Goal: Task Accomplishment & Management: Complete application form

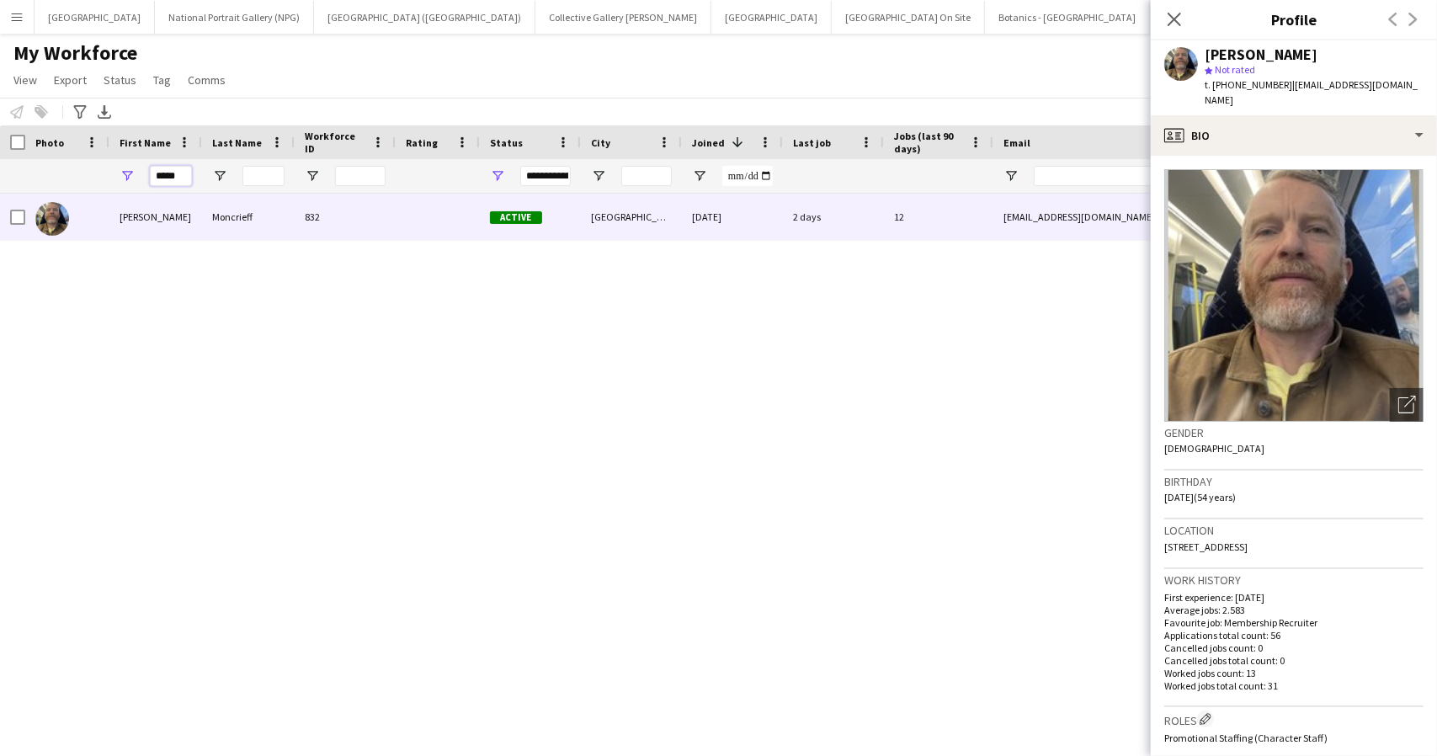
click at [172, 173] on input "*****" at bounding box center [171, 176] width 42 height 20
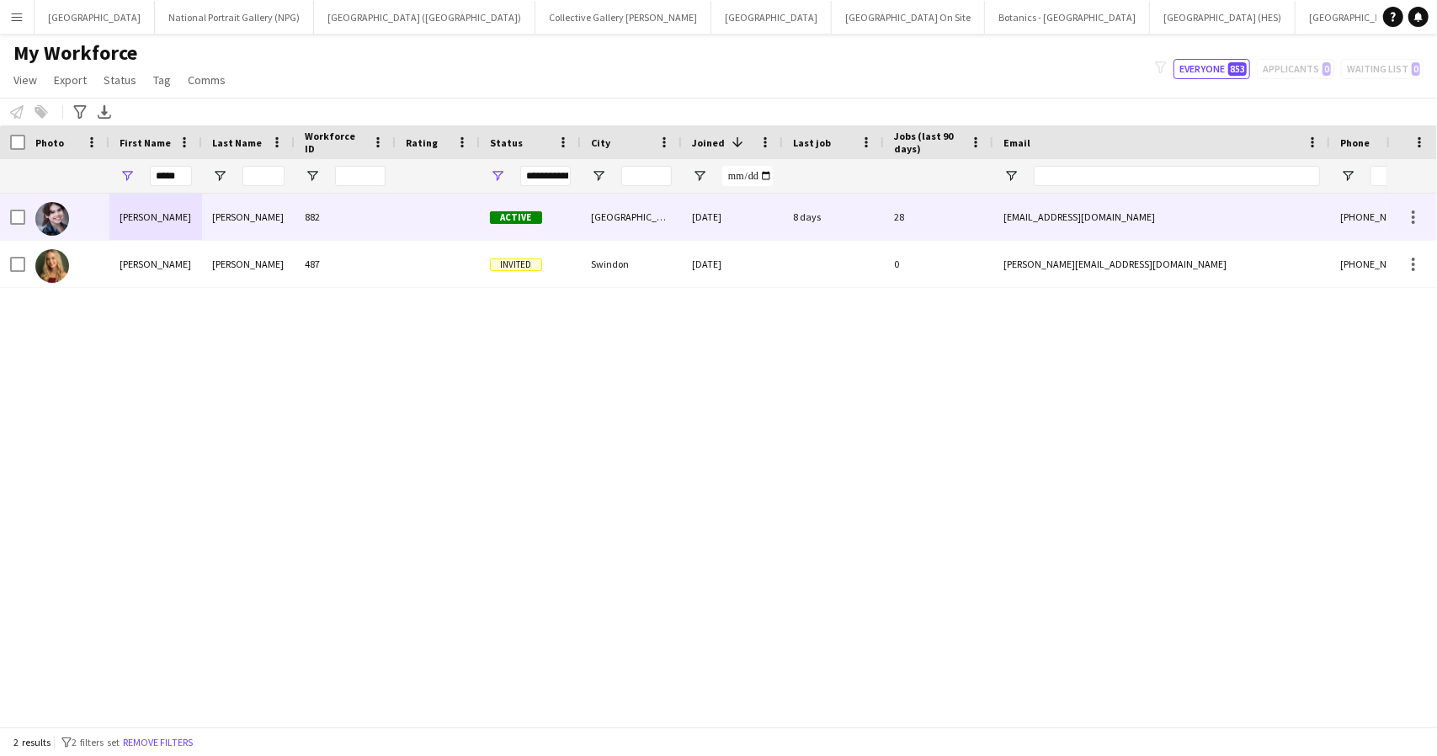
click at [203, 220] on div "Donoghue" at bounding box center [248, 217] width 93 height 46
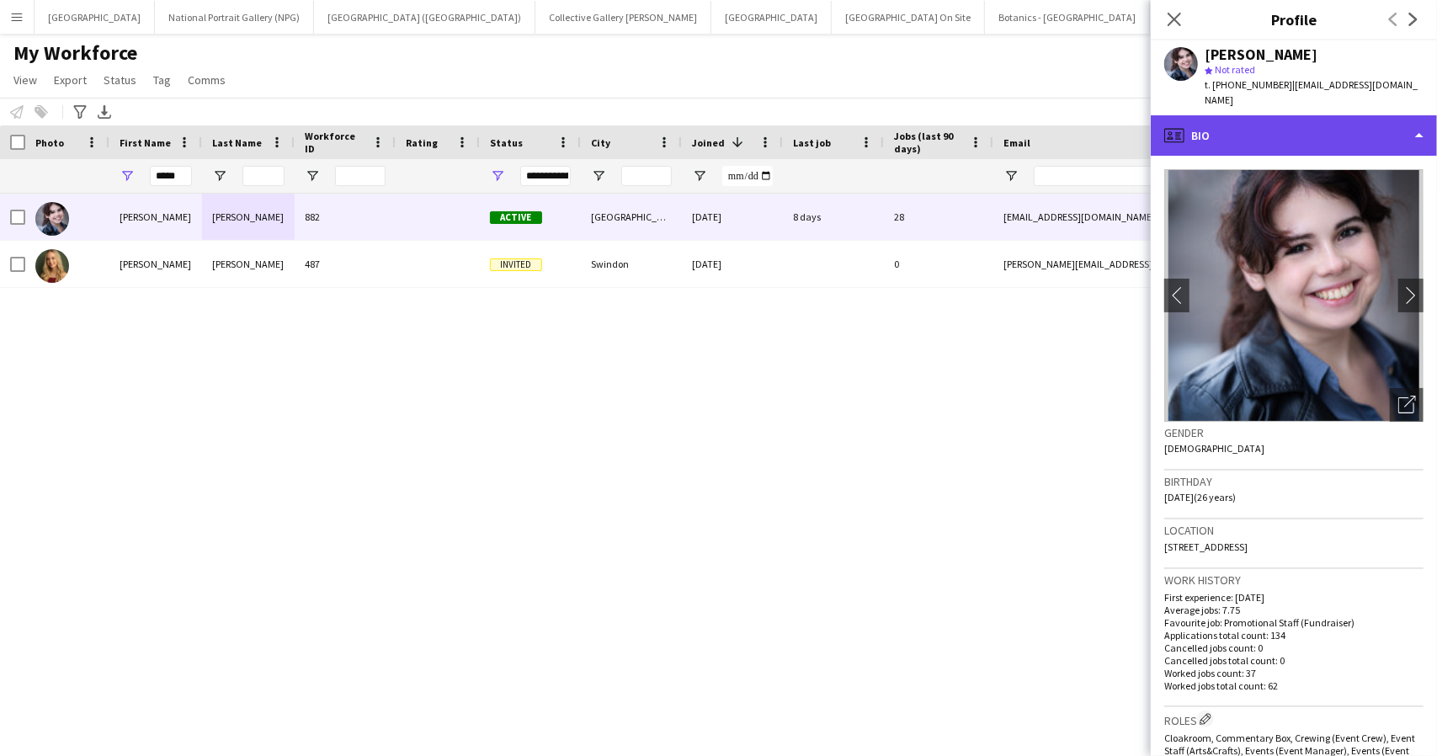
click at [1411, 117] on div "profile Bio" at bounding box center [1293, 135] width 286 height 40
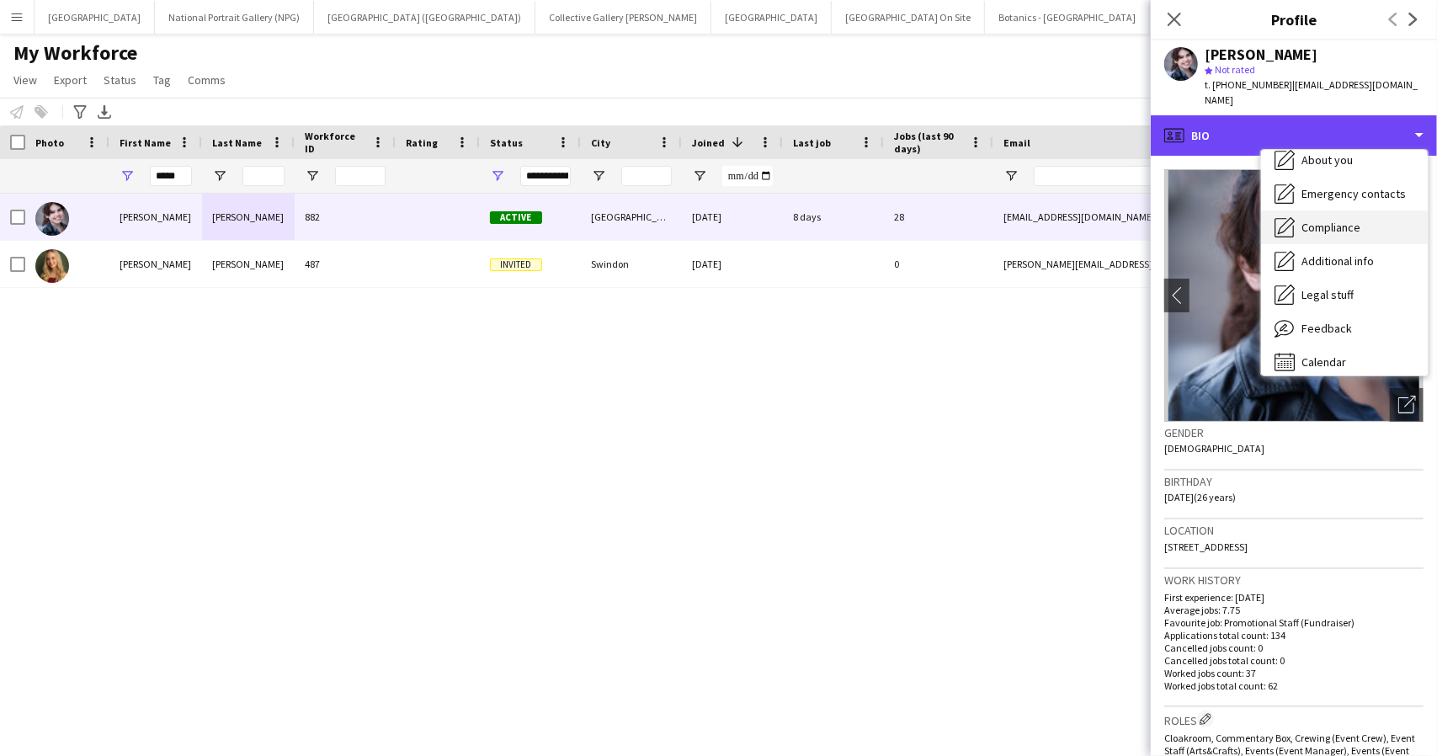
scroll to position [125, 0]
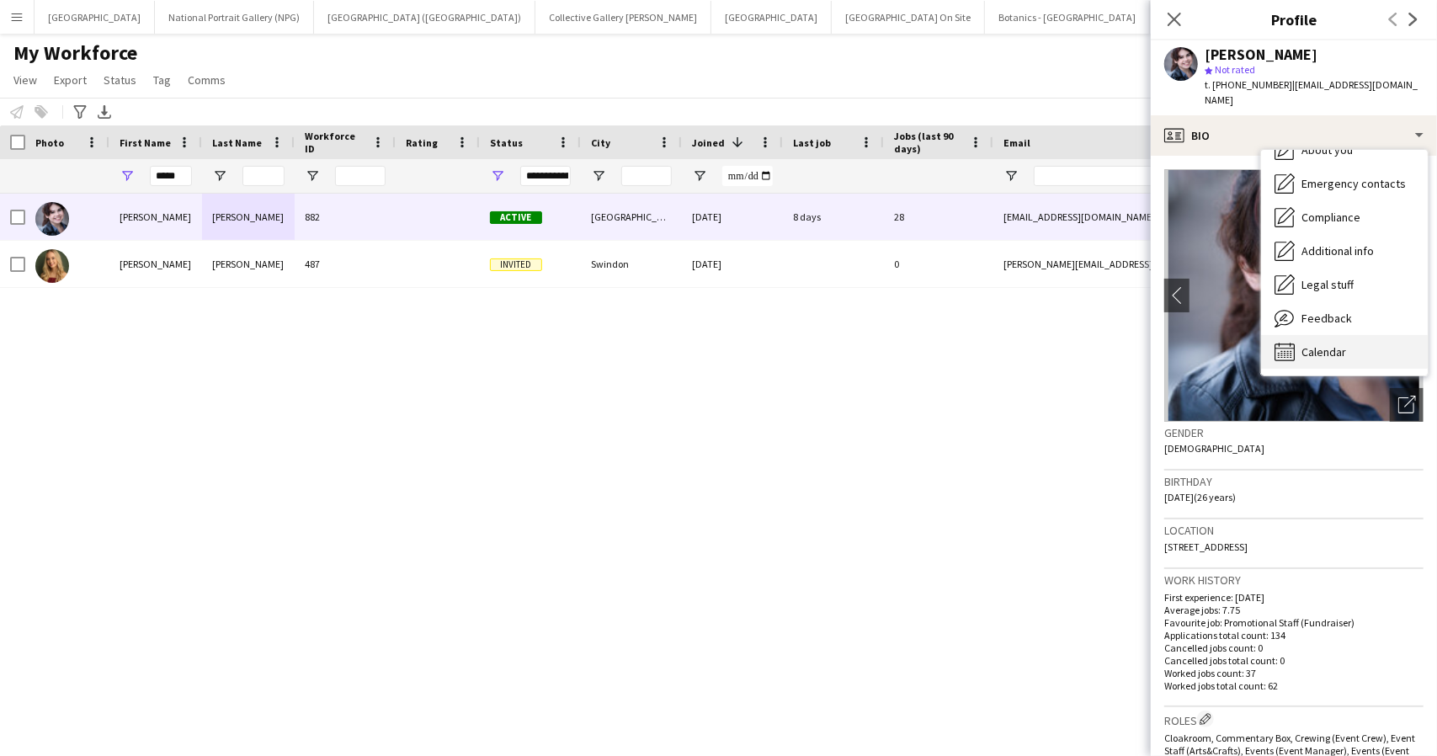
click at [1333, 344] on span "Calendar" at bounding box center [1323, 351] width 45 height 15
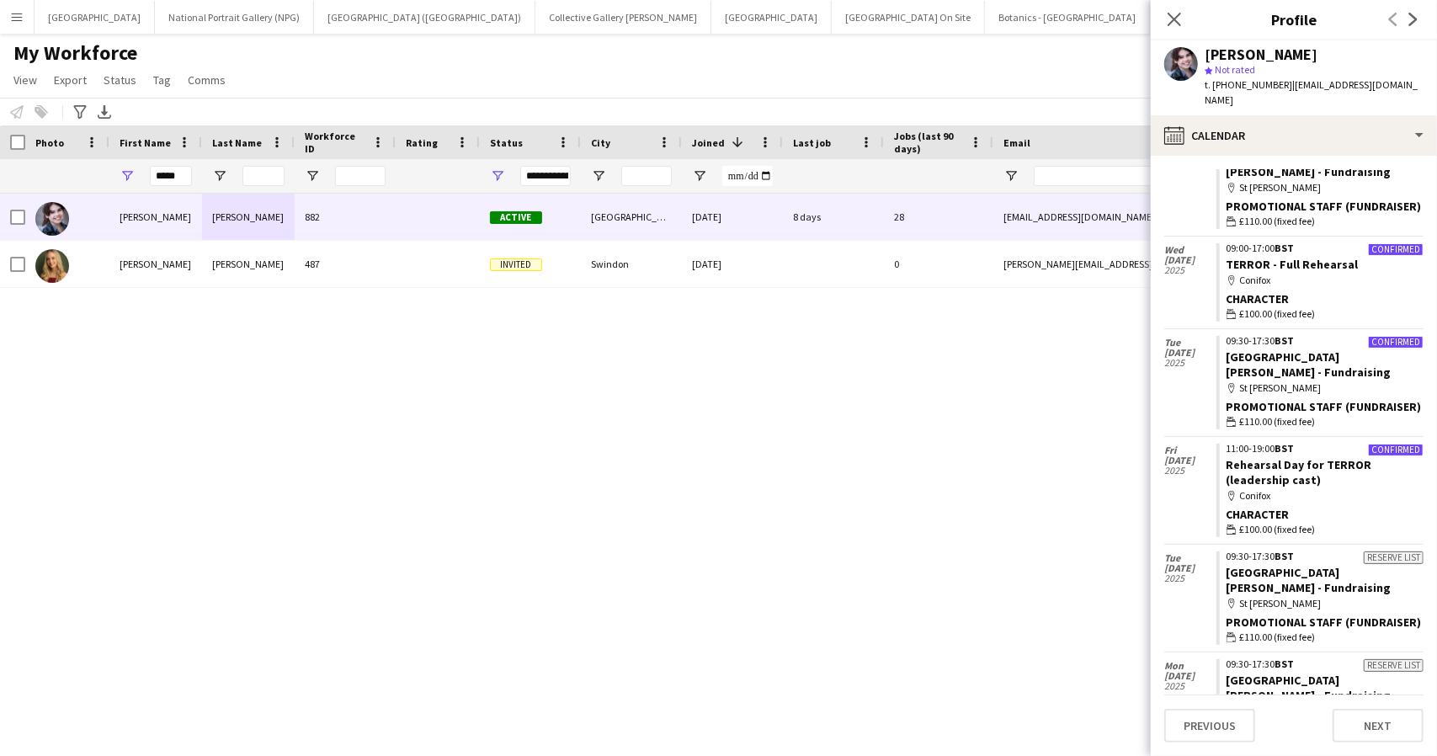
scroll to position [2000, 0]
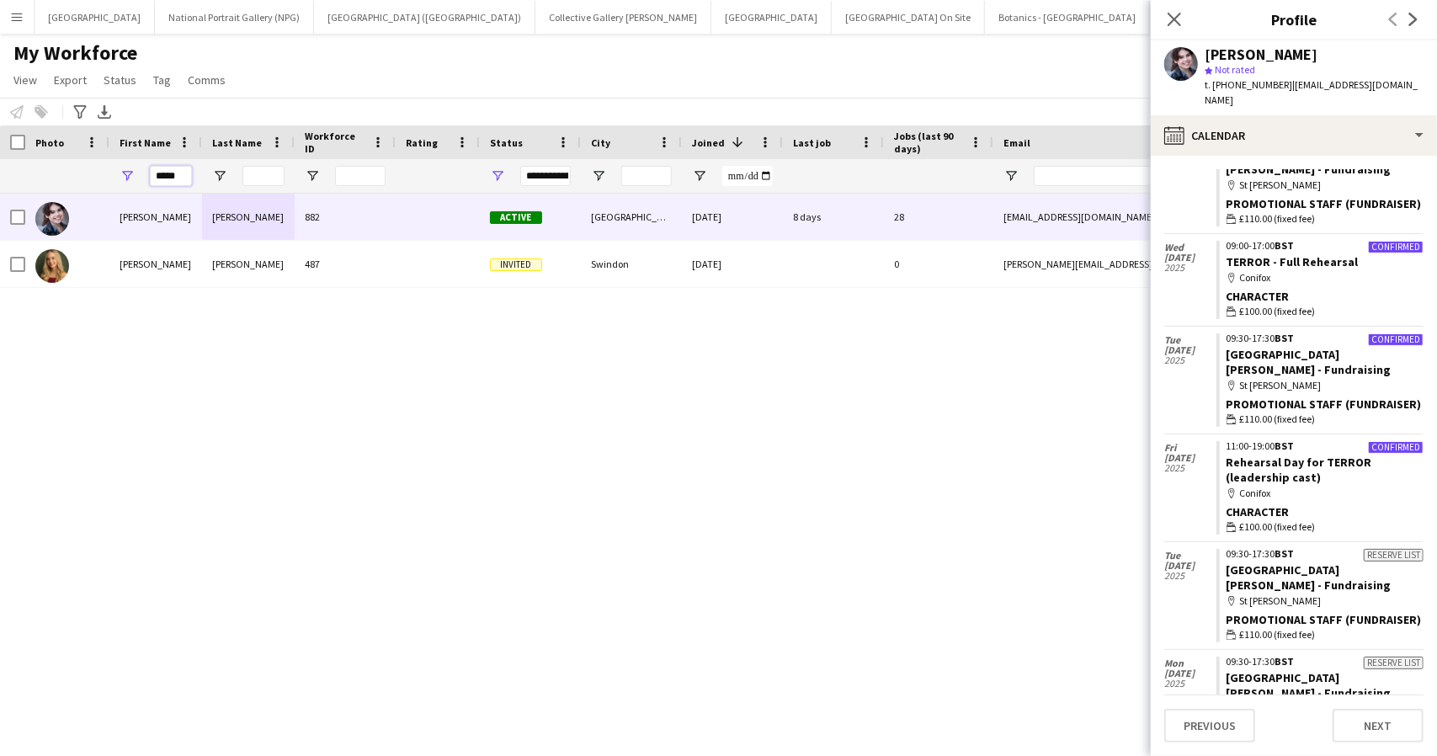
click at [163, 176] on input "*****" at bounding box center [171, 176] width 42 height 20
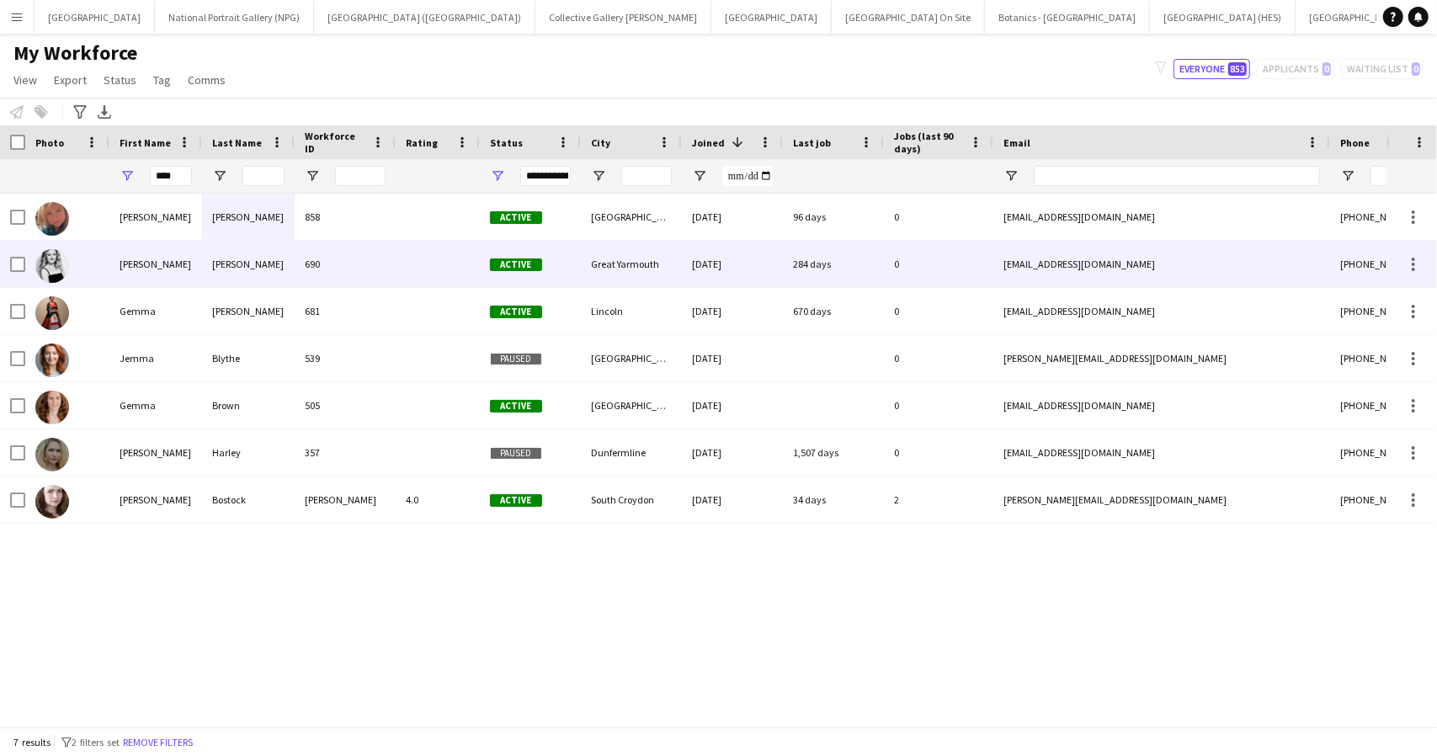
click at [197, 272] on div "[PERSON_NAME]" at bounding box center [155, 264] width 93 height 46
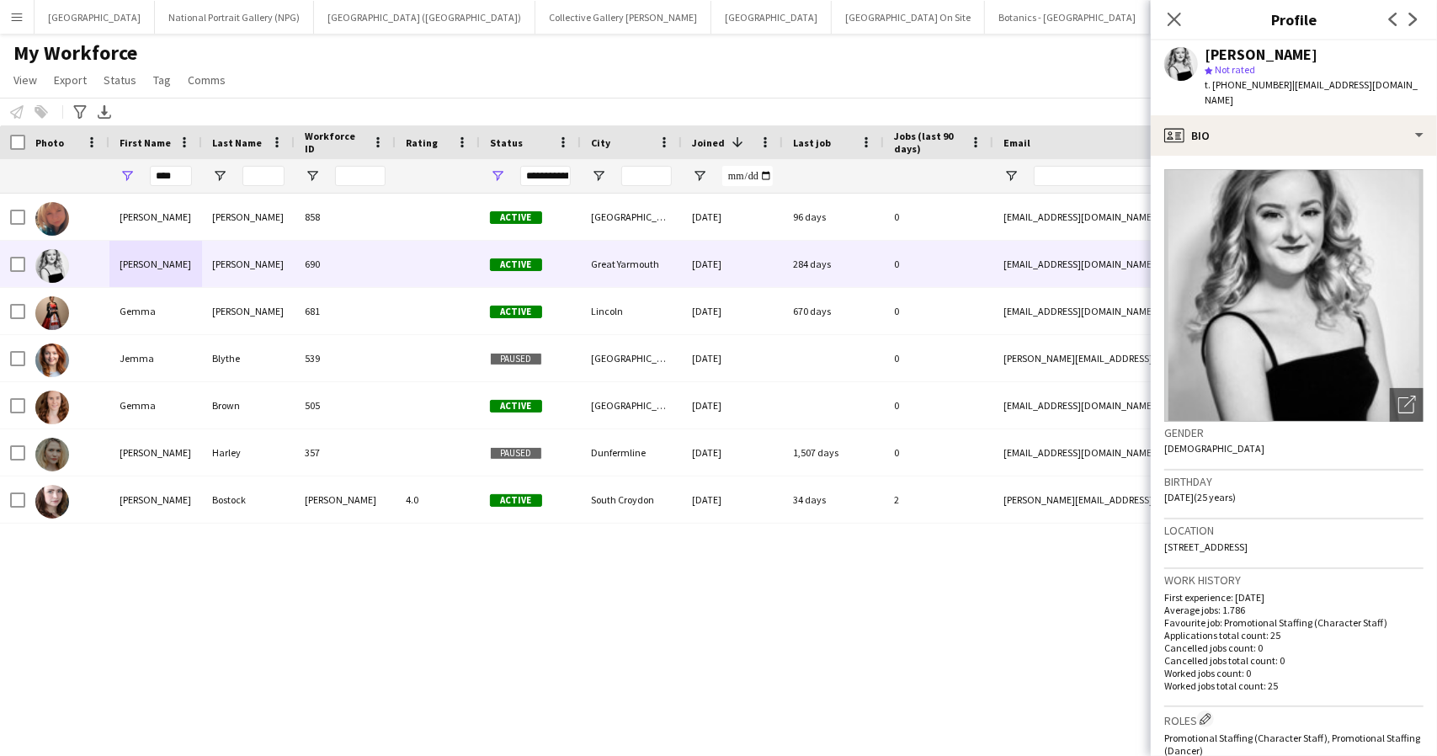
drag, startPoint x: 1200, startPoint y: 543, endPoint x: 1159, endPoint y: 534, distance: 42.1
click at [1159, 534] on app-crew-profile-bio "Open photos pop-in Gender Female Birthday 12-08-2000 (25 years) Location 26 All…" at bounding box center [1293, 456] width 286 height 600
copy span "26 Allendale Road, Caister-on-sea, Great Yarmouth, NR30 5ES"
click at [173, 172] on input "****" at bounding box center [171, 176] width 42 height 20
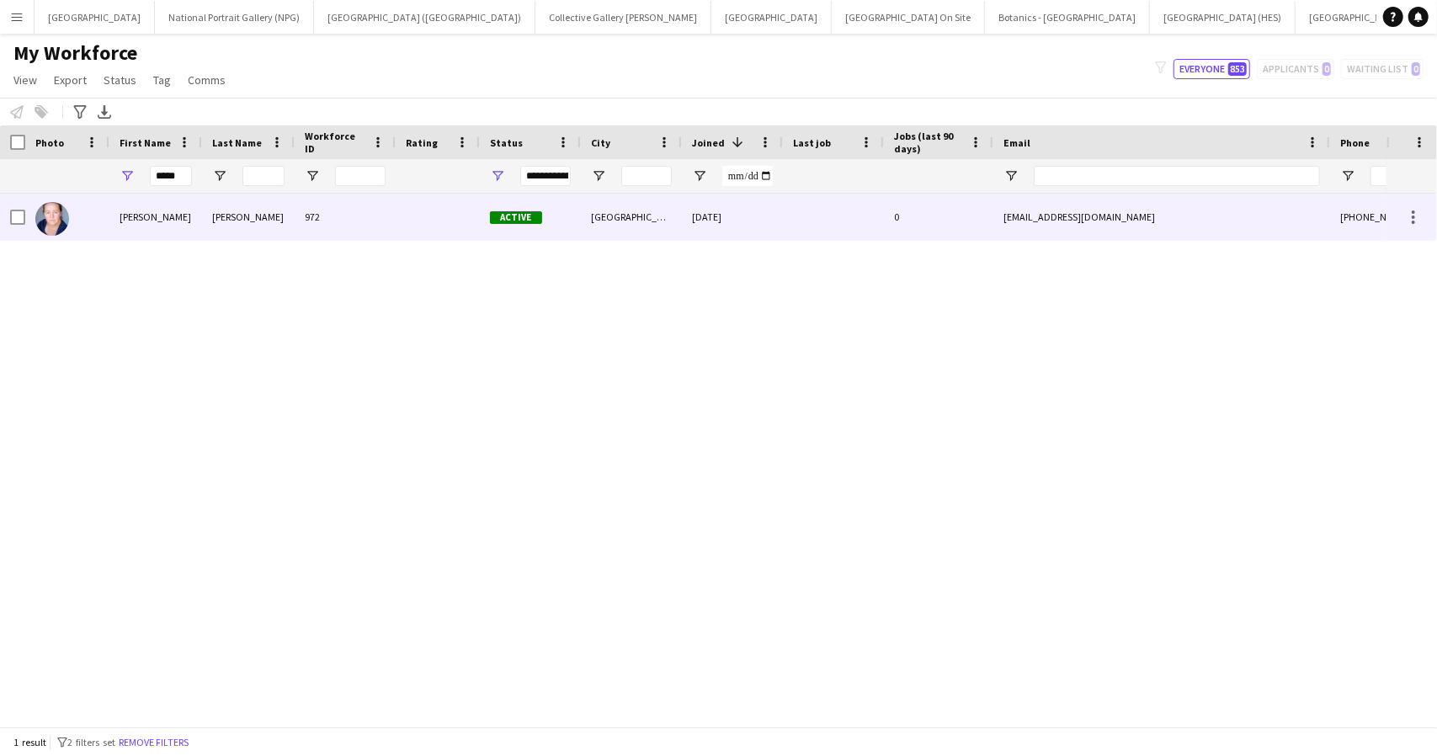
click at [210, 226] on div "[PERSON_NAME]" at bounding box center [248, 217] width 93 height 46
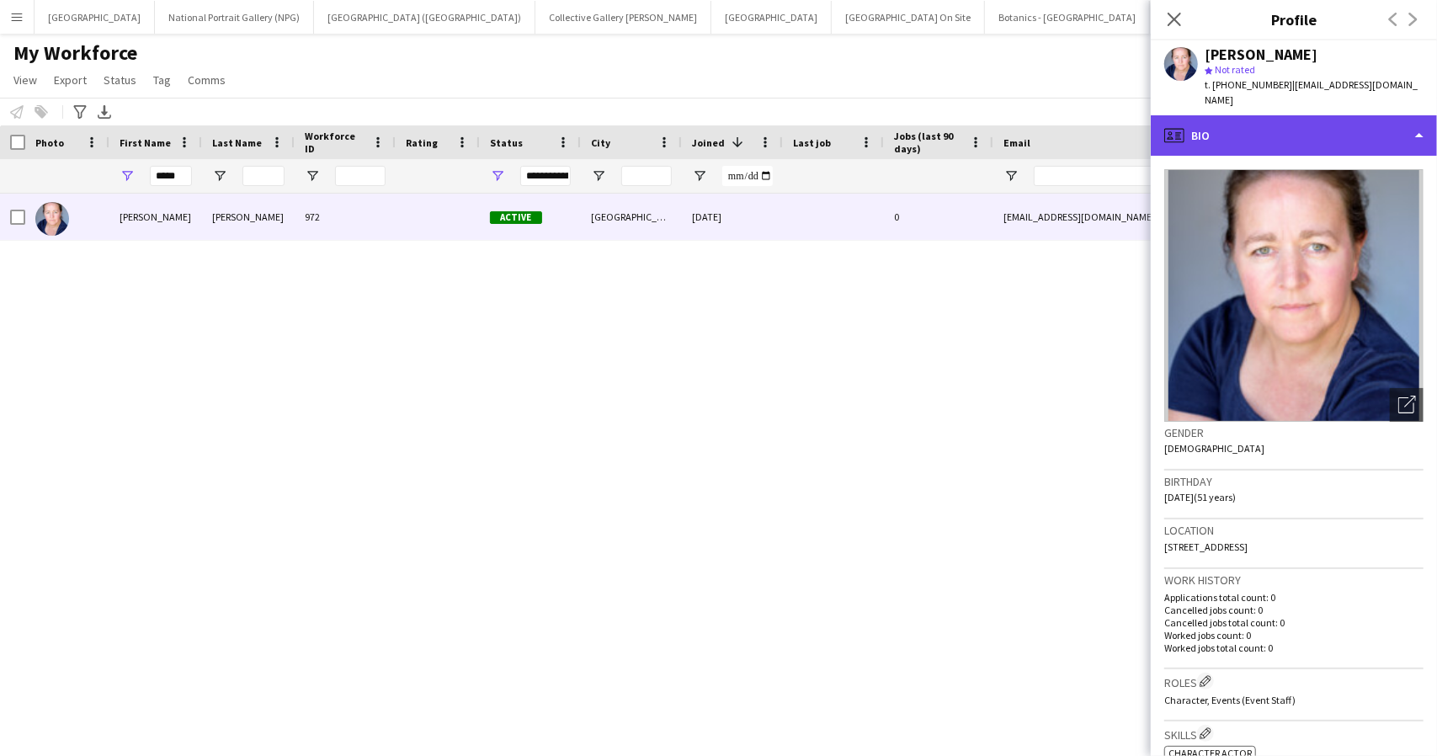
click at [1293, 117] on div "profile Bio" at bounding box center [1293, 135] width 286 height 40
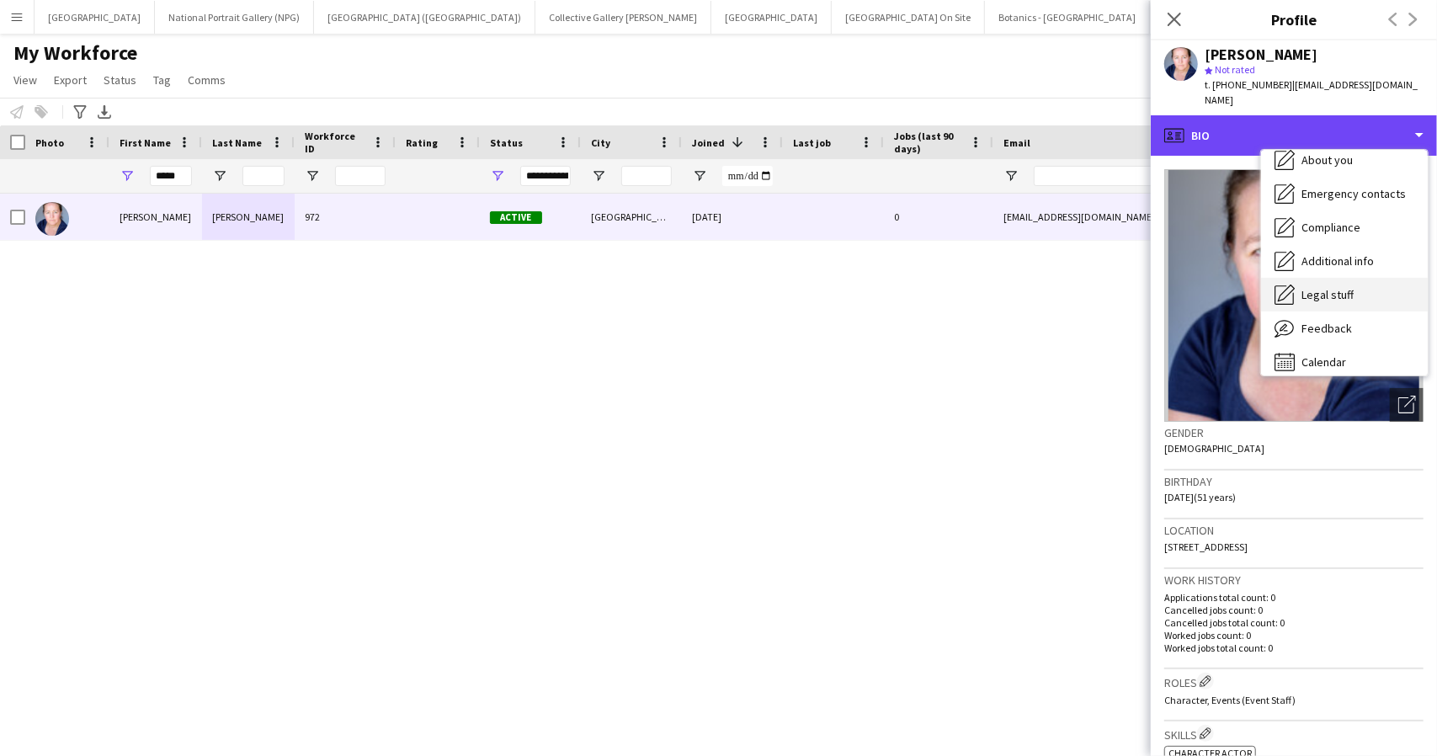
scroll to position [125, 0]
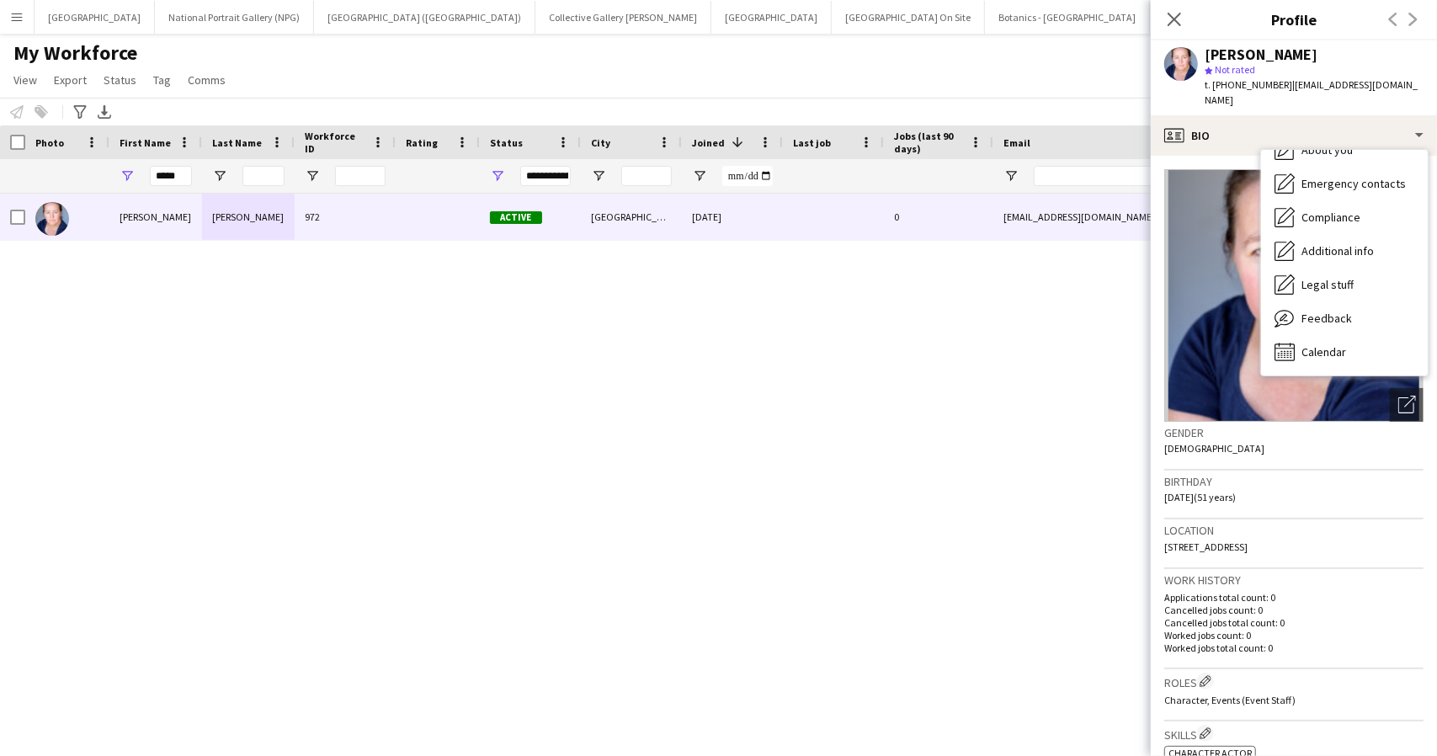
click at [1360, 603] on p "Cancelled jobs count: 0" at bounding box center [1293, 609] width 259 height 13
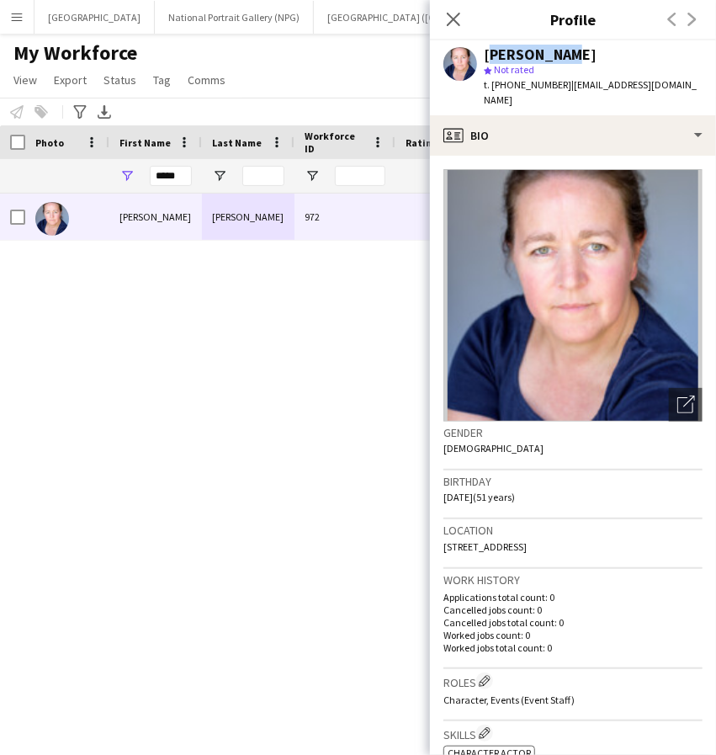
drag, startPoint x: 571, startPoint y: 56, endPoint x: 481, endPoint y: 60, distance: 91.0
click at [481, 60] on div "Diane Webb star Not rated t. +447761644338 | diawebb@yahoo.com" at bounding box center [573, 77] width 286 height 75
copy div "Diane Webb"
drag, startPoint x: 619, startPoint y: 525, endPoint x: 442, endPoint y: 543, distance: 178.5
click at [442, 543] on app-crew-profile-bio "Open photos pop-in Gender Female Birthday 12-11-1973 (51 years) Location 66 Gle…" at bounding box center [573, 455] width 286 height 599
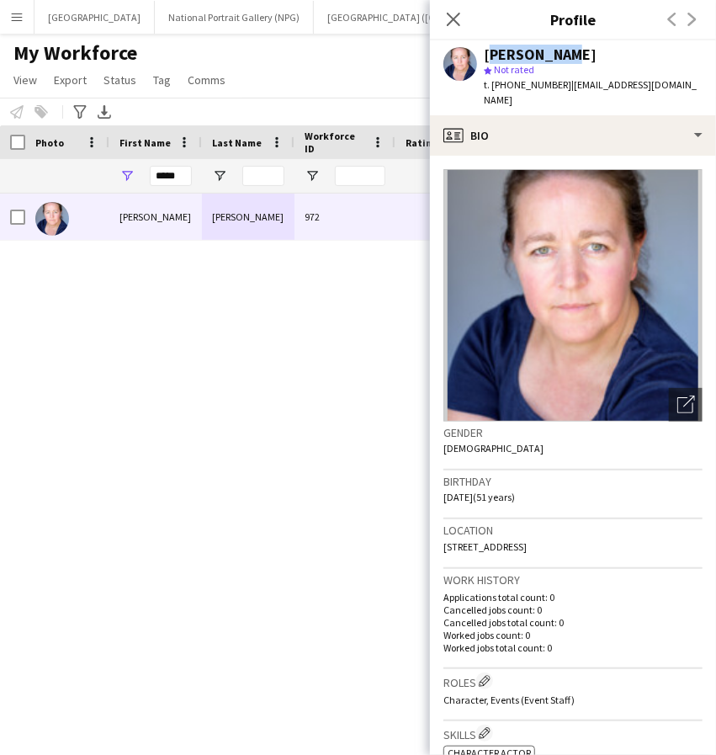
copy span "66 Glenmore Gardens, Norwich, NR3 2RW"
drag, startPoint x: 556, startPoint y: 87, endPoint x: 508, endPoint y: 91, distance: 48.2
click at [508, 91] on span "t. +447761644338" at bounding box center [528, 84] width 88 height 13
copy span "7761644338"
drag, startPoint x: 661, startPoint y: 84, endPoint x: 563, endPoint y: 93, distance: 98.9
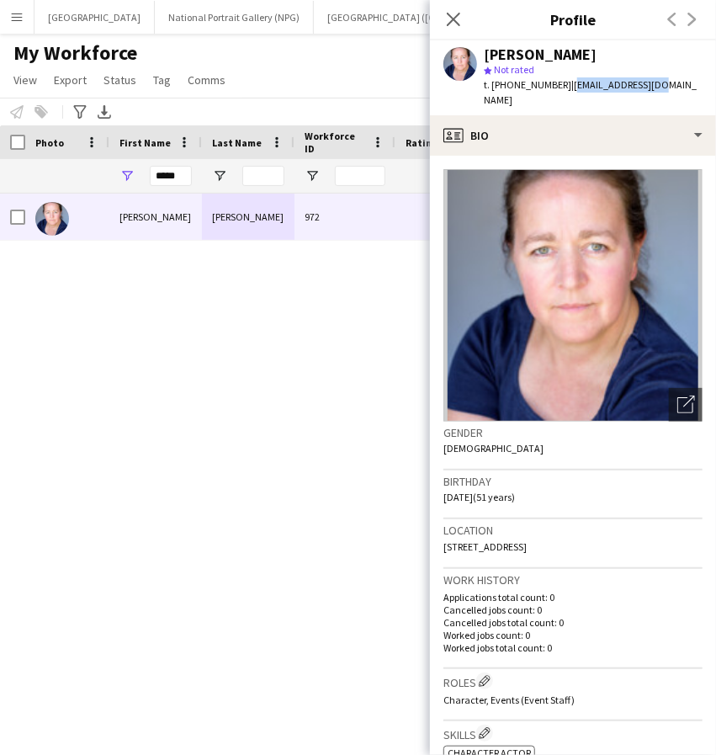
click at [563, 93] on div "Diane Webb star Not rated t. +447761644338 | diawebb@yahoo.com" at bounding box center [573, 77] width 286 height 75
copy span "[EMAIL_ADDRESS][DOMAIN_NAME]"
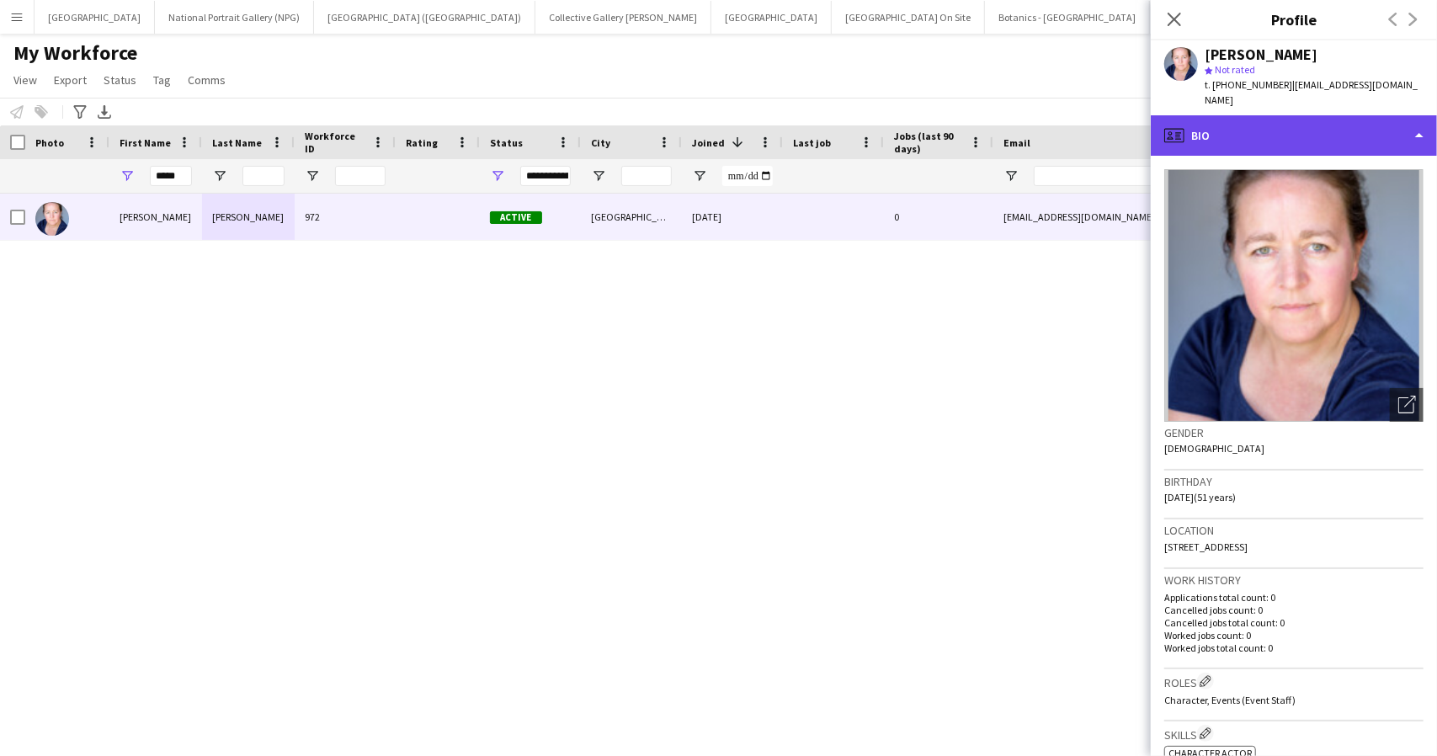
click at [1414, 123] on div "profile Bio" at bounding box center [1293, 135] width 286 height 40
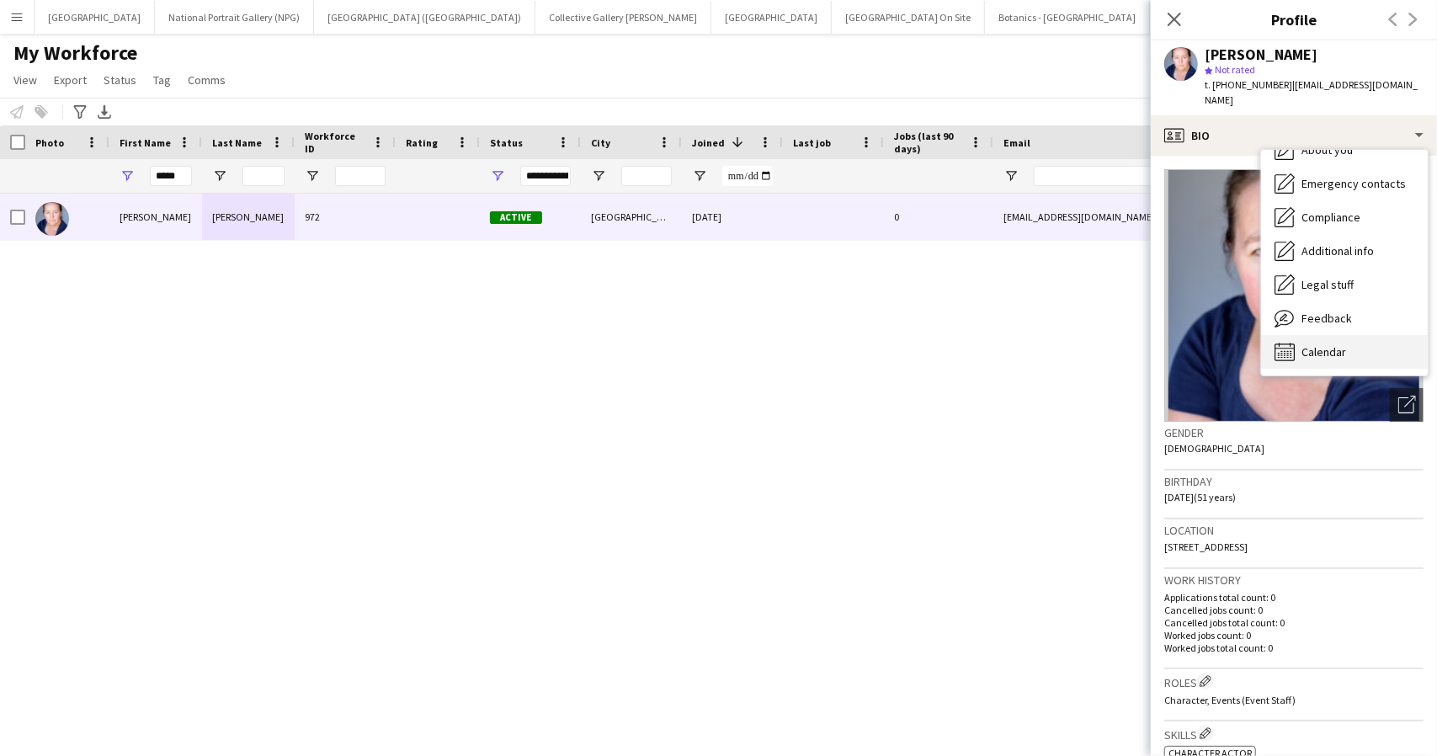
click at [1341, 344] on span "Calendar" at bounding box center [1323, 351] width 45 height 15
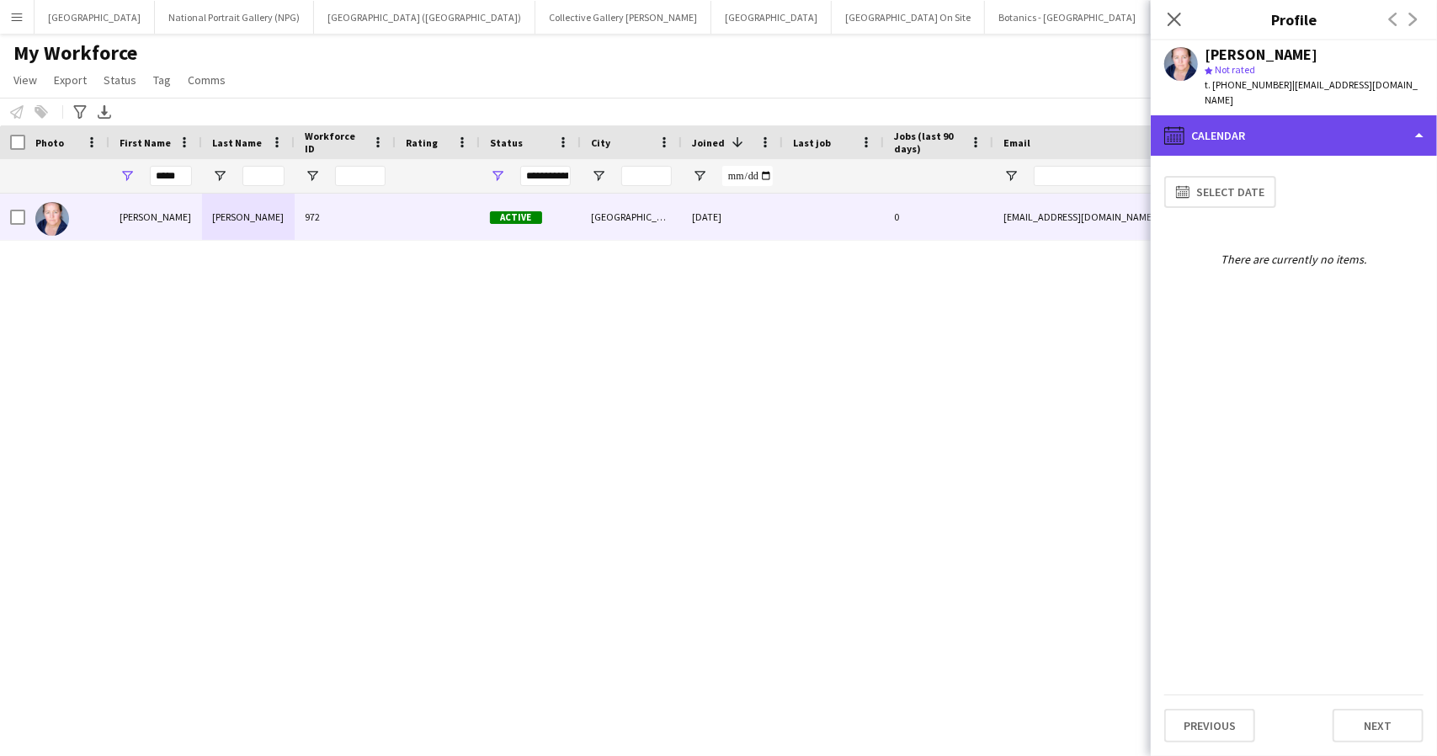
click at [1408, 115] on div "calendar-full Calendar" at bounding box center [1293, 135] width 286 height 40
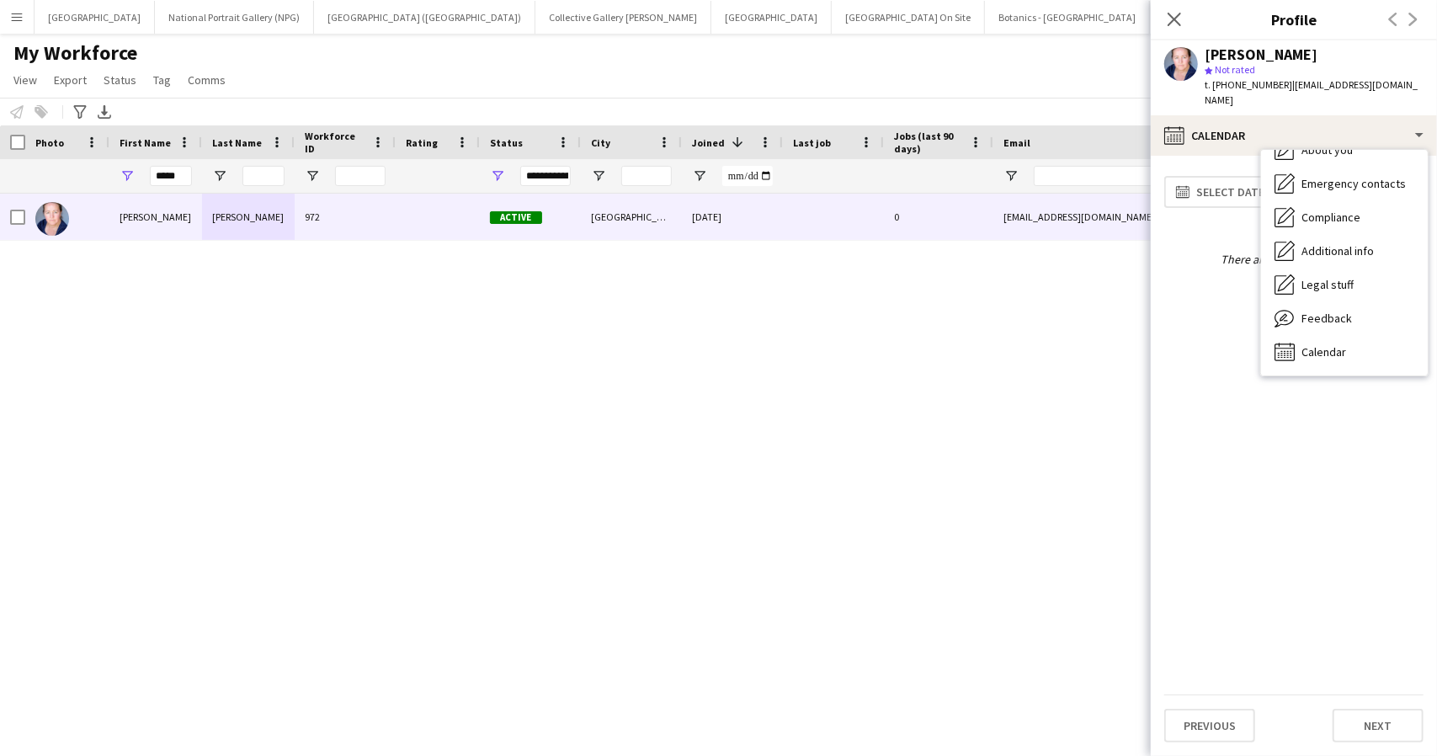
click at [1168, 252] on div "There are currently no items." at bounding box center [1293, 259] width 259 height 15
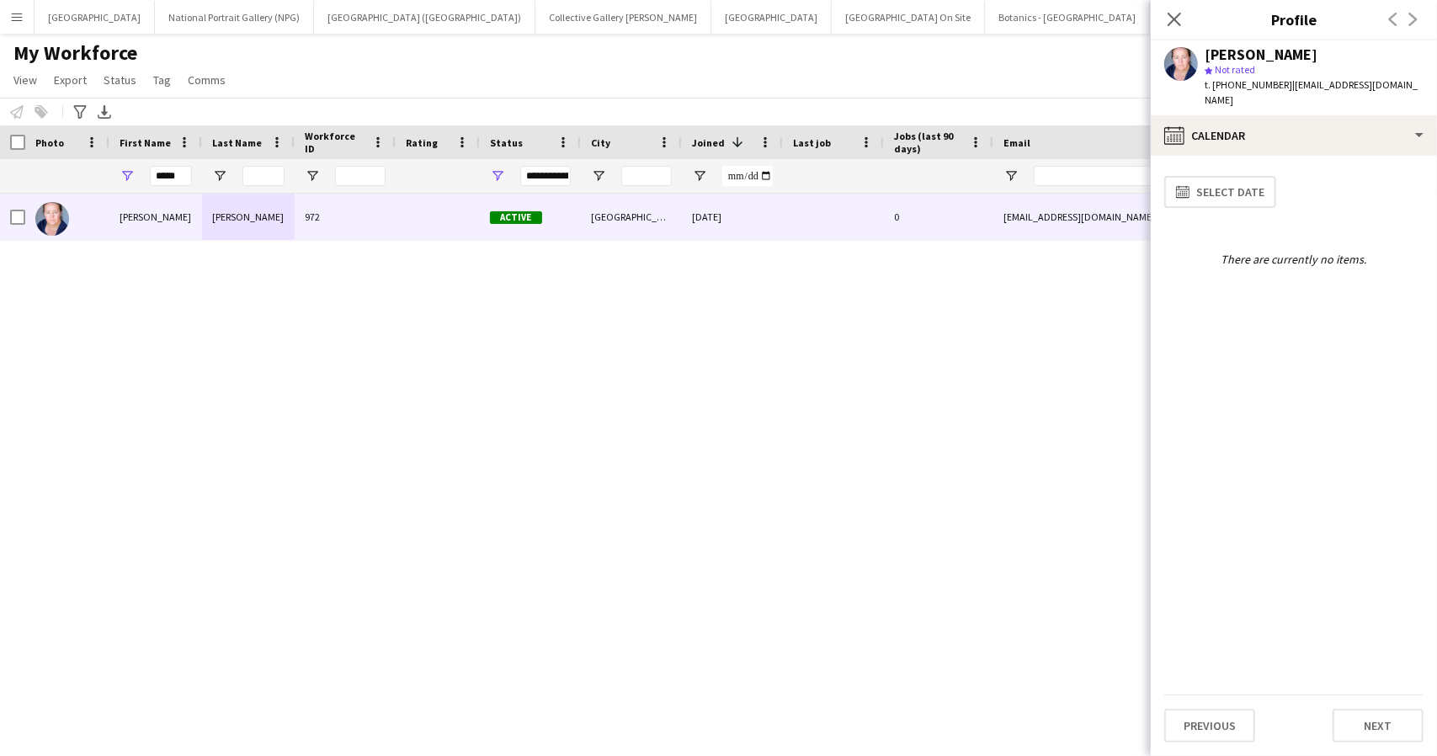
click at [1108, 54] on div "My Workforce View Views Default view New view Update view Delete view Edit name…" at bounding box center [718, 68] width 1437 height 57
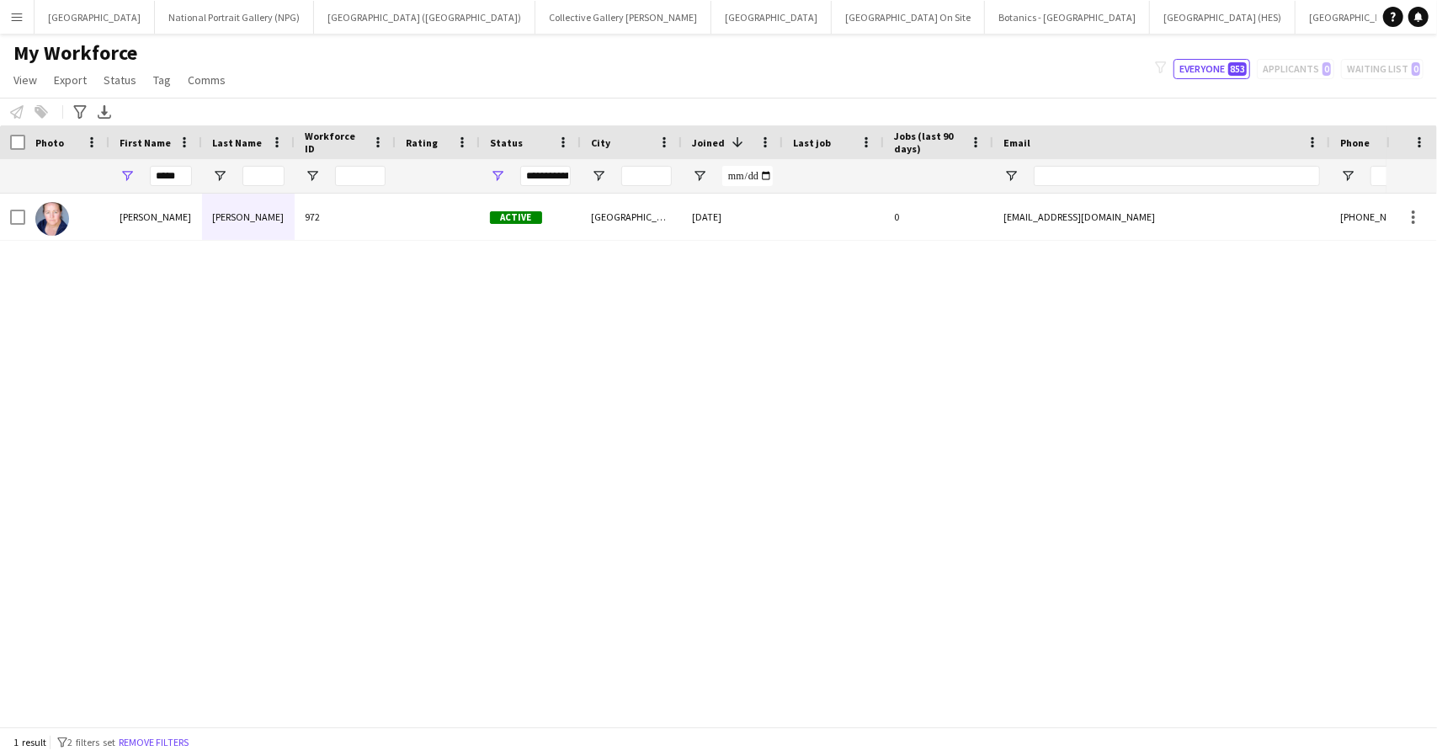
click at [148, 170] on div "*****" at bounding box center [155, 176] width 93 height 34
click at [168, 179] on input "*****" at bounding box center [171, 176] width 42 height 20
type input "*******"
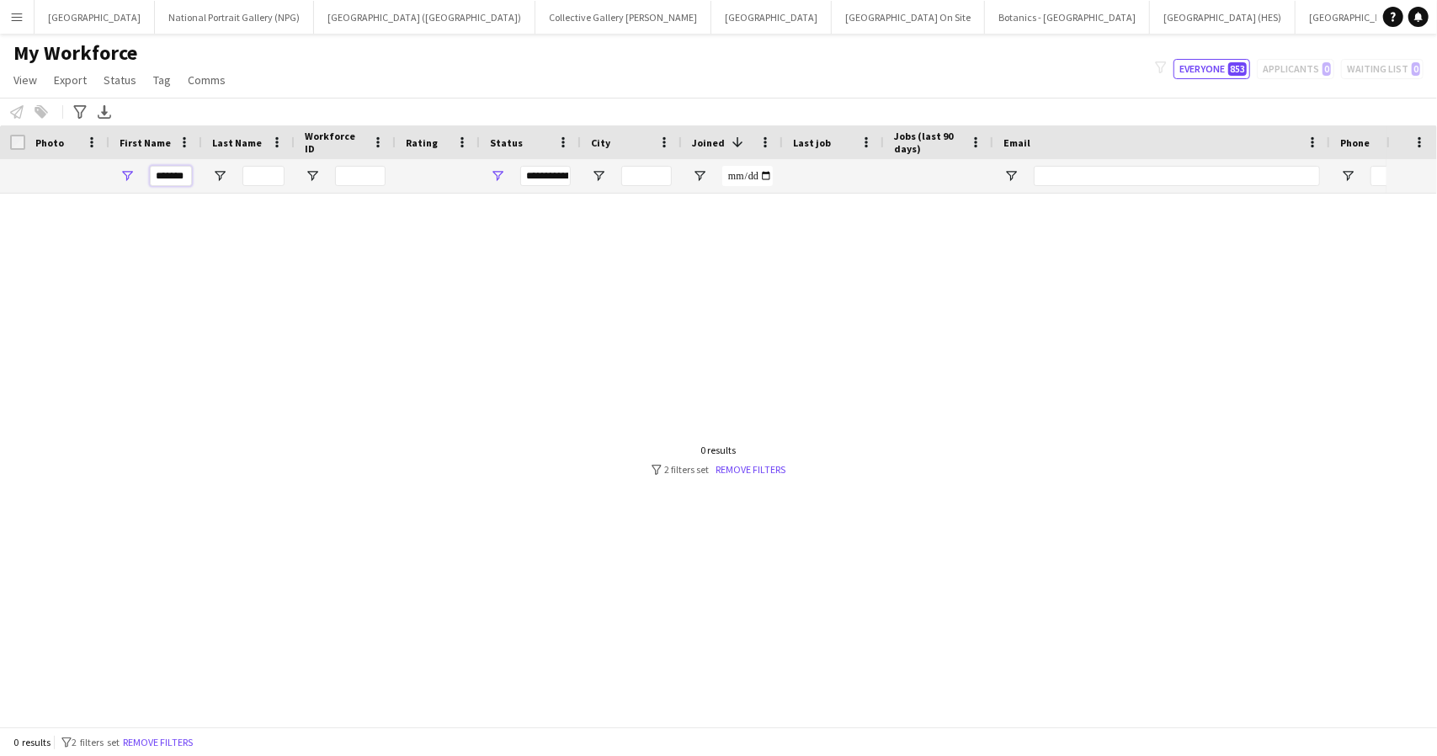
click at [178, 178] on input "*******" at bounding box center [171, 176] width 42 height 20
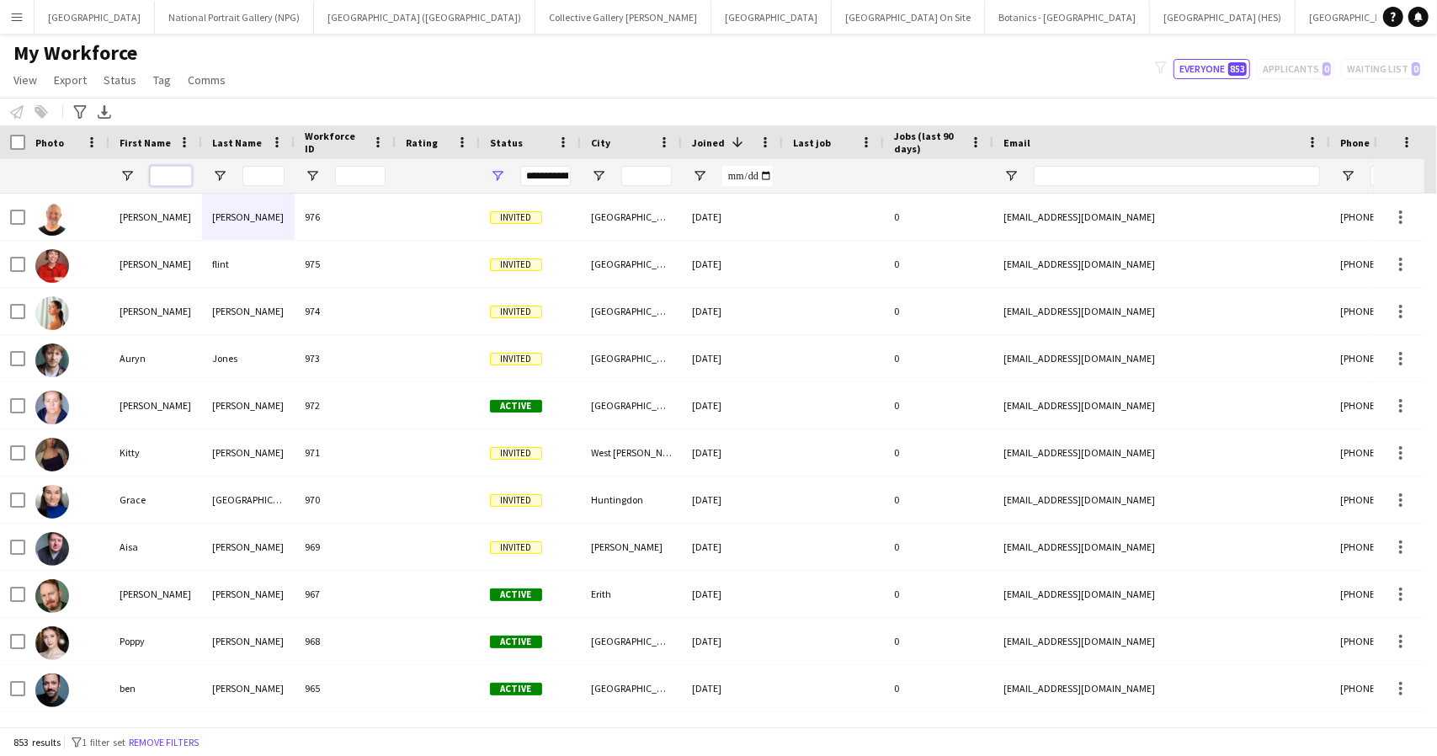
click at [177, 167] on input "First Name Filter Input" at bounding box center [171, 176] width 42 height 20
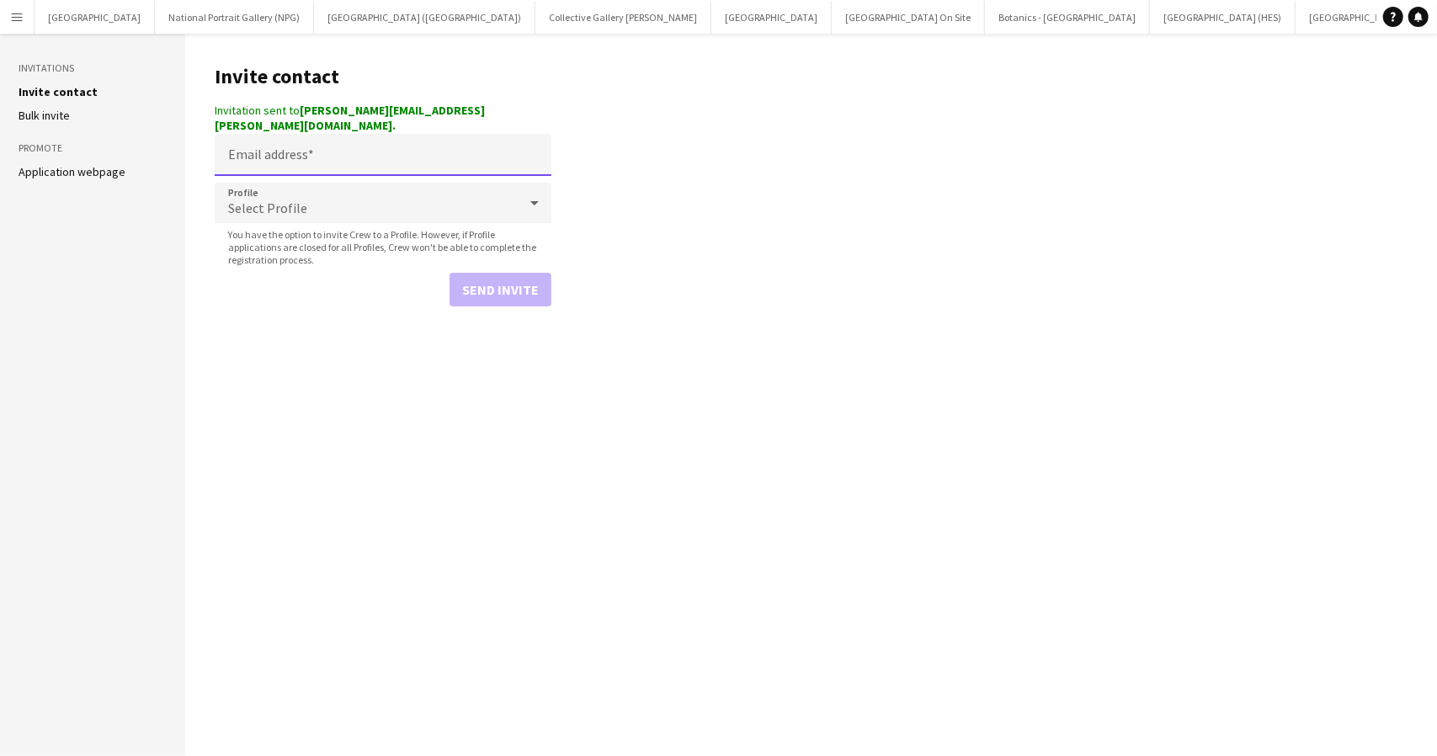
click at [321, 149] on input "Email address" at bounding box center [383, 155] width 337 height 42
paste input "**********"
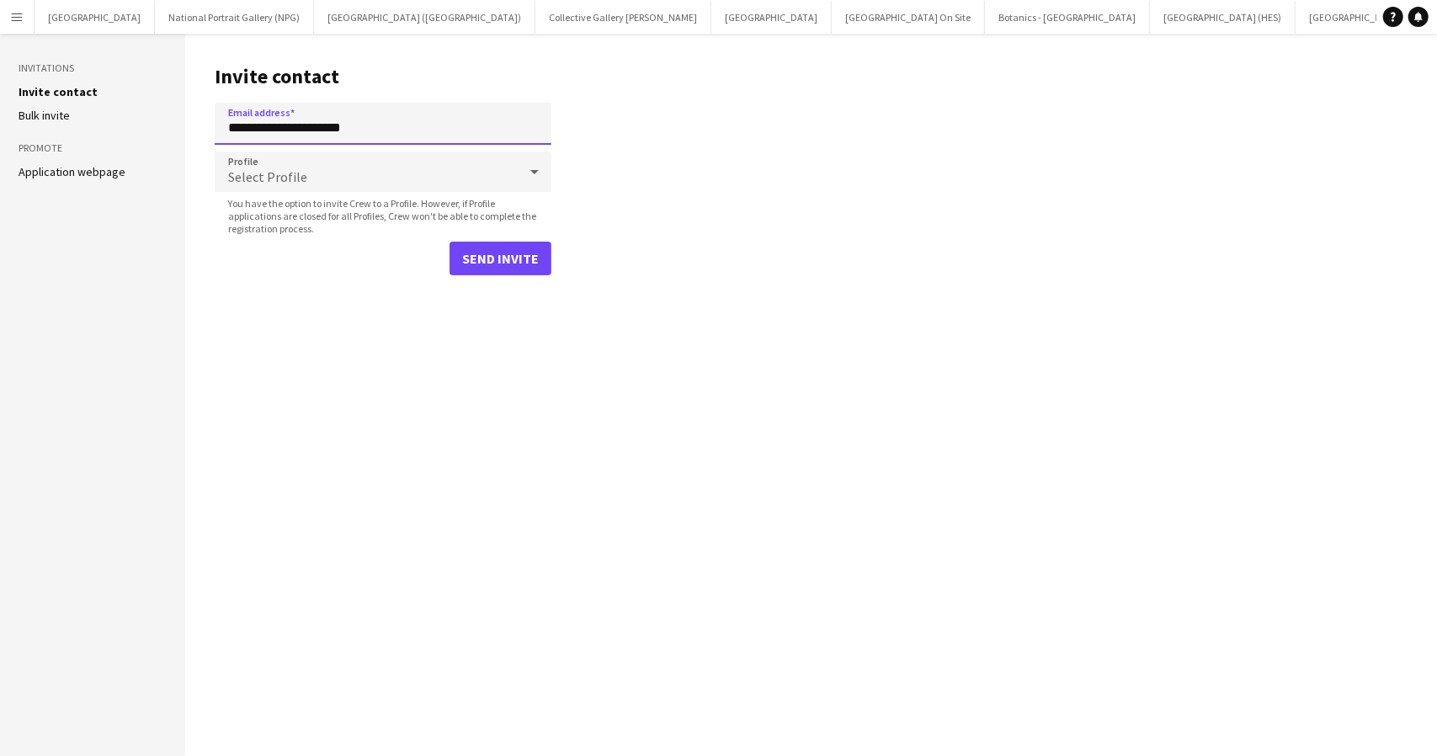
type input "**********"
click at [347, 176] on div "Select Profile" at bounding box center [366, 171] width 303 height 40
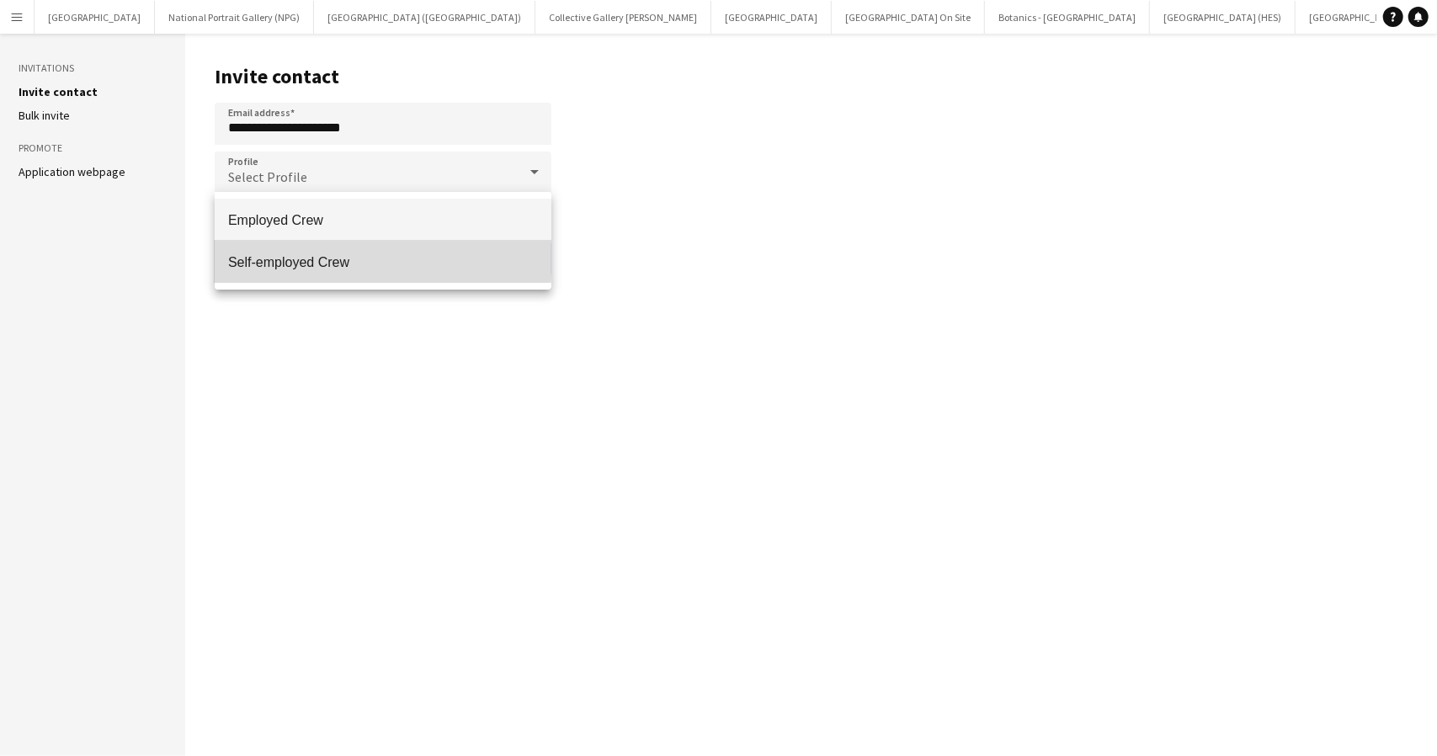
click at [310, 258] on span "Self-employed Crew" at bounding box center [383, 262] width 310 height 16
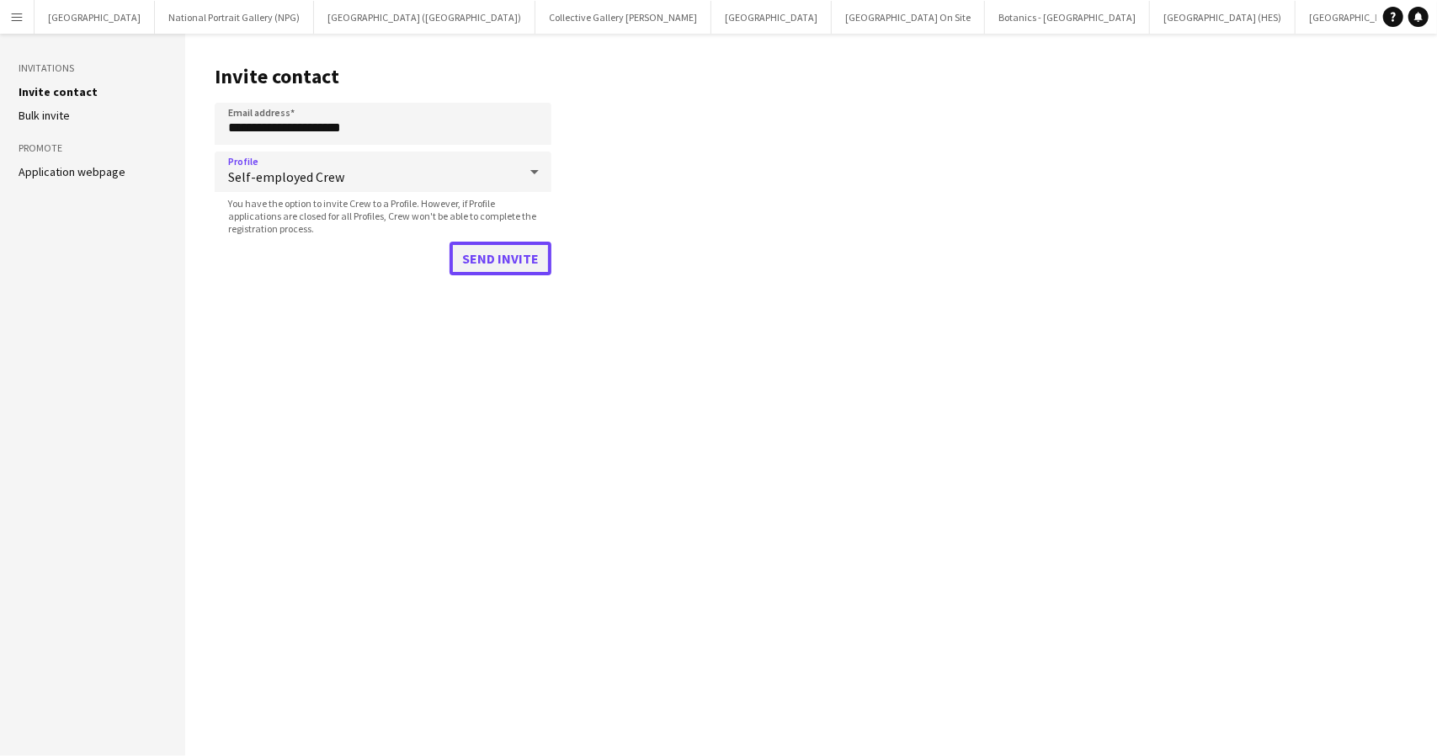
click at [492, 259] on button "Send invite" at bounding box center [500, 259] width 102 height 34
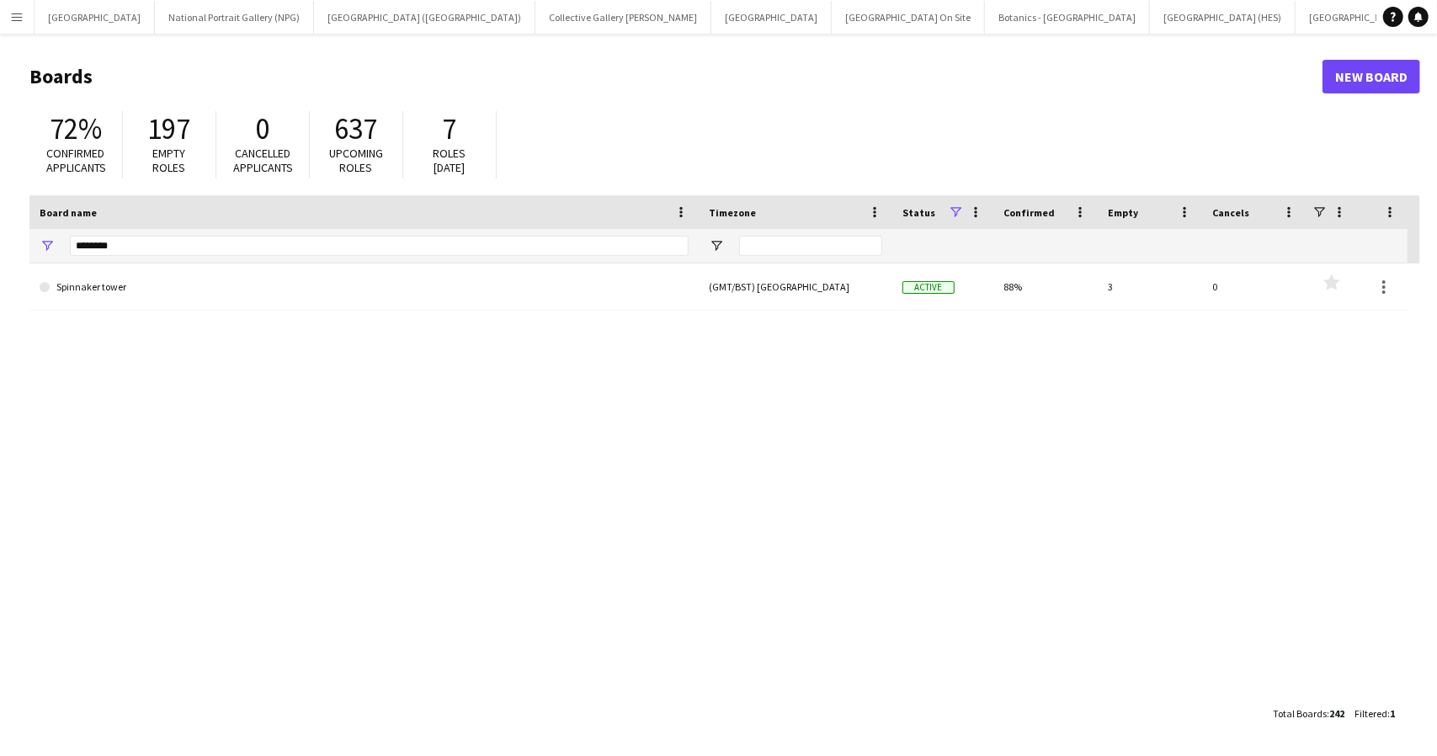
click at [25, 19] on button "Menu" at bounding box center [17, 17] width 34 height 34
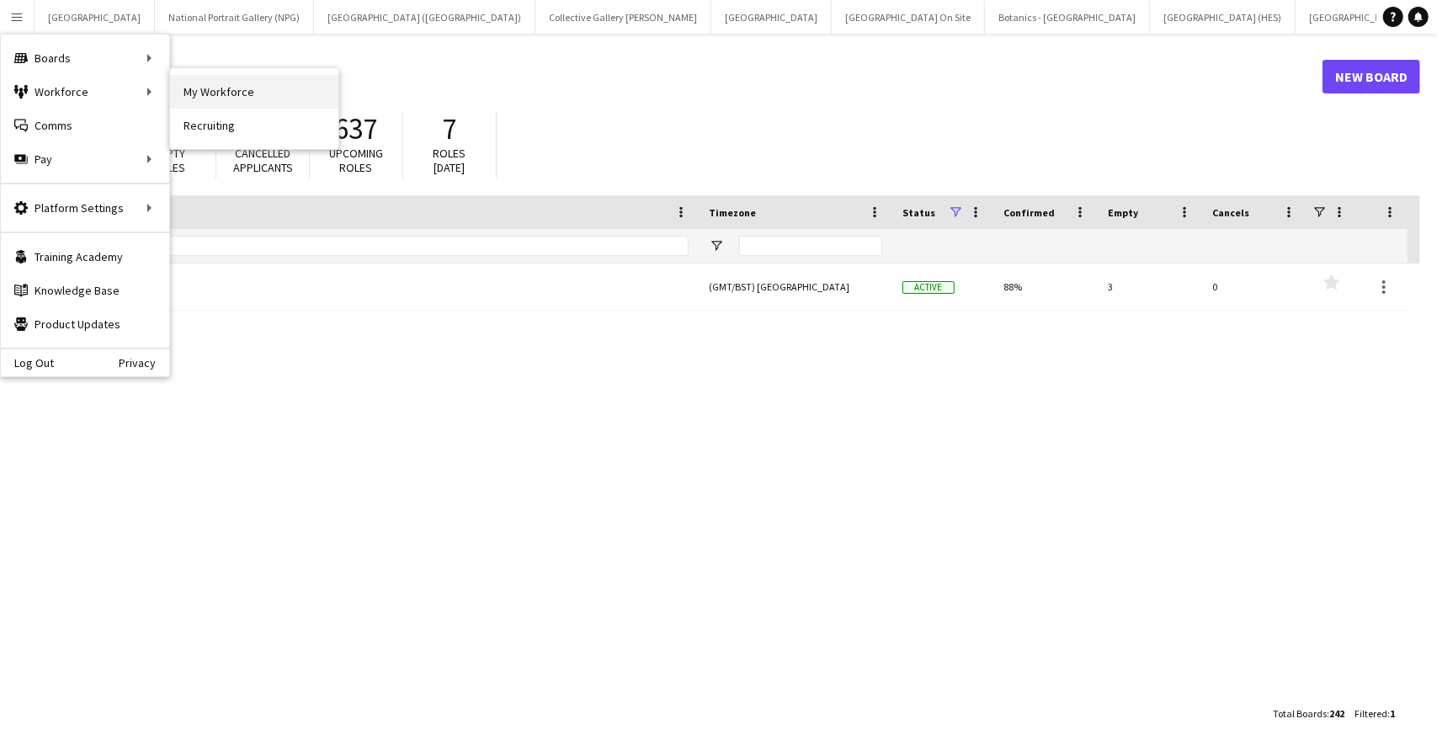
click at [200, 84] on link "My Workforce" at bounding box center [254, 92] width 168 height 34
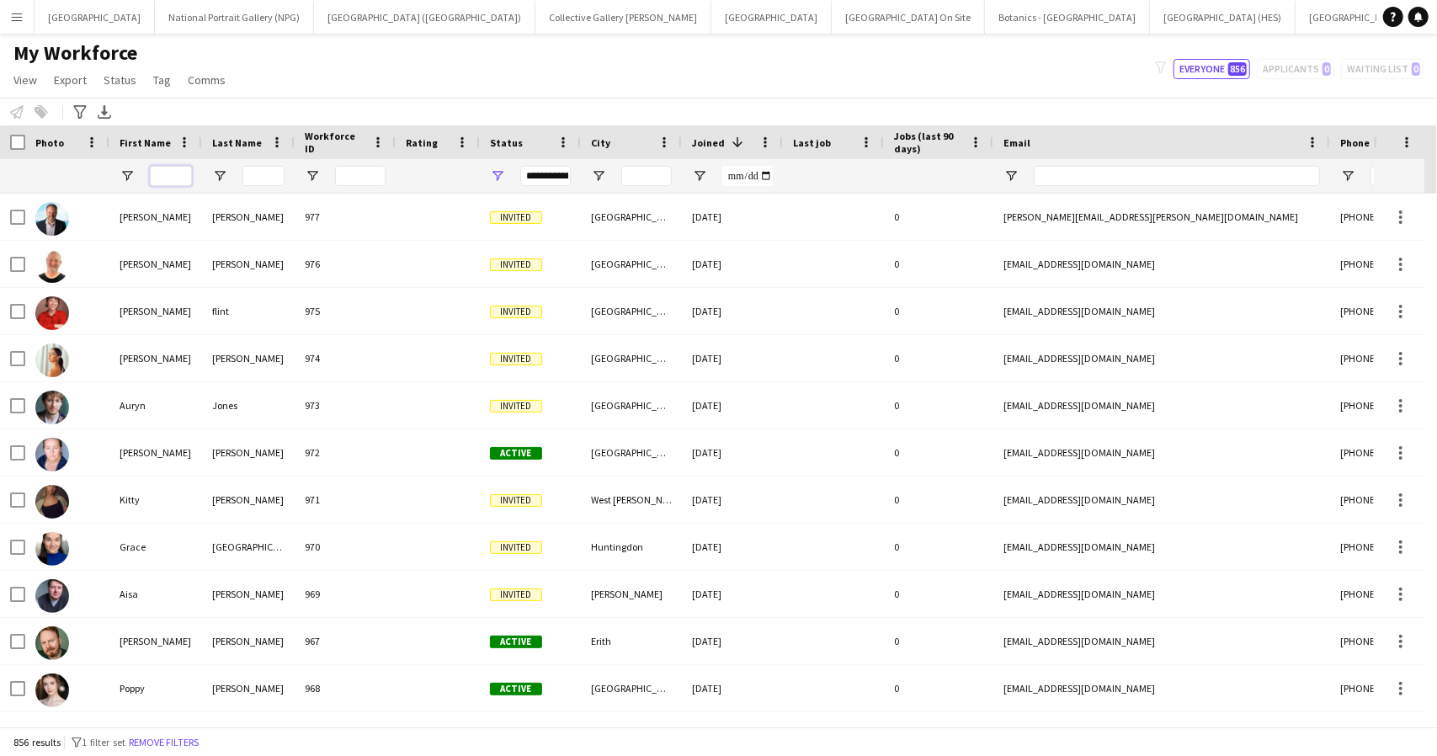
click at [171, 171] on input "First Name Filter Input" at bounding box center [171, 176] width 42 height 20
type input "*******"
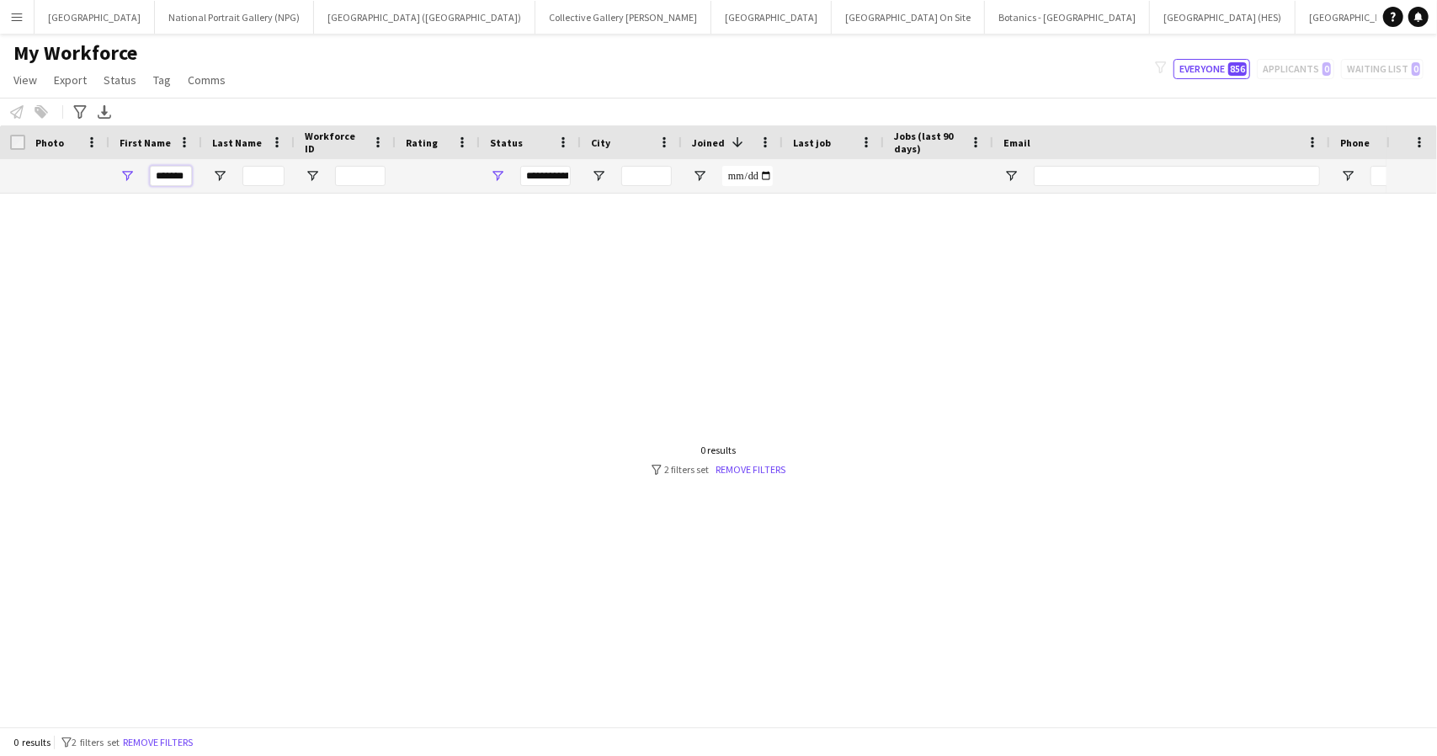
click at [172, 174] on input "*******" at bounding box center [171, 176] width 42 height 20
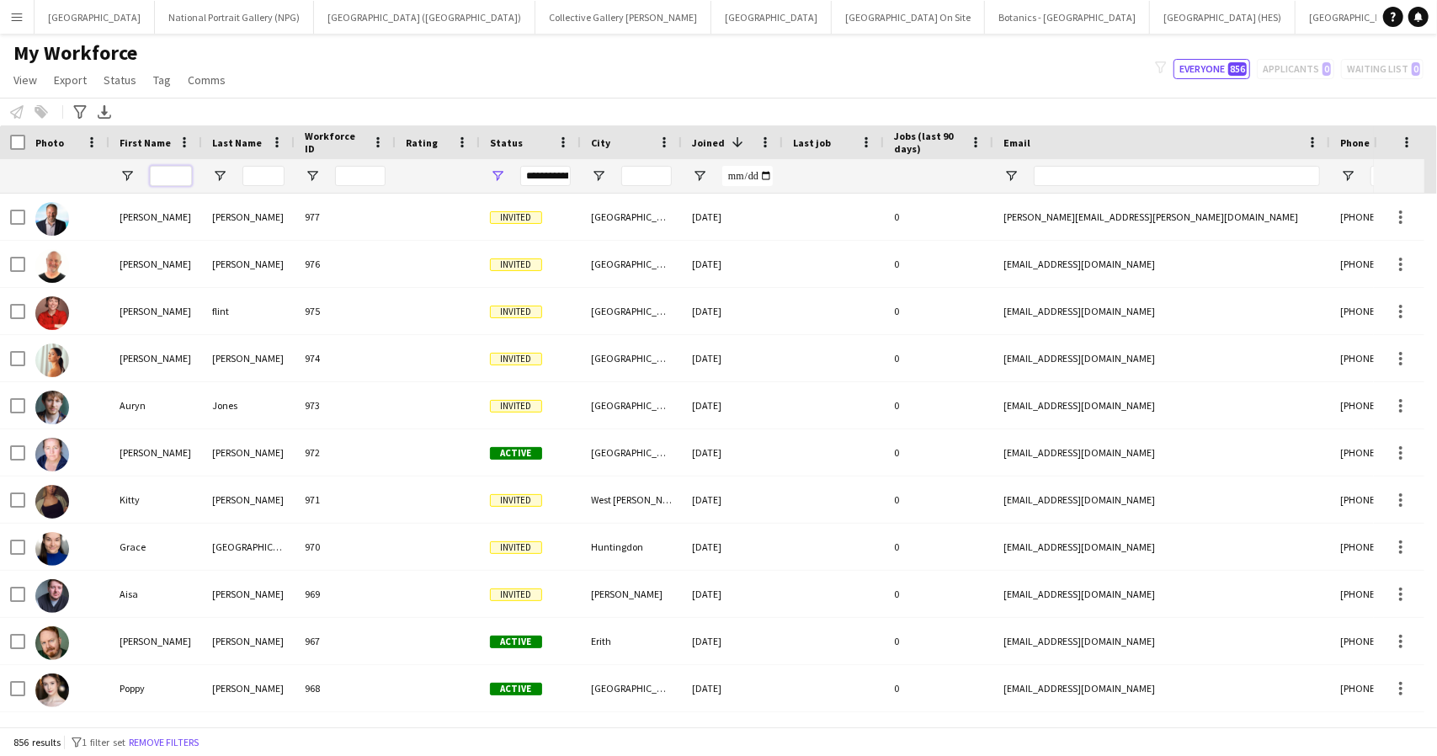
click at [175, 172] on input "First Name Filter Input" at bounding box center [171, 176] width 42 height 20
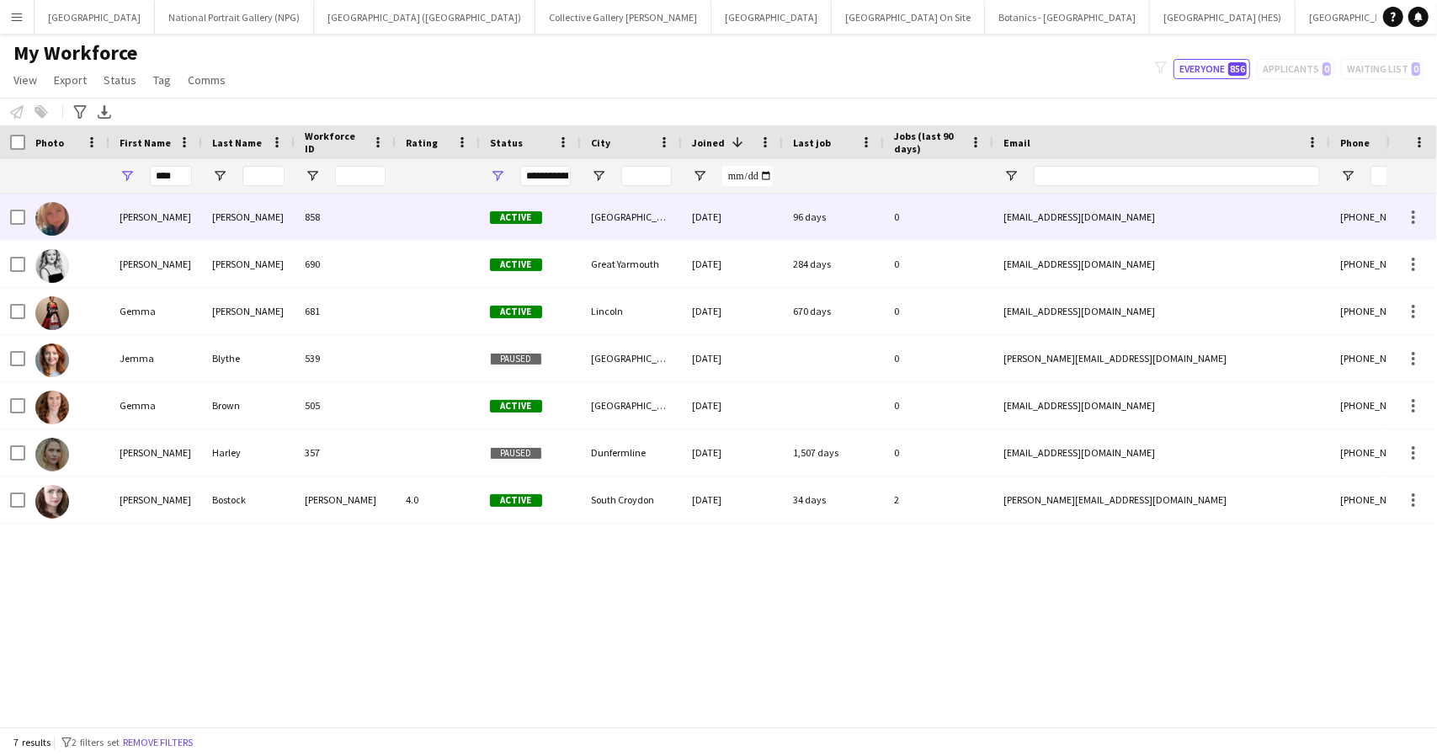
click at [271, 215] on div "[PERSON_NAME]" at bounding box center [248, 217] width 93 height 46
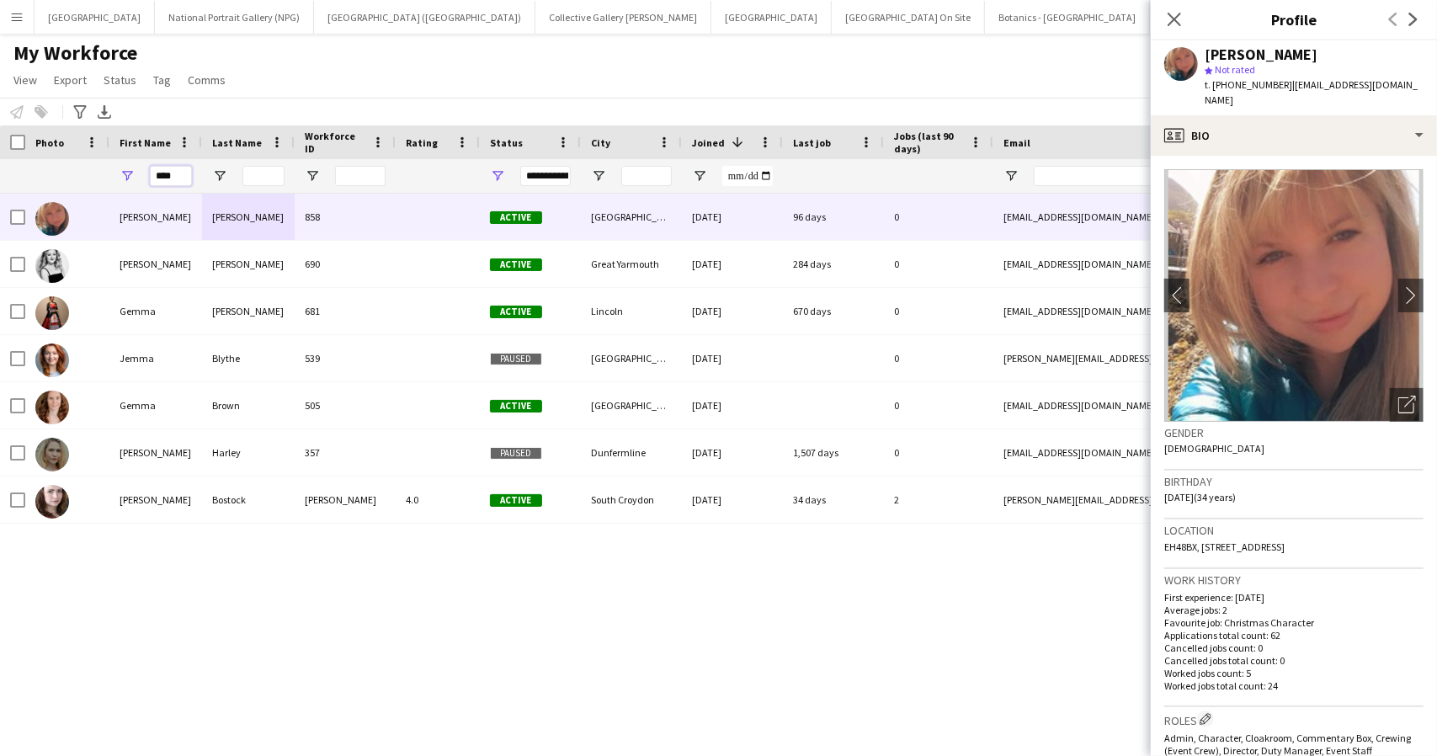
click at [175, 174] on input "****" at bounding box center [171, 176] width 42 height 20
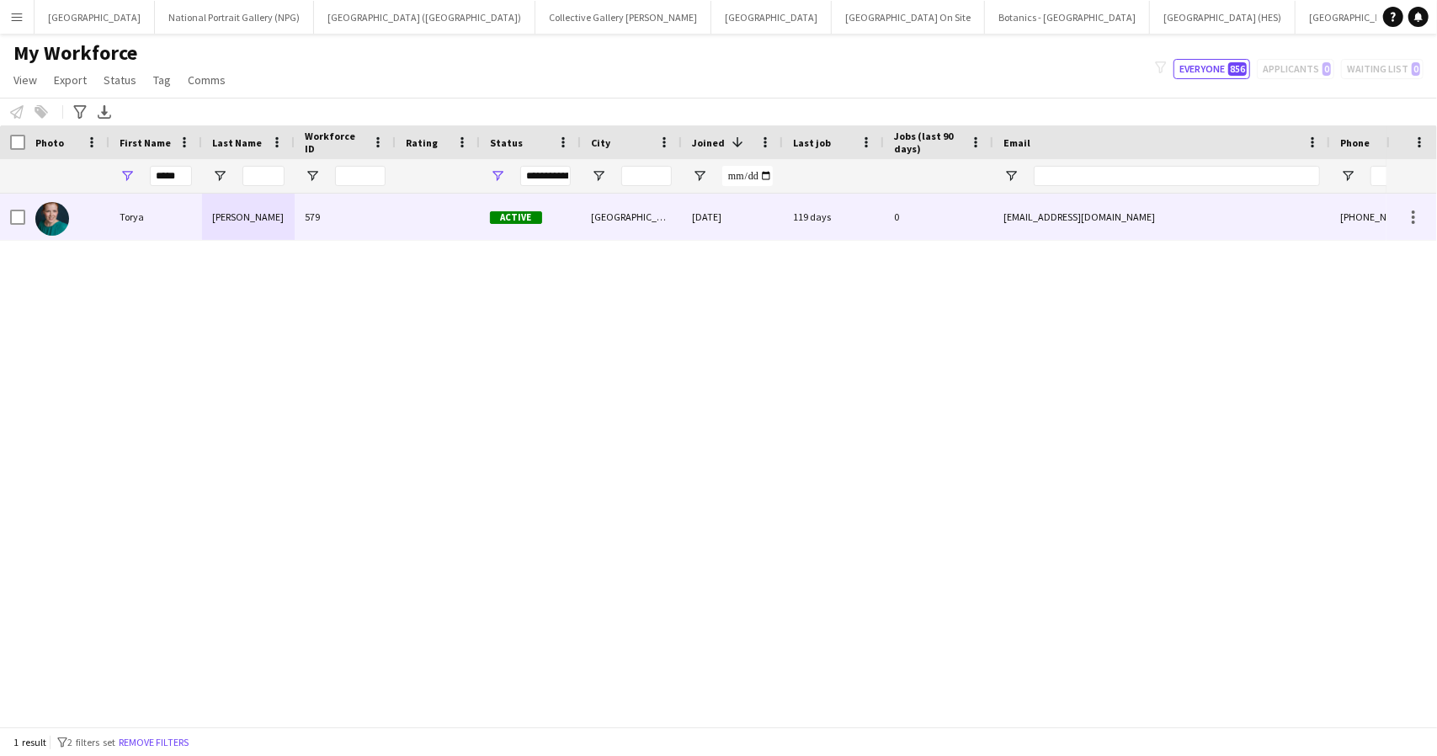
click at [188, 217] on div "Torya" at bounding box center [155, 217] width 93 height 46
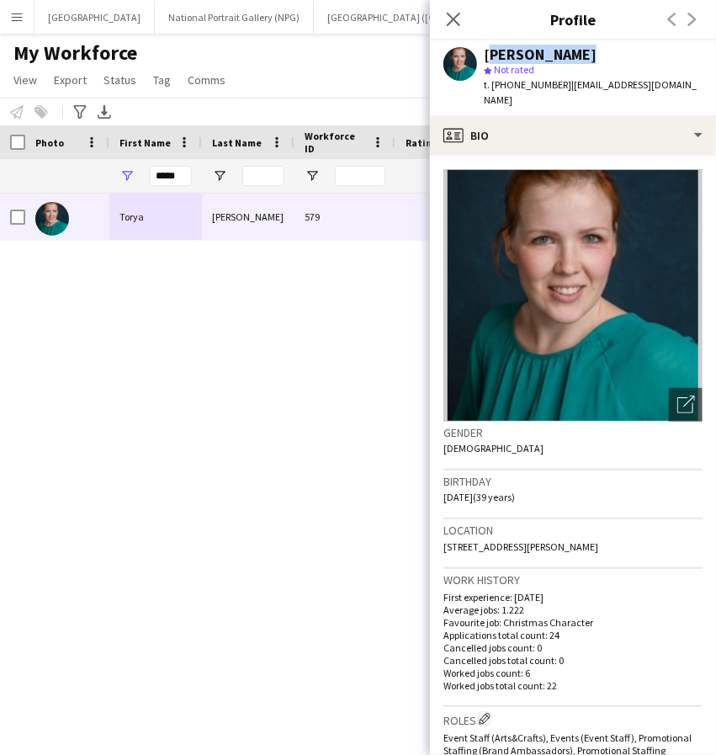
drag, startPoint x: 582, startPoint y: 55, endPoint x: 486, endPoint y: 50, distance: 95.2
click at [486, 50] on div "[PERSON_NAME]" at bounding box center [593, 54] width 219 height 15
copy div "[PERSON_NAME]"
drag, startPoint x: 501, startPoint y: 549, endPoint x: 439, endPoint y: 528, distance: 64.9
click at [439, 528] on app-crew-profile-bio "Open photos pop-in Gender [DEMOGRAPHIC_DATA] Birthday [DEMOGRAPHIC_DATA] (39 ye…" at bounding box center [573, 455] width 286 height 599
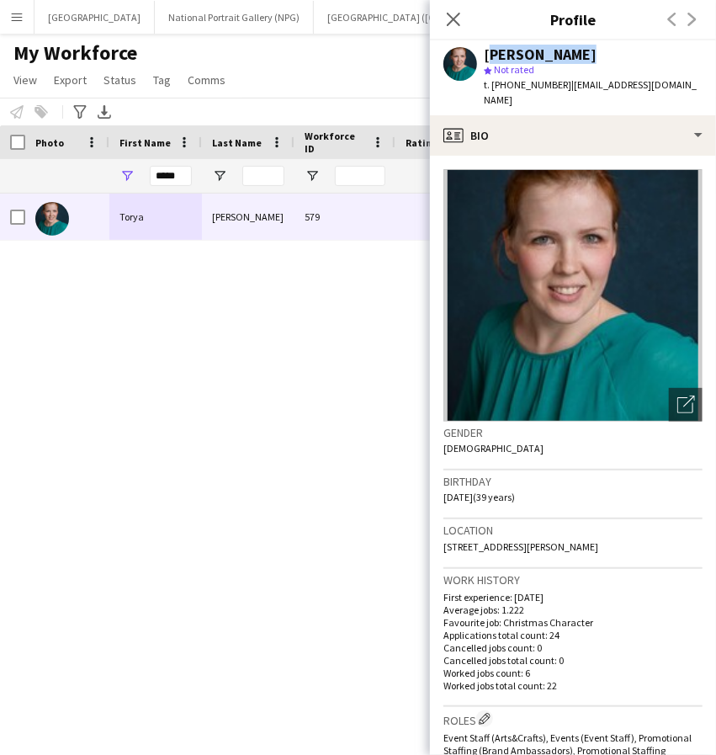
copy span "[STREET_ADDRESS][PERSON_NAME]"
drag, startPoint x: 557, startPoint y: 85, endPoint x: 508, endPoint y: 89, distance: 49.0
click at [508, 89] on span "t. [PHONE_NUMBER]" at bounding box center [528, 84] width 88 height 13
copy span "7989781632"
drag, startPoint x: 679, startPoint y: 87, endPoint x: 565, endPoint y: 91, distance: 114.5
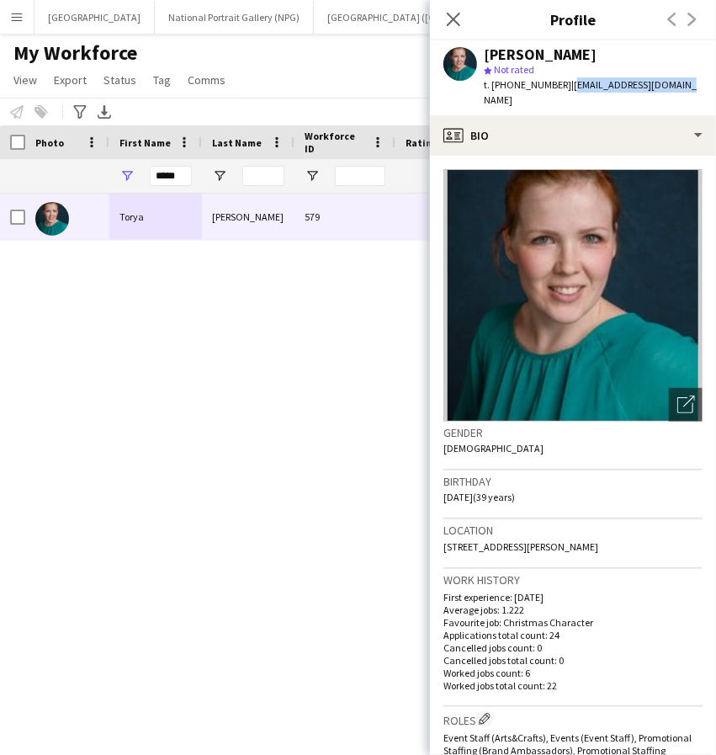
click at [565, 91] on div "[PERSON_NAME] star Not rated t. [PHONE_NUMBER] | [EMAIL_ADDRESS][DOMAIN_NAME]" at bounding box center [573, 77] width 286 height 75
copy span "[EMAIL_ADDRESS][DOMAIN_NAME]"
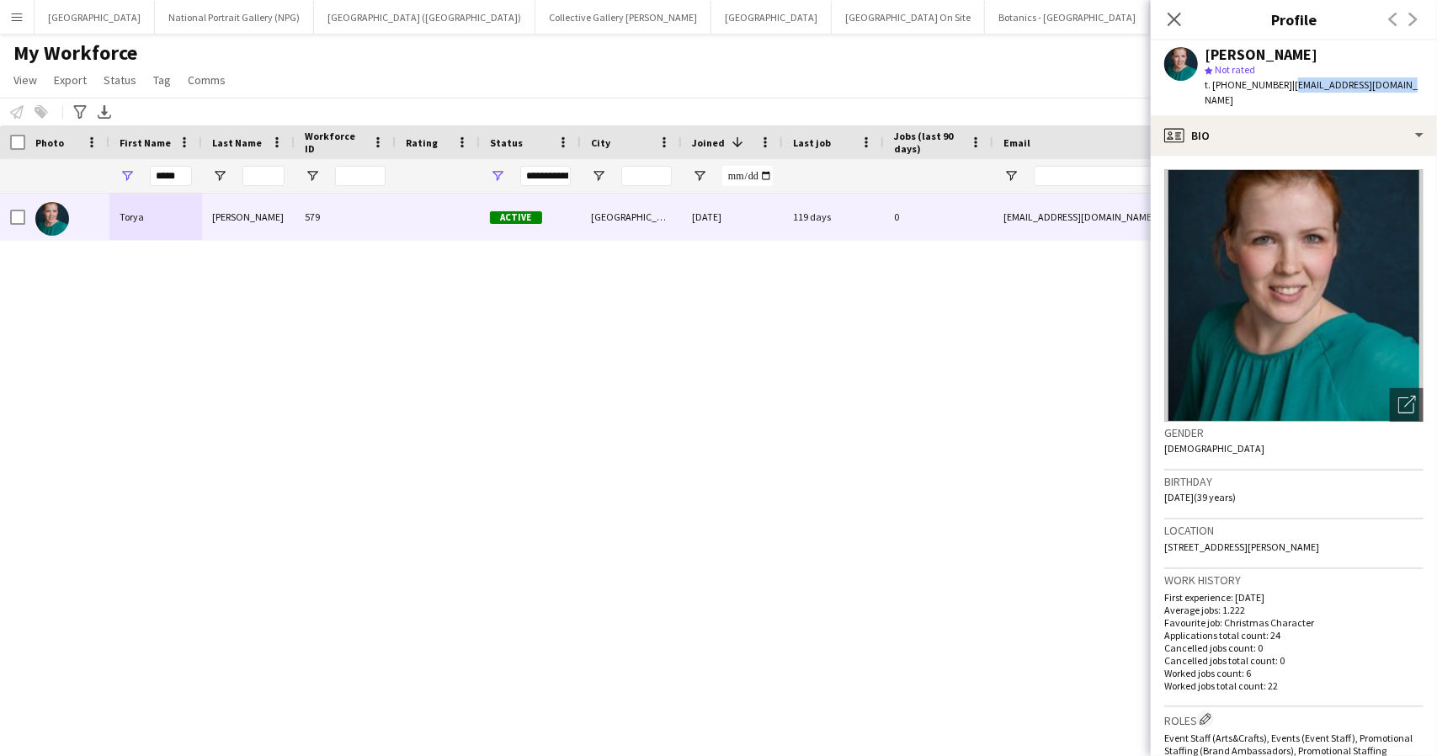
copy span "[EMAIL_ADDRESS][DOMAIN_NAME]"
click at [169, 157] on div "First Name" at bounding box center [156, 142] width 72 height 34
click at [167, 169] on input "*****" at bounding box center [171, 176] width 42 height 20
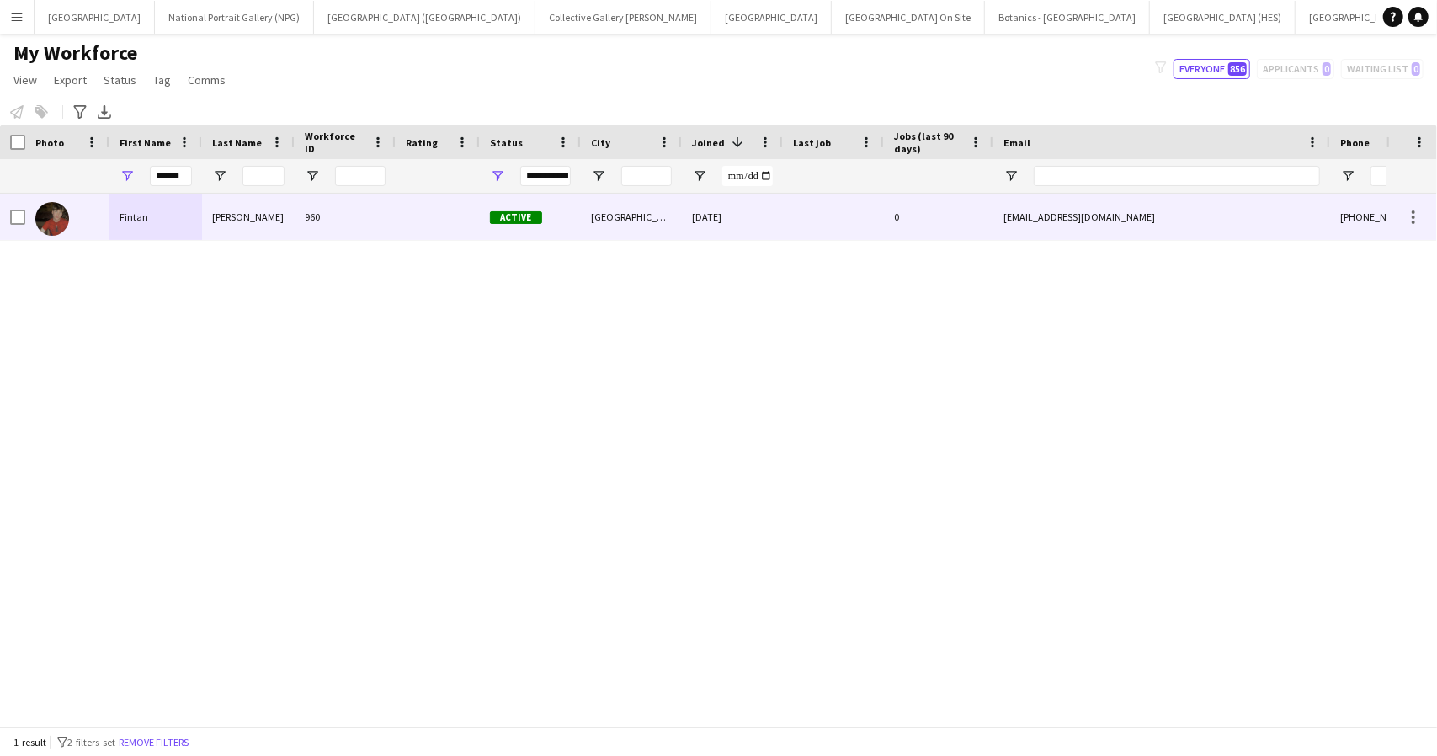
click at [172, 201] on div "Fintan" at bounding box center [155, 217] width 93 height 46
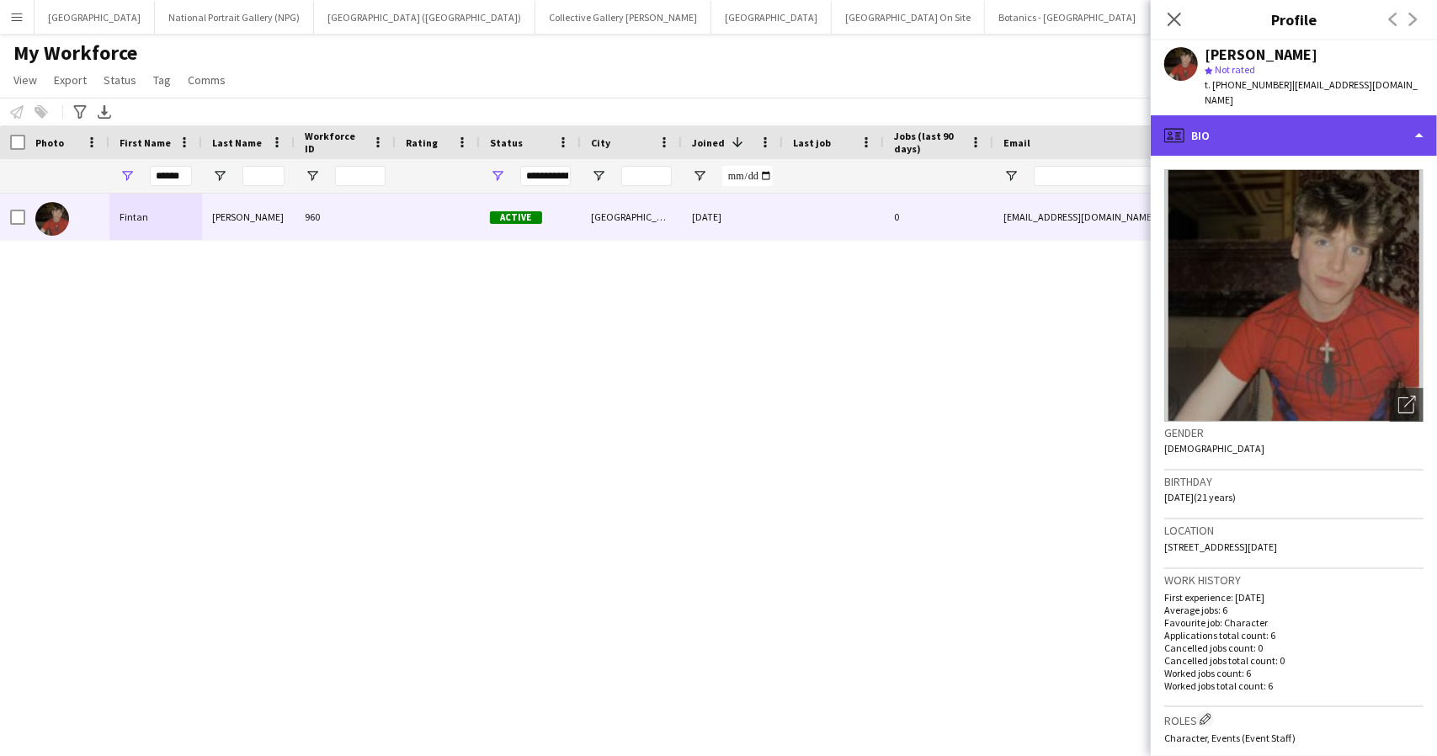
click at [1289, 115] on div "profile Bio" at bounding box center [1293, 135] width 286 height 40
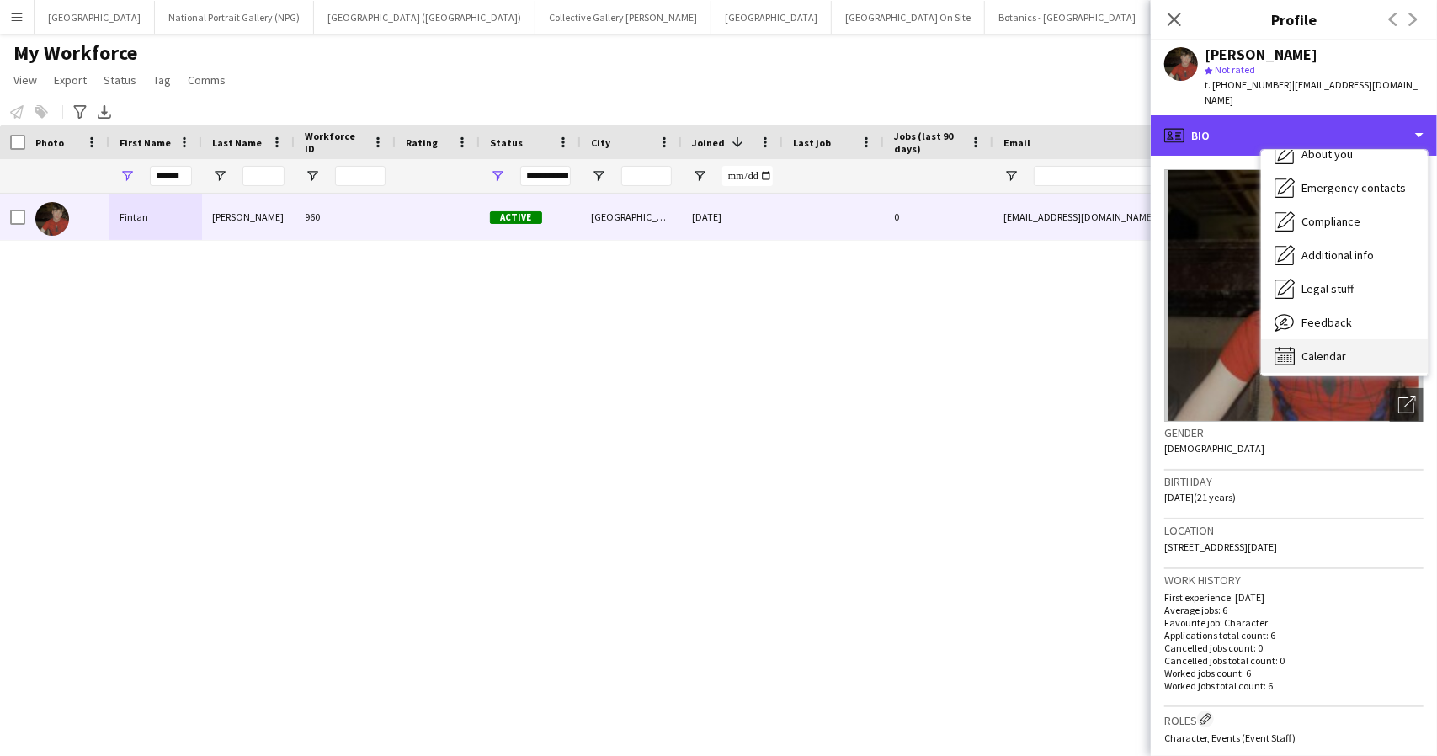
scroll to position [125, 0]
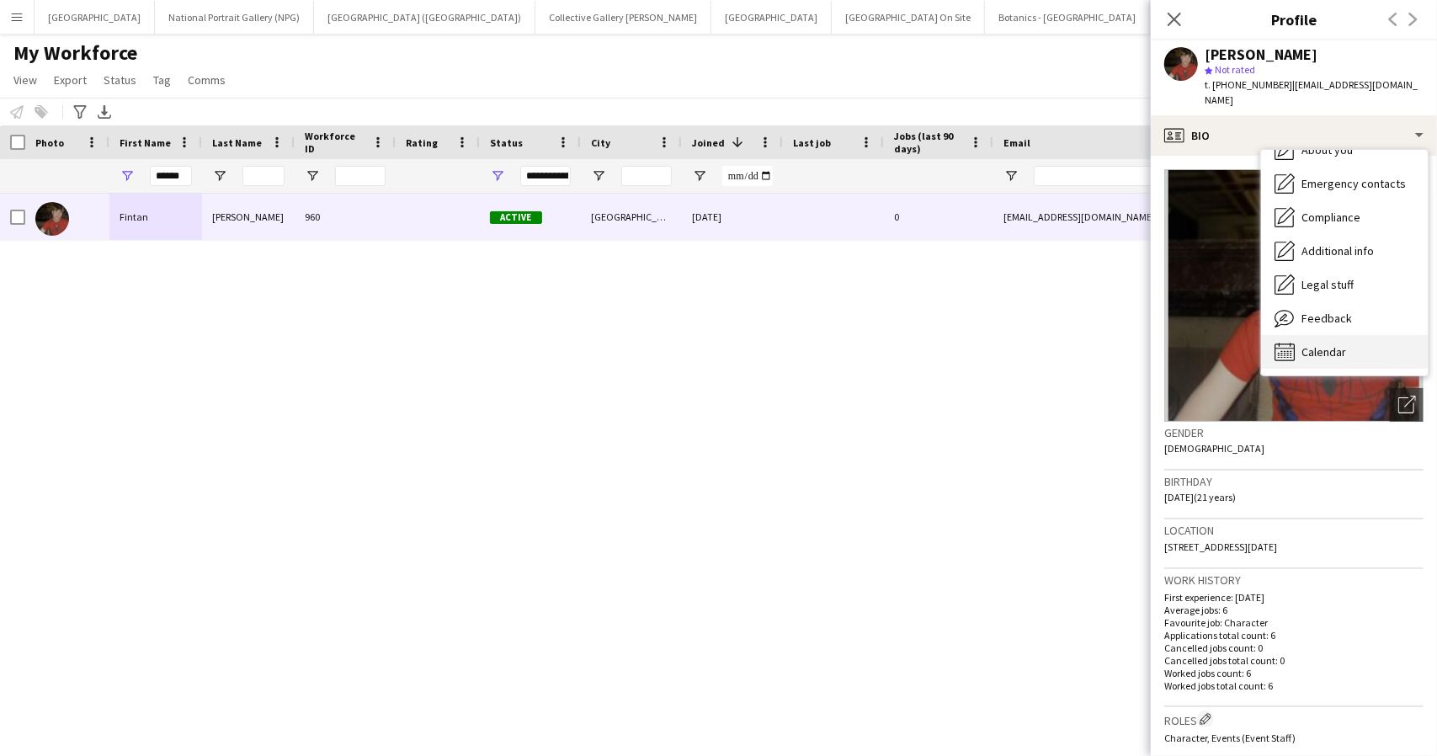
click at [1336, 344] on span "Calendar" at bounding box center [1323, 351] width 45 height 15
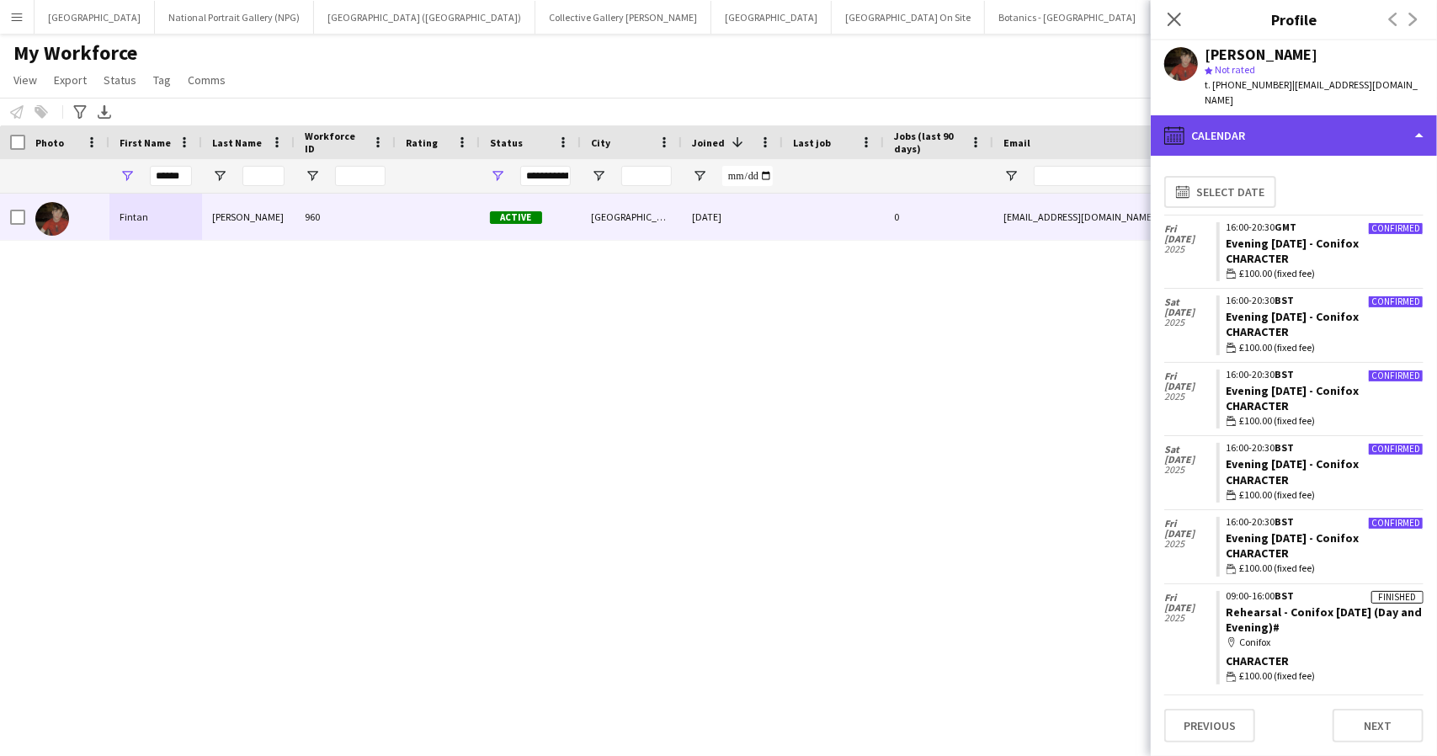
click at [1311, 120] on div "calendar-full Calendar" at bounding box center [1293, 135] width 286 height 40
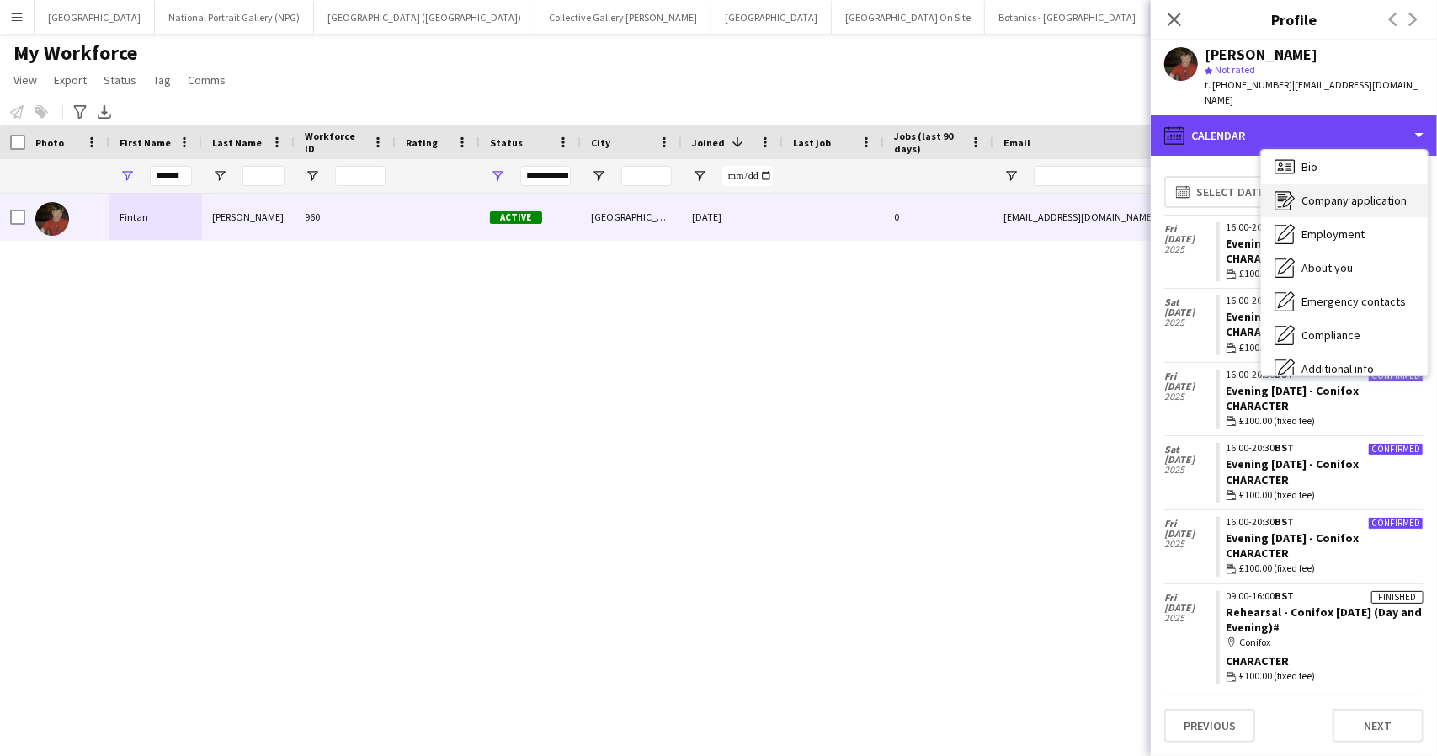
scroll to position [0, 0]
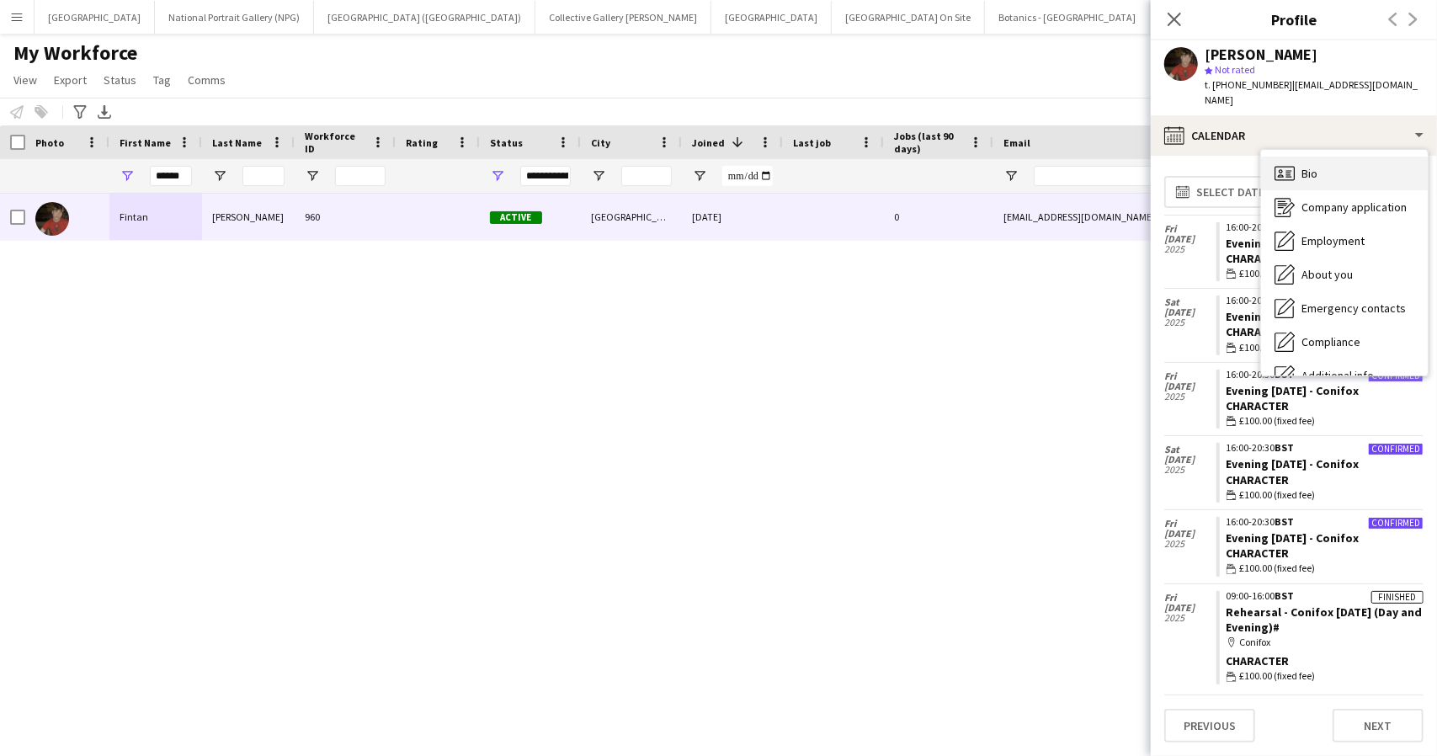
click at [1344, 160] on div "Bio Bio" at bounding box center [1344, 174] width 167 height 34
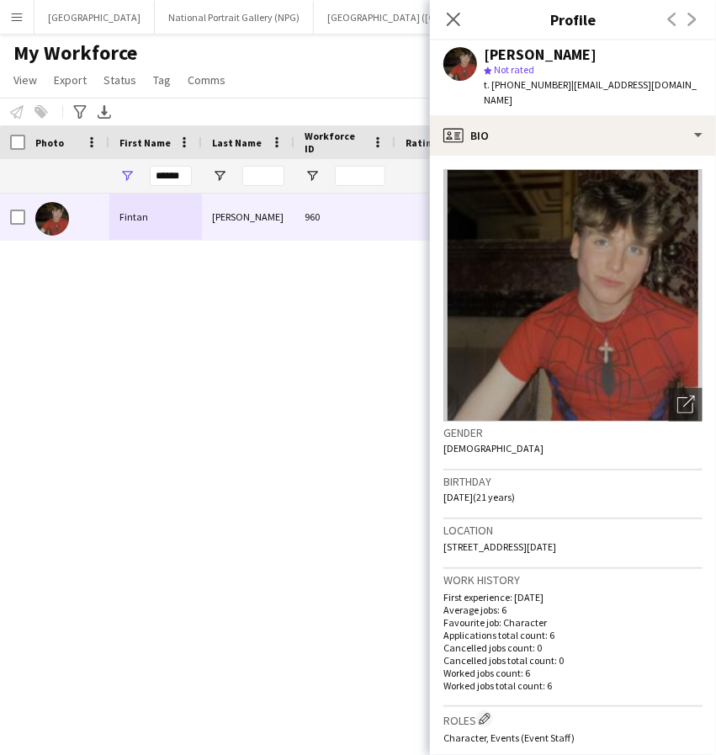
drag, startPoint x: 603, startPoint y: 54, endPoint x: 467, endPoint y: 54, distance: 135.5
click at [467, 54] on div "[PERSON_NAME] star Not rated t. [PHONE_NUMBER] | [EMAIL_ADDRESS][DOMAIN_NAME]" at bounding box center [573, 77] width 286 height 75
copy div "[PERSON_NAME]"
drag, startPoint x: 613, startPoint y: 529, endPoint x: 437, endPoint y: 541, distance: 176.3
click at [437, 541] on app-crew-profile-bio "Open photos pop-in Gender [DEMOGRAPHIC_DATA] Birthday [DEMOGRAPHIC_DATA] (21 ye…" at bounding box center [573, 455] width 286 height 599
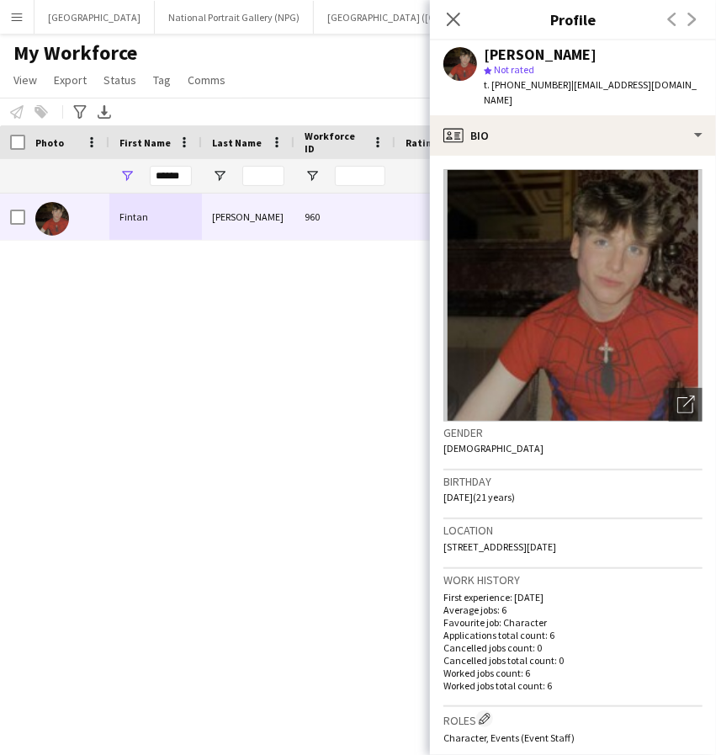
copy span "[STREET_ADDRESS][DATE]"
drag, startPoint x: 557, startPoint y: 85, endPoint x: 509, endPoint y: 85, distance: 48.0
click at [509, 85] on span "t. [PHONE_NUMBER]" at bounding box center [528, 84] width 88 height 13
copy span "7361870180"
click at [700, 83] on div "[PERSON_NAME] star Not rated t. [PHONE_NUMBER] | [EMAIL_ADDRESS][DOMAIN_NAME]" at bounding box center [573, 77] width 286 height 75
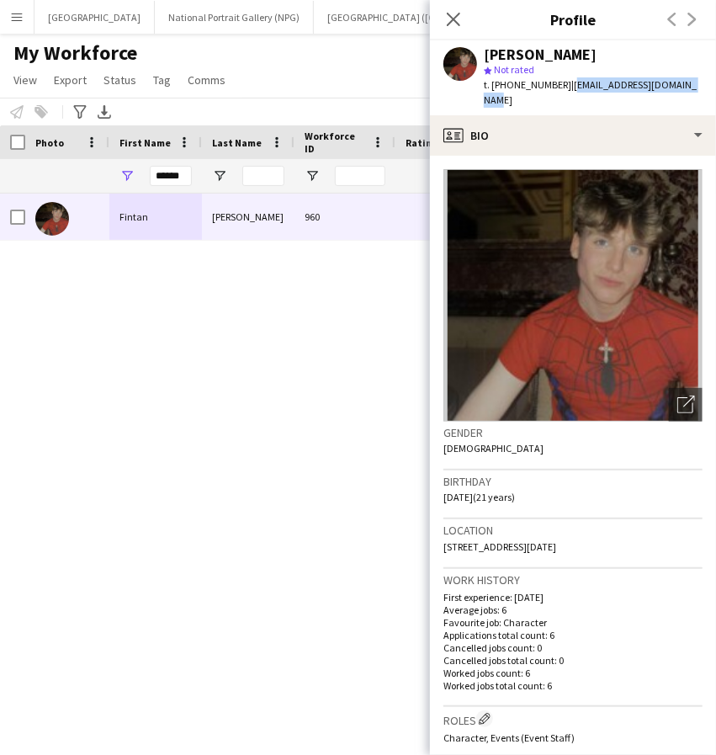
drag, startPoint x: 694, startPoint y: 86, endPoint x: 564, endPoint y: 96, distance: 130.8
click at [564, 96] on div "[PERSON_NAME] star Not rated t. [PHONE_NUMBER] | [EMAIL_ADDRESS][DOMAIN_NAME]" at bounding box center [573, 77] width 286 height 75
copy span "[EMAIL_ADDRESS][DOMAIN_NAME]"
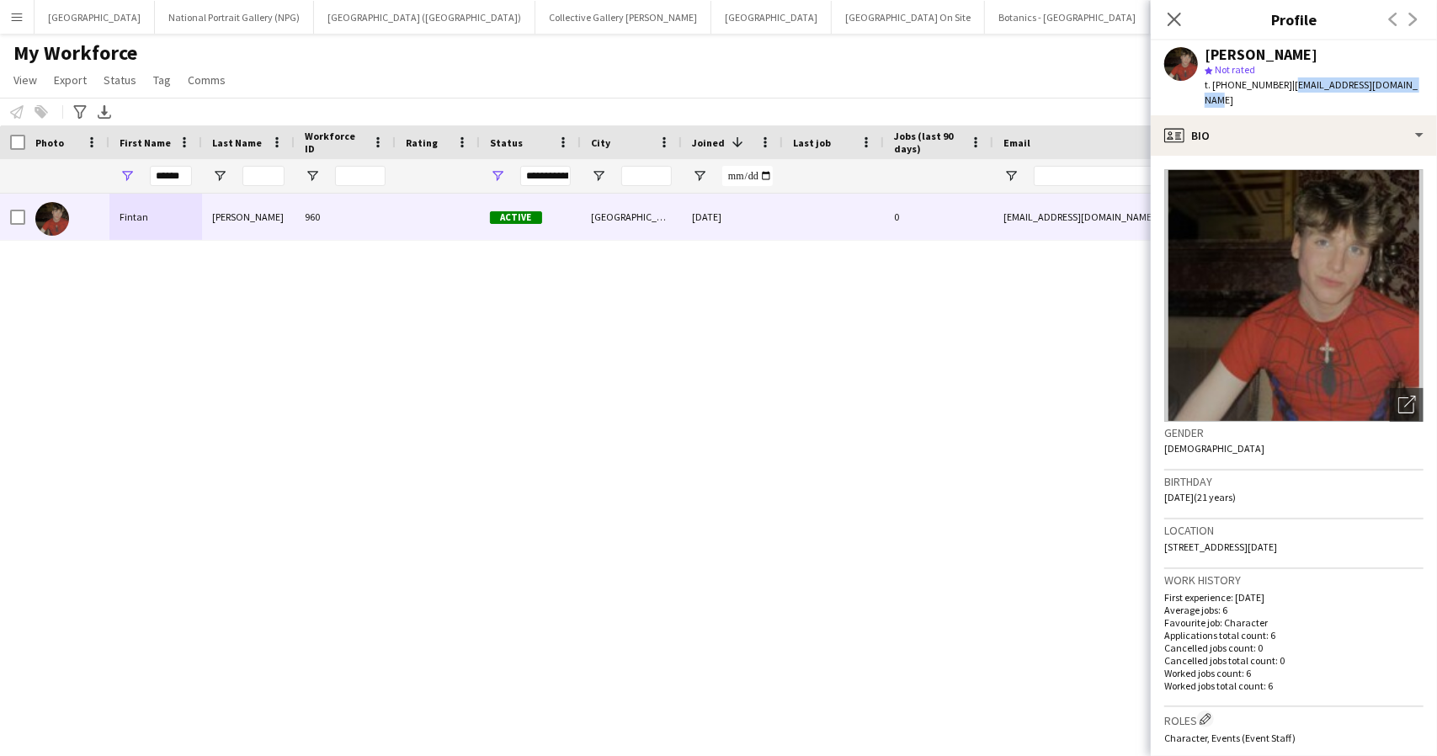
copy span "[EMAIL_ADDRESS][DOMAIN_NAME]"
click at [166, 170] on input "******" at bounding box center [171, 176] width 42 height 20
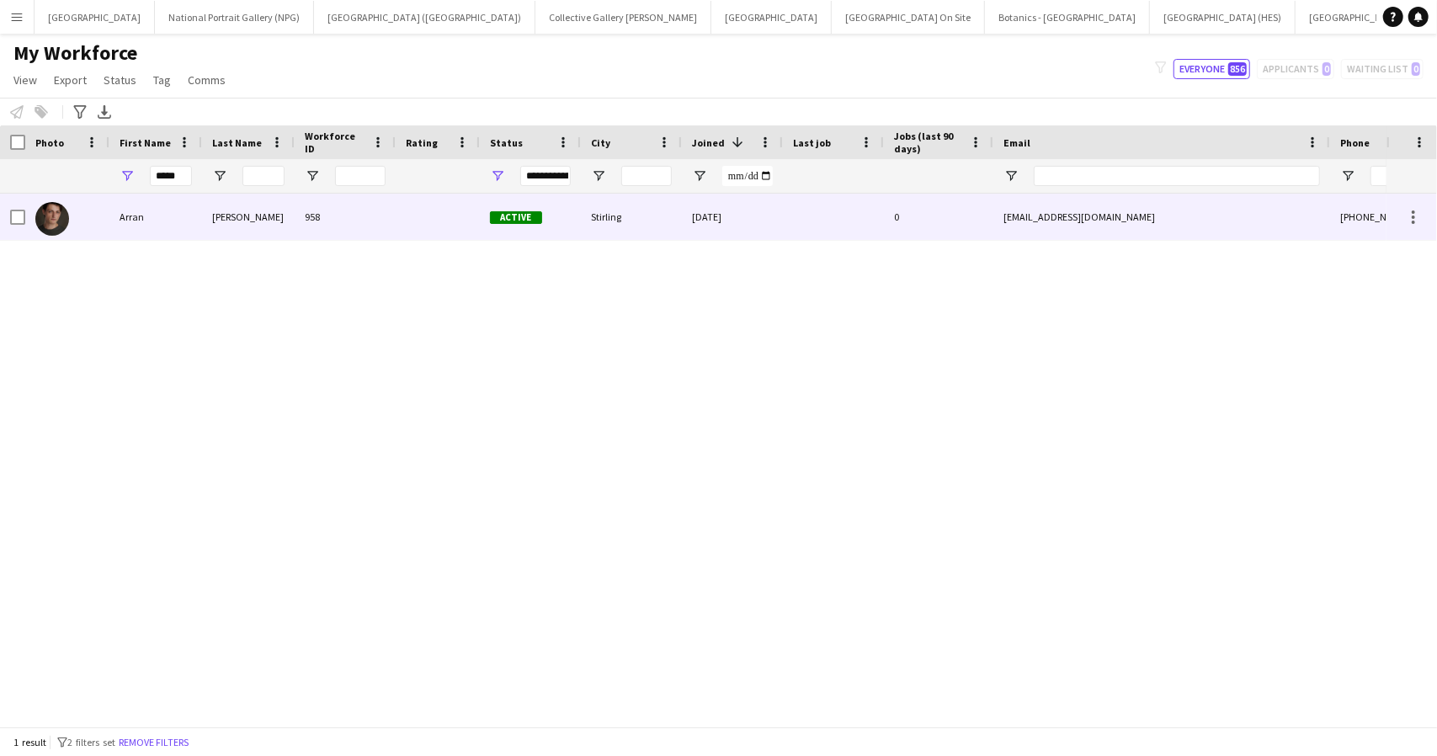
click at [237, 214] on div "[PERSON_NAME]" at bounding box center [248, 217] width 93 height 46
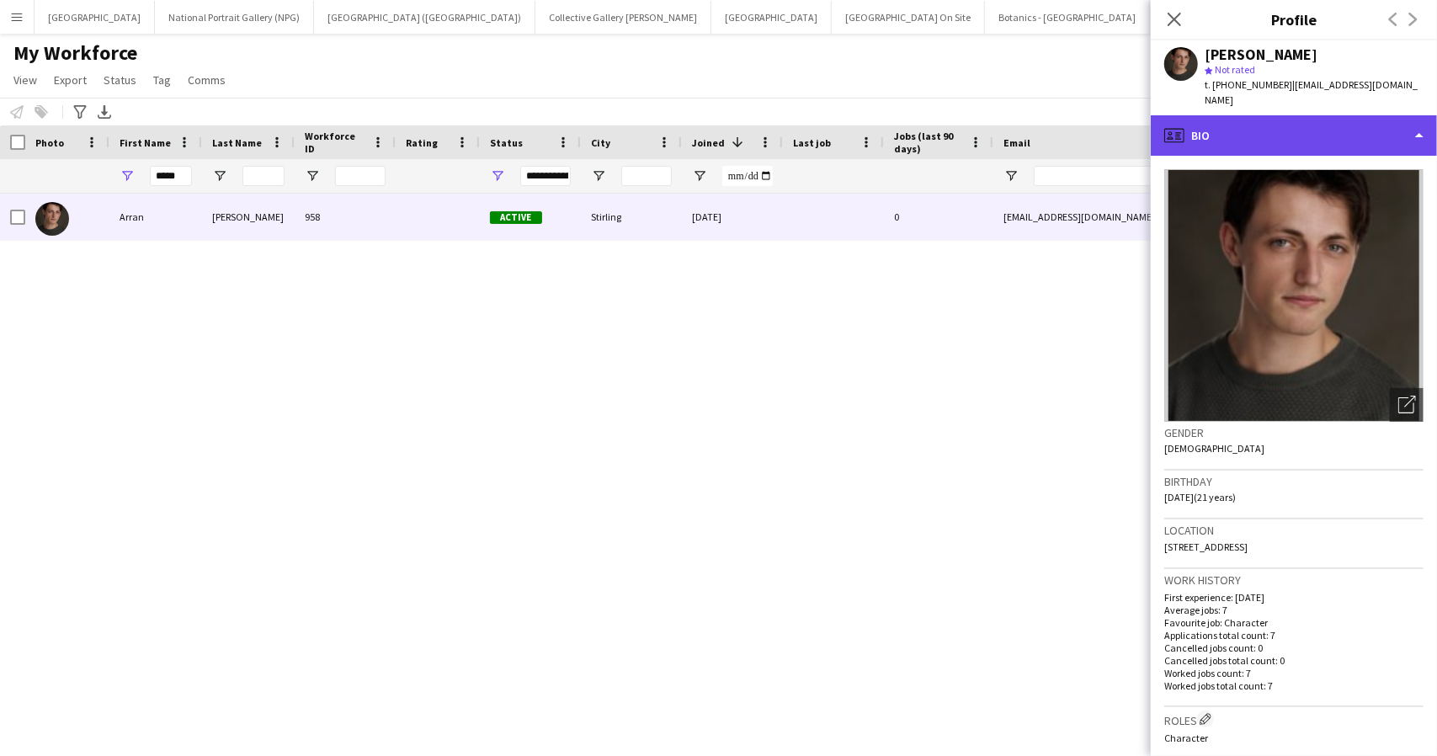
click at [1308, 120] on div "profile Bio" at bounding box center [1293, 135] width 286 height 40
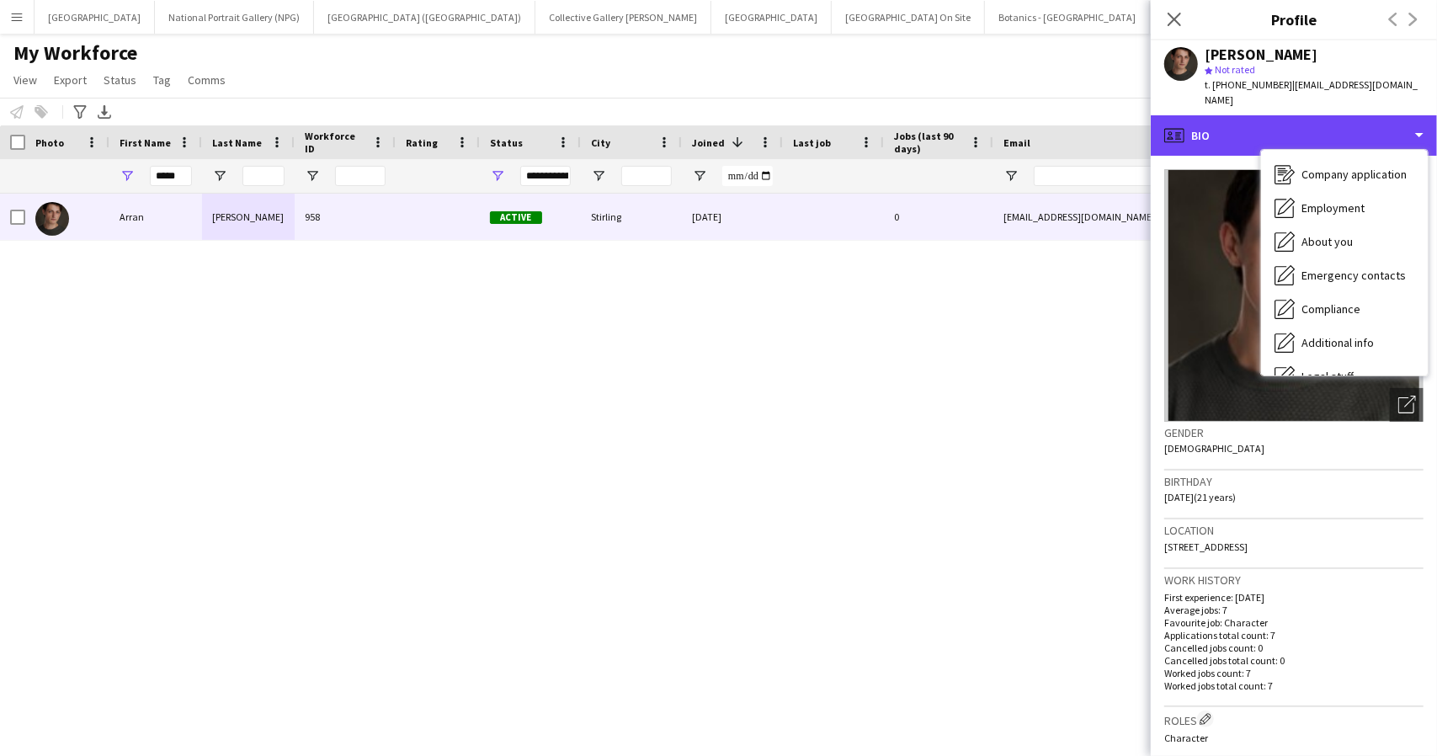
scroll to position [125, 0]
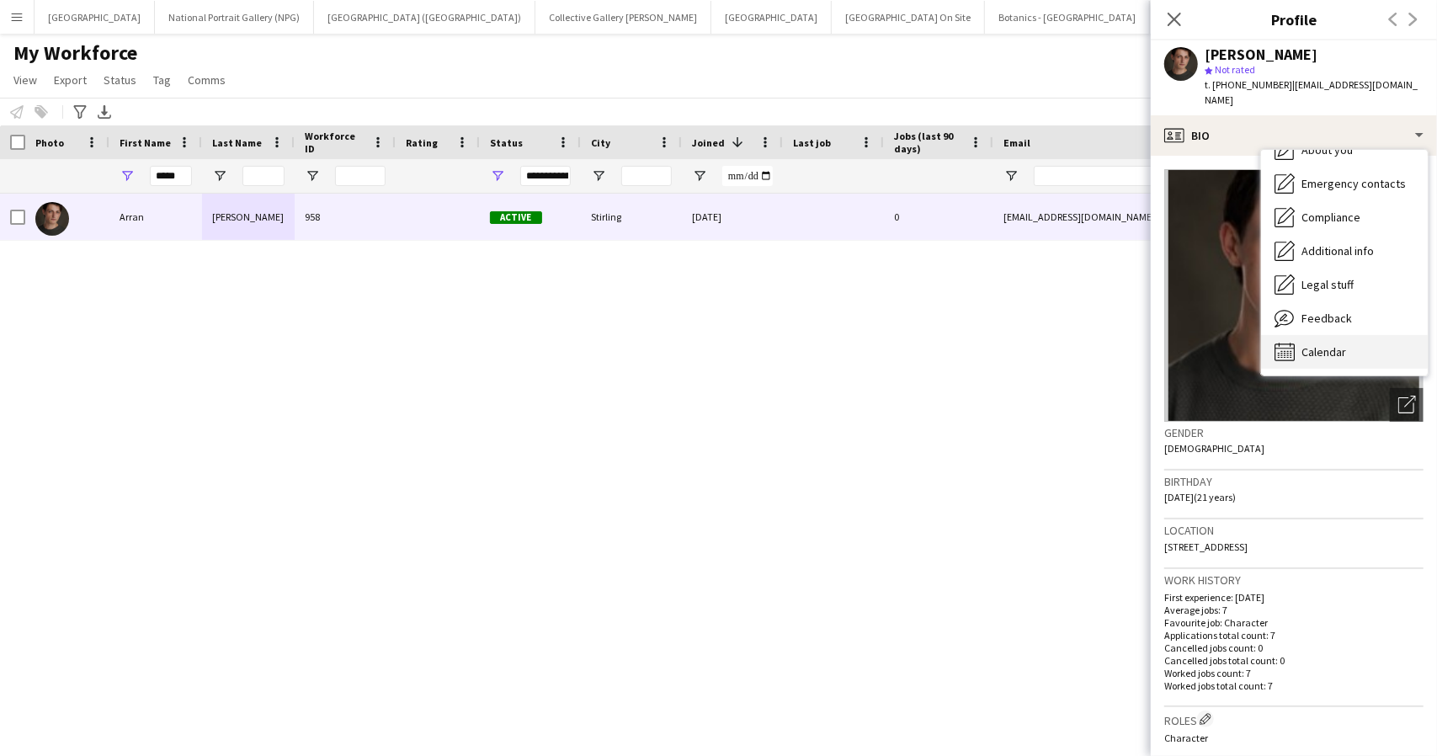
click at [1318, 335] on div "Calendar Calendar" at bounding box center [1344, 352] width 167 height 34
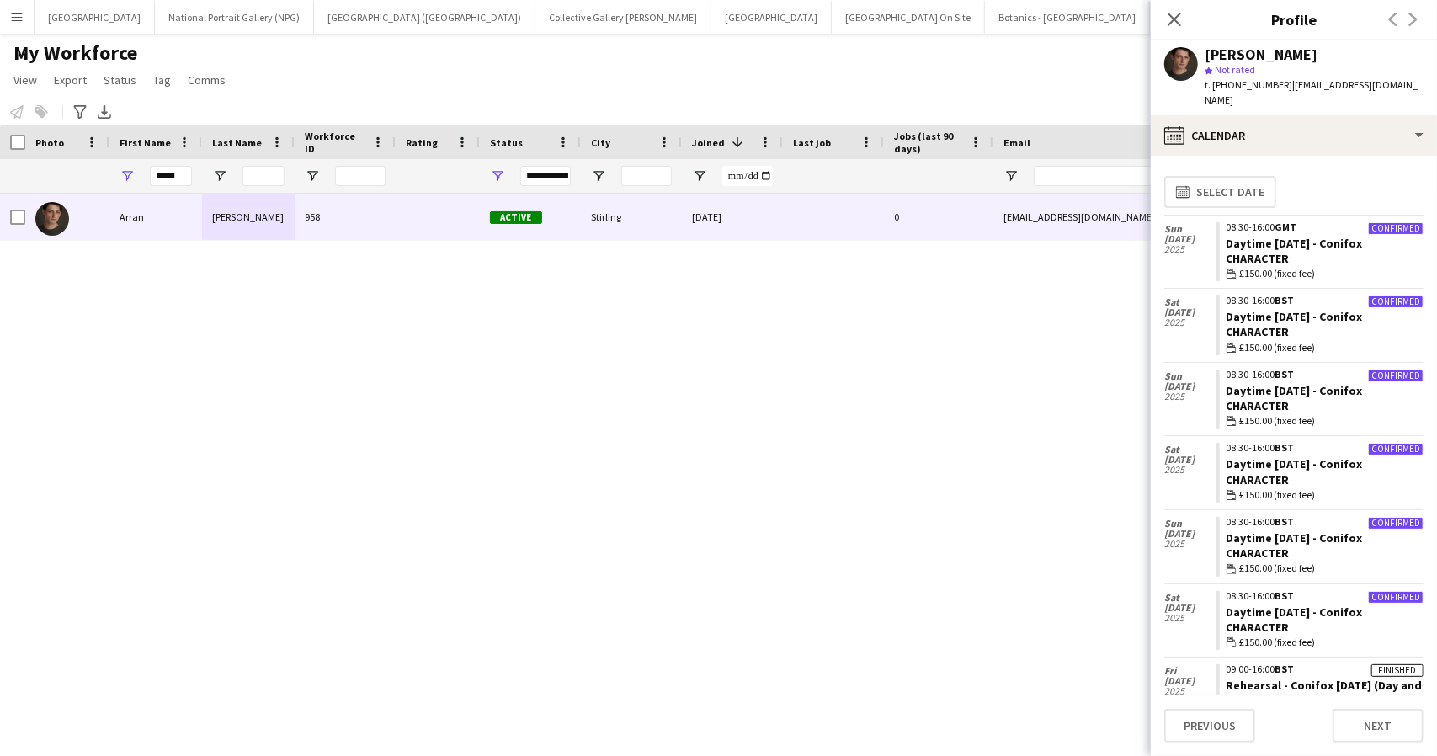
scroll to position [0, 0]
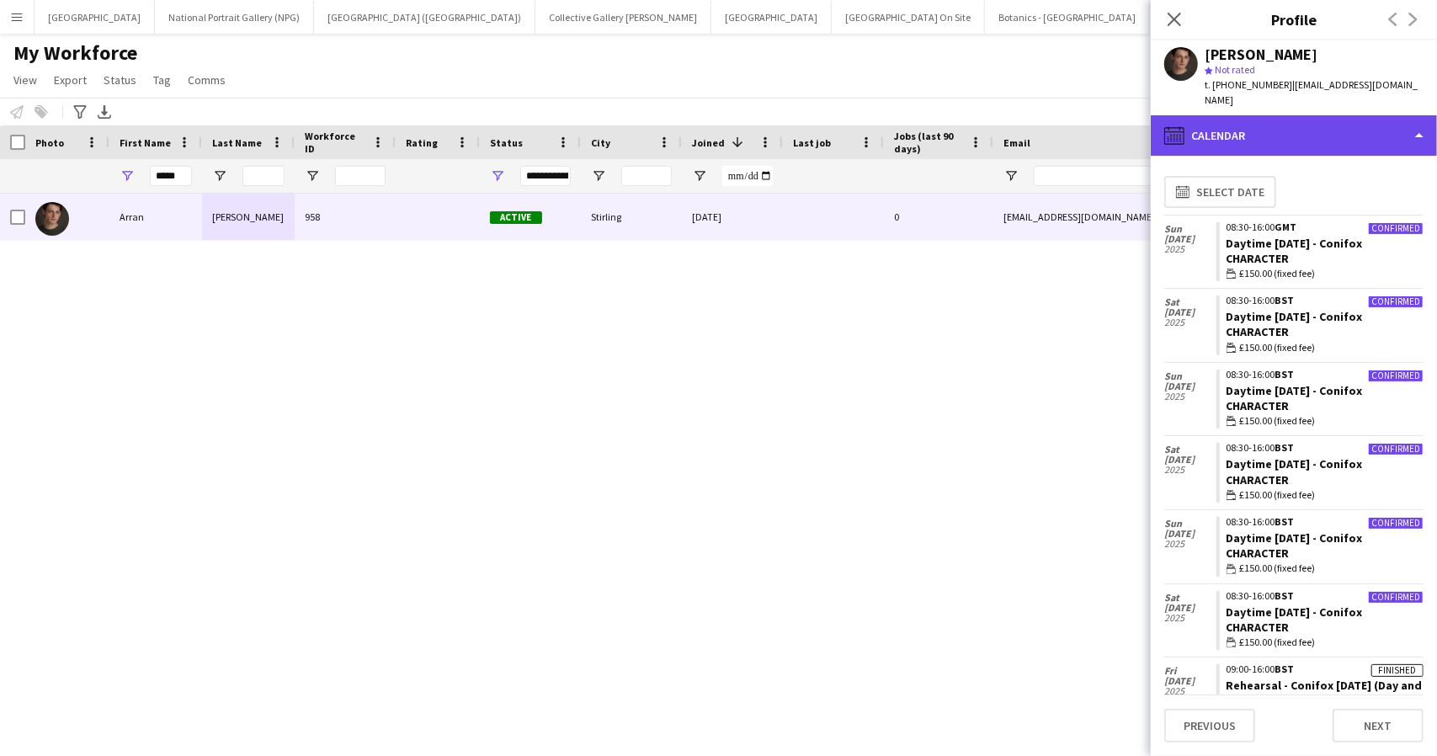
click at [1348, 115] on div "calendar-full Calendar" at bounding box center [1293, 135] width 286 height 40
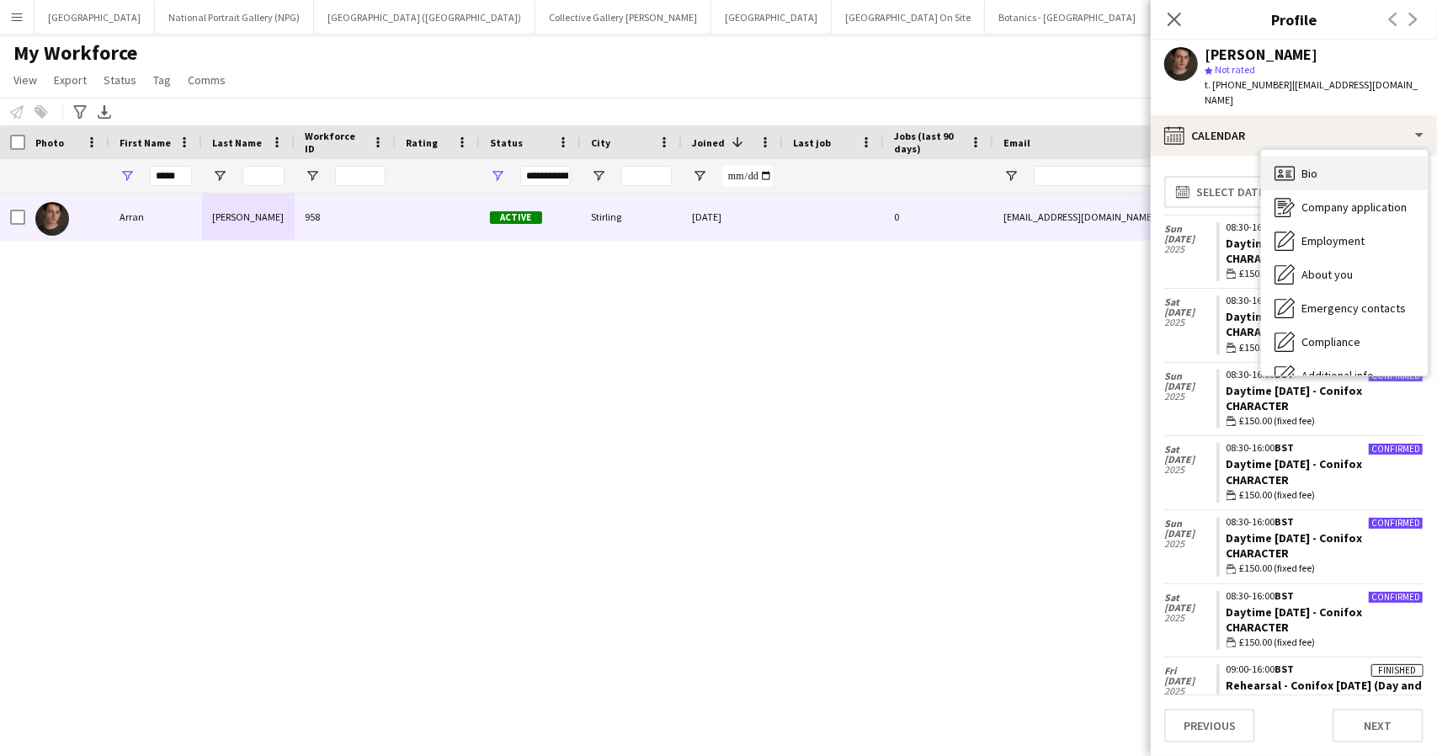
click at [1353, 157] on div "Bio Bio" at bounding box center [1344, 174] width 167 height 34
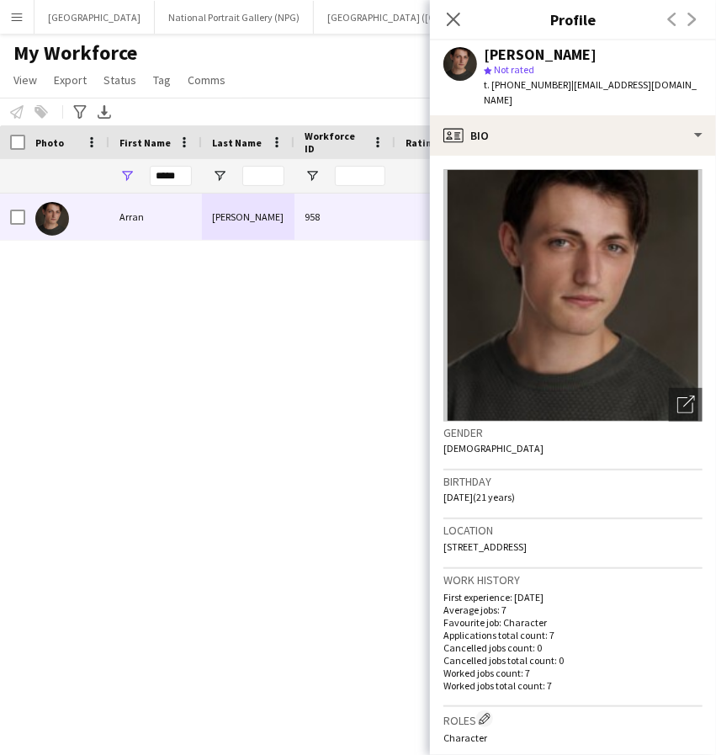
click at [318, 63] on div "My Workforce View Views Default view New view Update view Delete view Edit name…" at bounding box center [358, 68] width 716 height 57
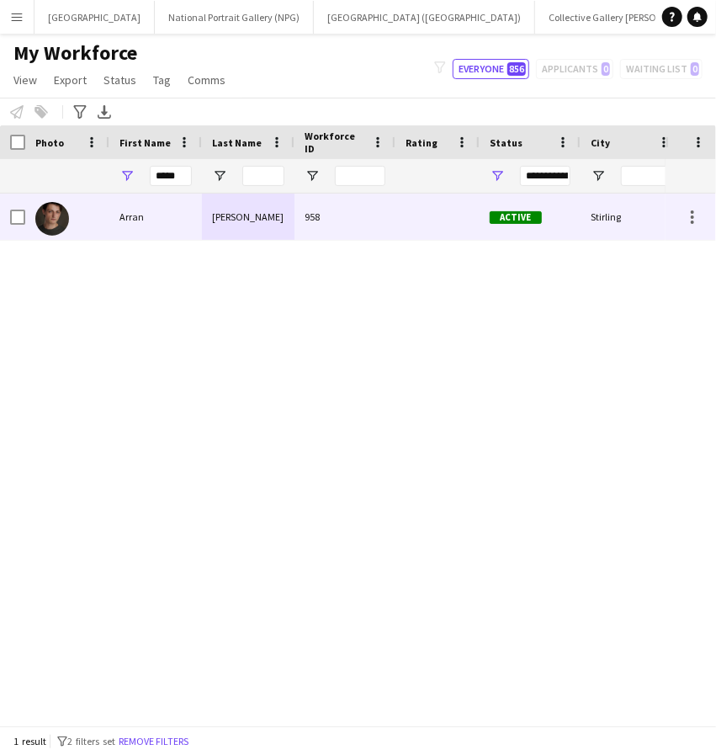
click at [219, 215] on div "[PERSON_NAME]" at bounding box center [248, 217] width 93 height 46
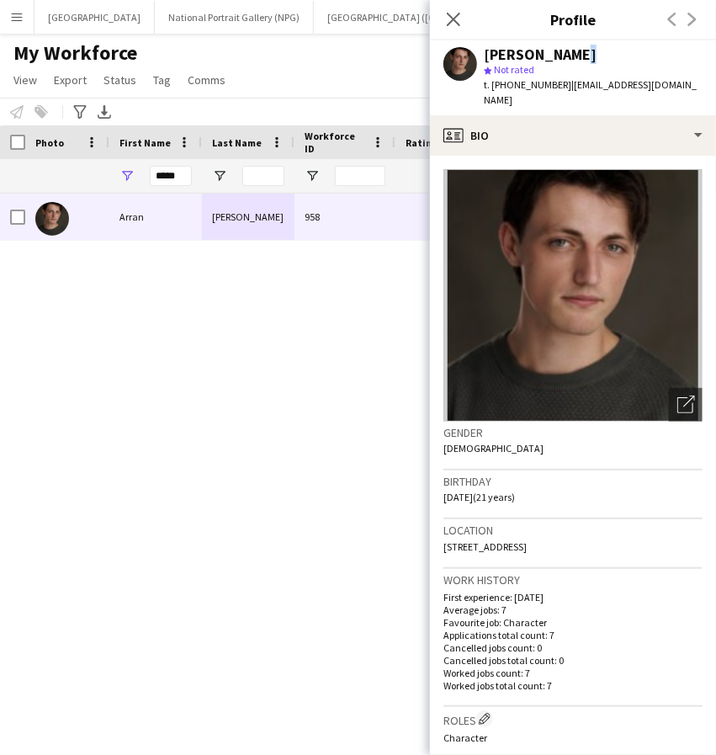
drag, startPoint x: 566, startPoint y: 57, endPoint x: 480, endPoint y: 63, distance: 86.9
click at [481, 65] on div "[PERSON_NAME] star Not rated t. [PHONE_NUMBER] | [EMAIL_ADDRESS][DOMAIN_NAME]" at bounding box center [573, 77] width 286 height 75
click at [603, 59] on div "[PERSON_NAME]" at bounding box center [593, 54] width 219 height 15
drag, startPoint x: 594, startPoint y: 56, endPoint x: 486, endPoint y: 52, distance: 107.8
click at [486, 52] on div "[PERSON_NAME]" at bounding box center [593, 54] width 219 height 15
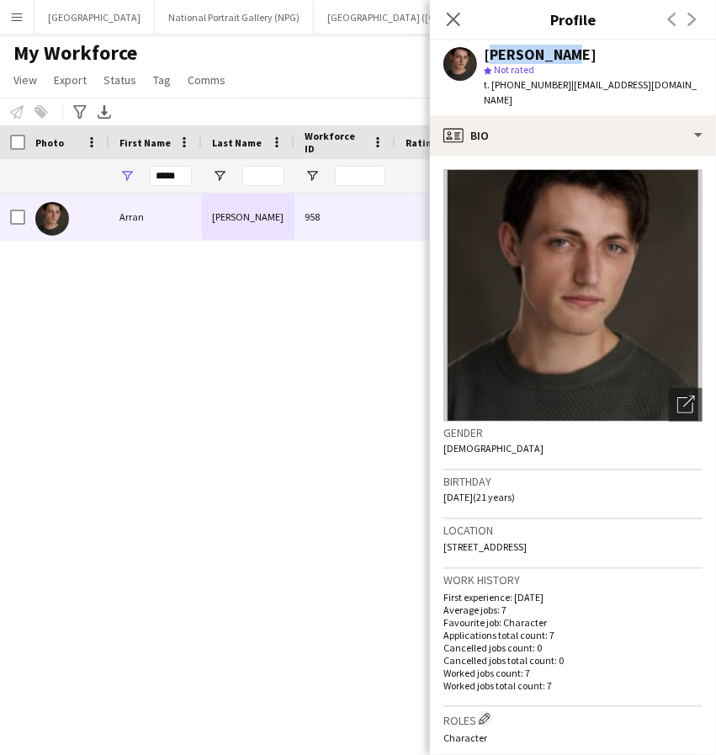
drag, startPoint x: 609, startPoint y: 527, endPoint x: 440, endPoint y: 544, distance: 170.0
click at [440, 544] on app-crew-profile-bio "Open photos pop-in Gender [DEMOGRAPHIC_DATA] Birthday [DEMOGRAPHIC_DATA] (21 ye…" at bounding box center [573, 455] width 286 height 599
drag, startPoint x: 555, startPoint y: 87, endPoint x: 507, endPoint y: 91, distance: 49.0
click at [507, 91] on span "t. [PHONE_NUMBER]" at bounding box center [528, 84] width 88 height 13
drag, startPoint x: 693, startPoint y: 85, endPoint x: 564, endPoint y: 95, distance: 129.2
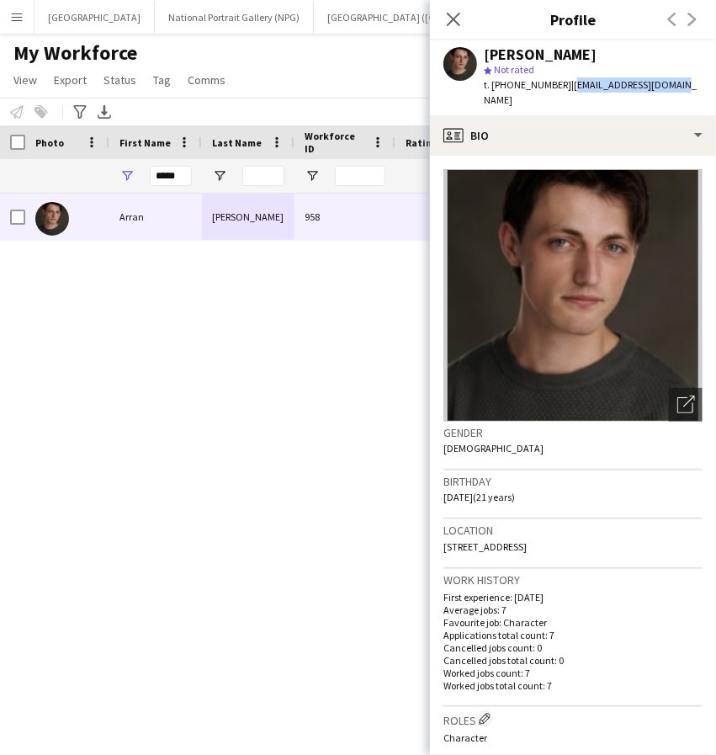
click at [564, 95] on app-profile-header "[PERSON_NAME] star Not rated t. [PHONE_NUMBER] | [EMAIL_ADDRESS][DOMAIN_NAME]" at bounding box center [573, 77] width 286 height 75
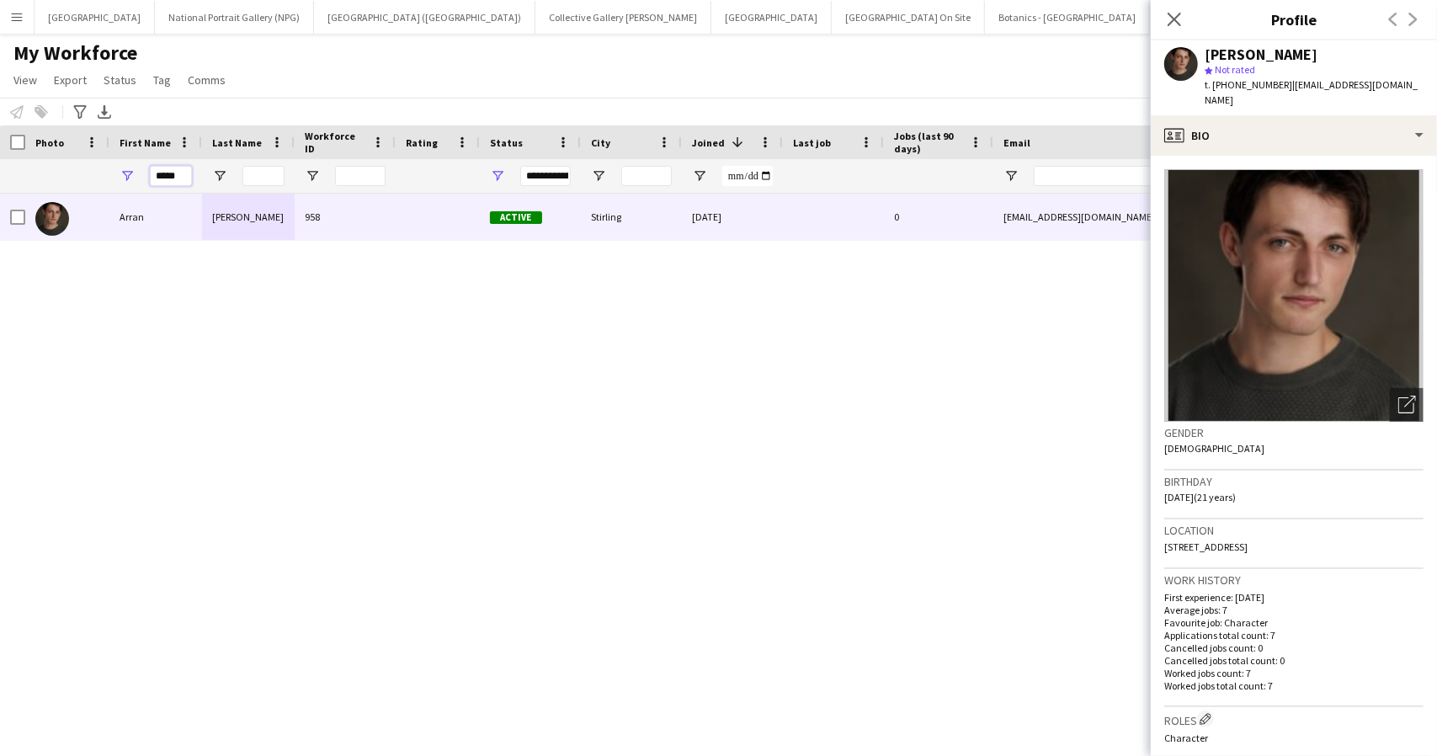
click at [165, 173] on input "*****" at bounding box center [171, 176] width 42 height 20
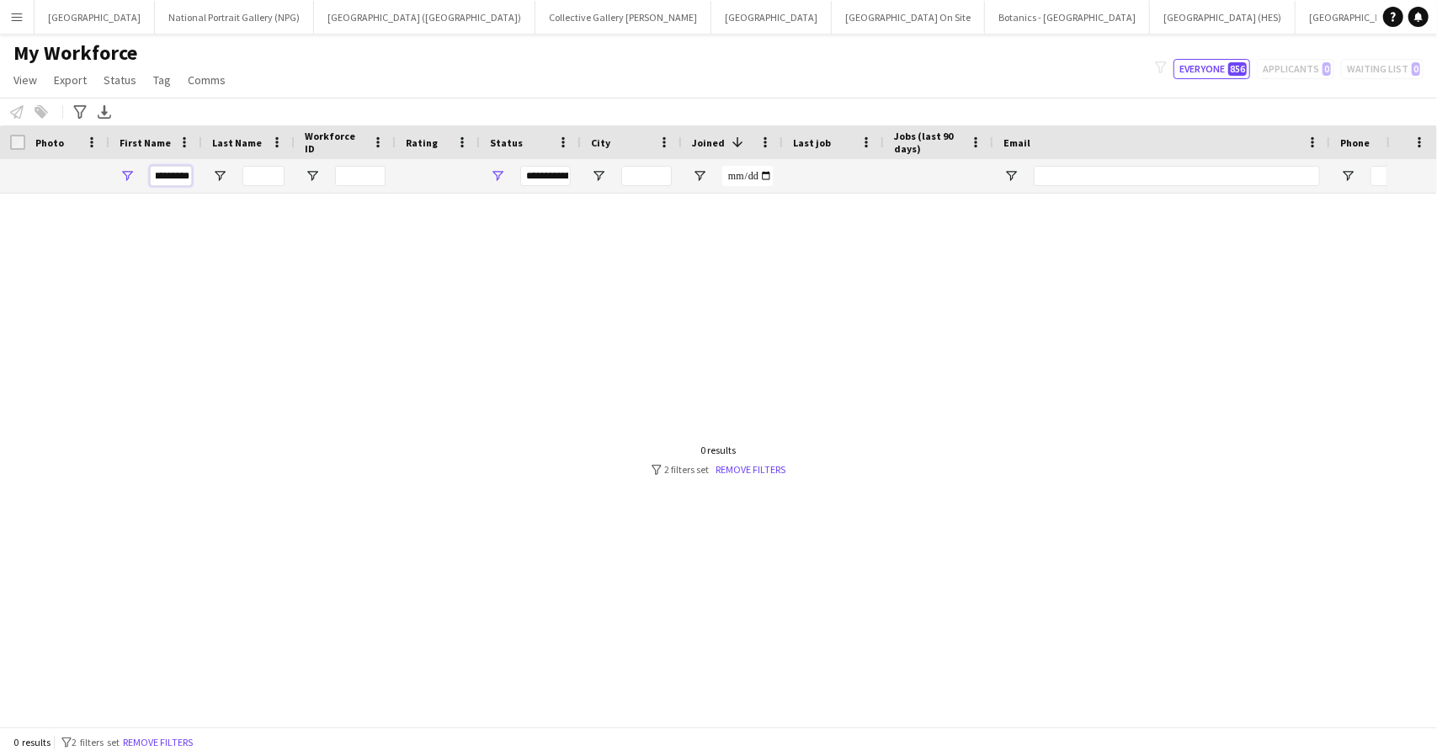
click at [169, 170] on input "*********" at bounding box center [171, 176] width 42 height 20
click at [159, 179] on input "*****" at bounding box center [171, 176] width 42 height 20
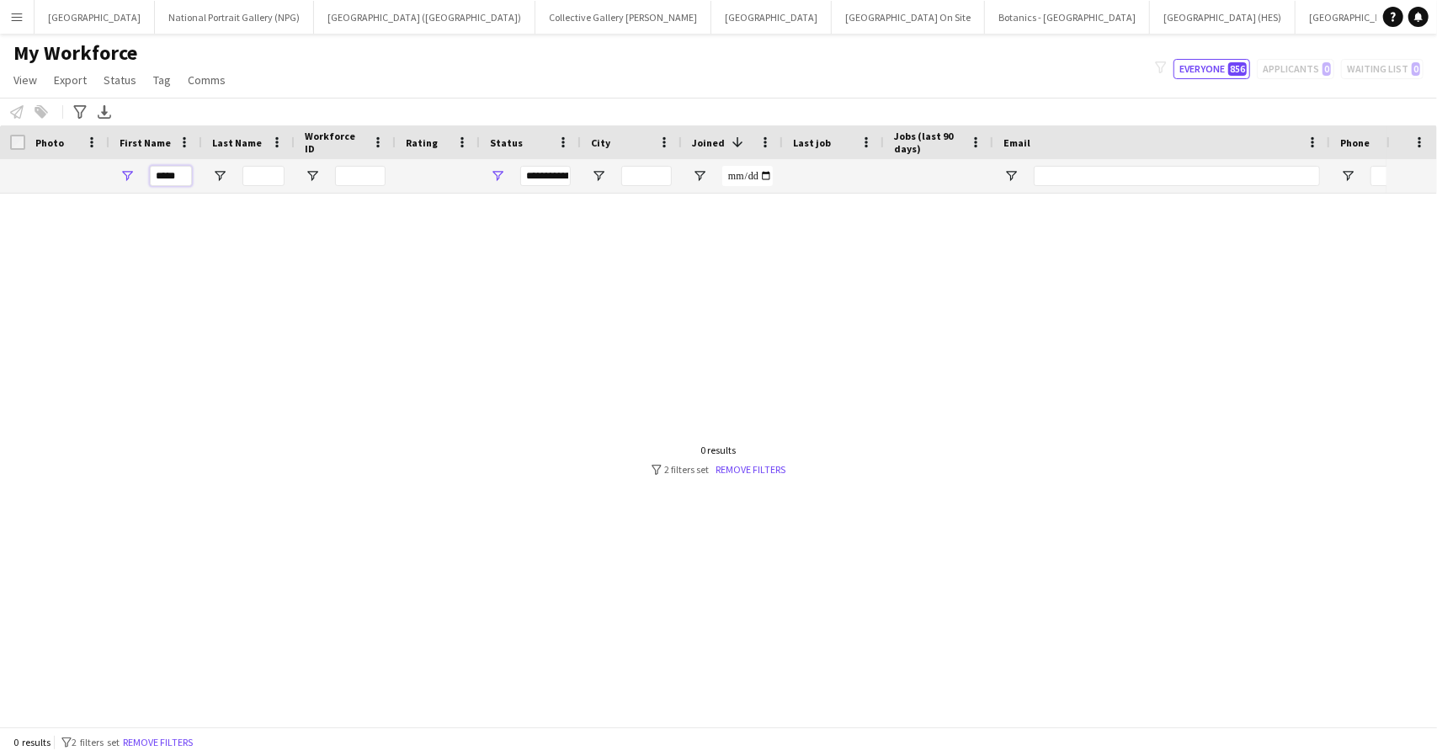
click at [159, 179] on input "*****" at bounding box center [171, 176] width 42 height 20
type input "*"
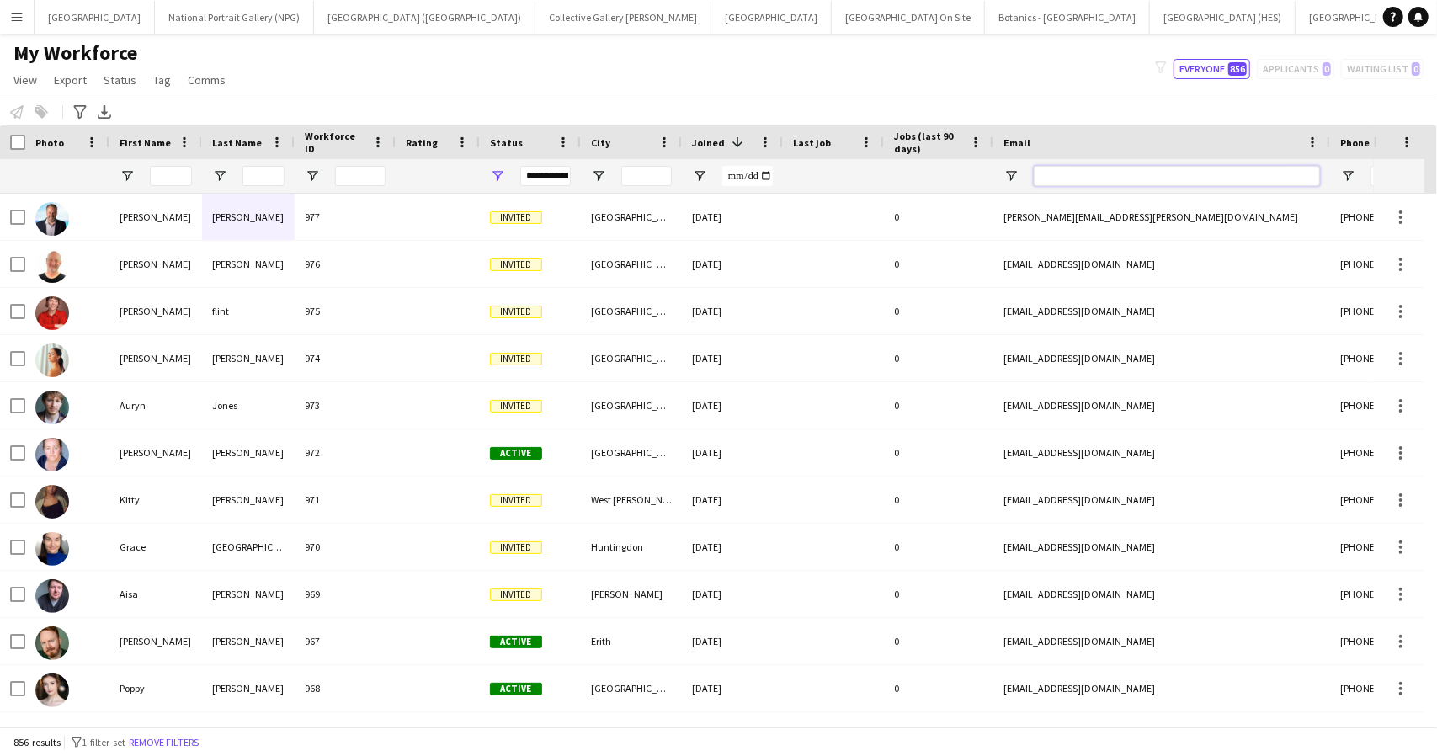
click at [1061, 175] on input "Email Filter Input" at bounding box center [1176, 176] width 286 height 20
paste input "**********"
type input "**********"
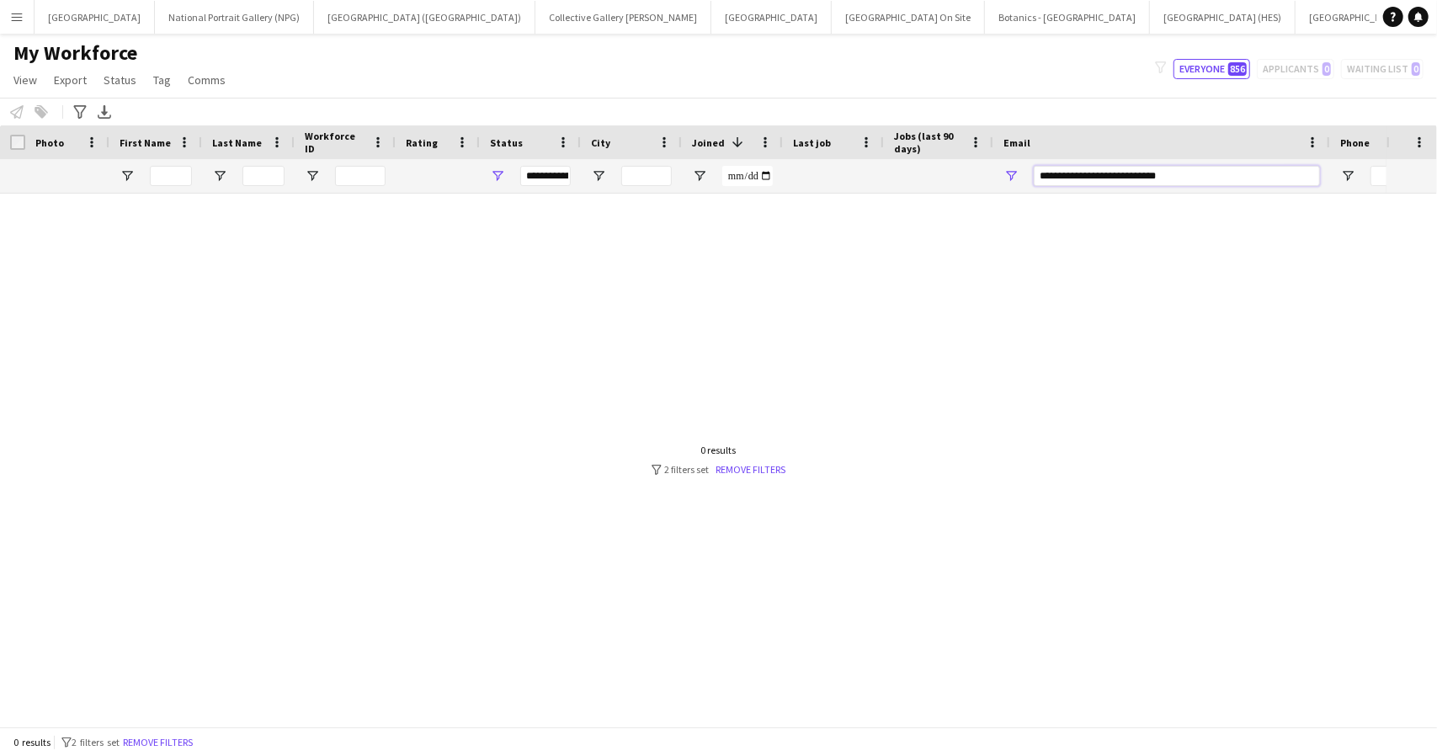
drag, startPoint x: 1196, startPoint y: 173, endPoint x: 1001, endPoint y: 185, distance: 194.8
click at [1001, 185] on div "**********" at bounding box center [1161, 176] width 337 height 34
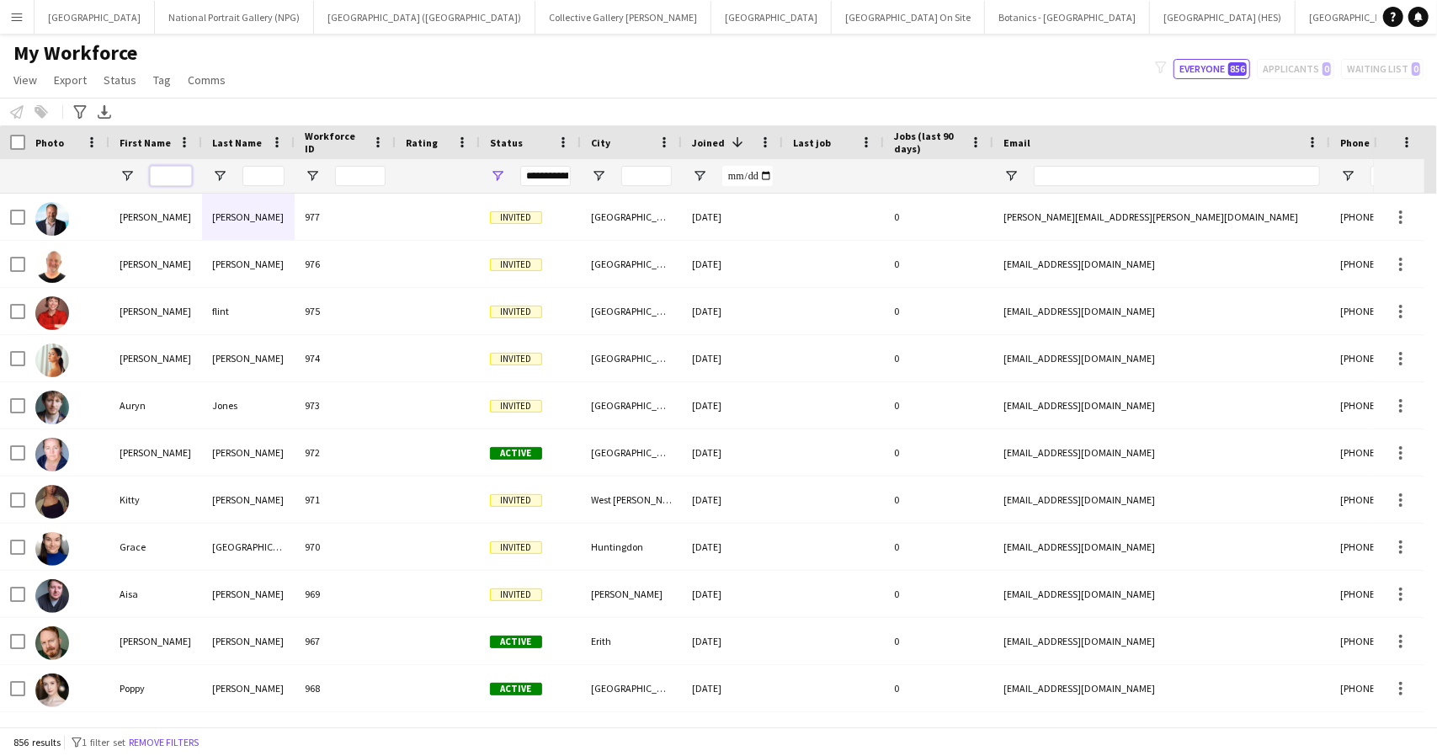
click at [165, 172] on input "First Name Filter Input" at bounding box center [171, 176] width 42 height 20
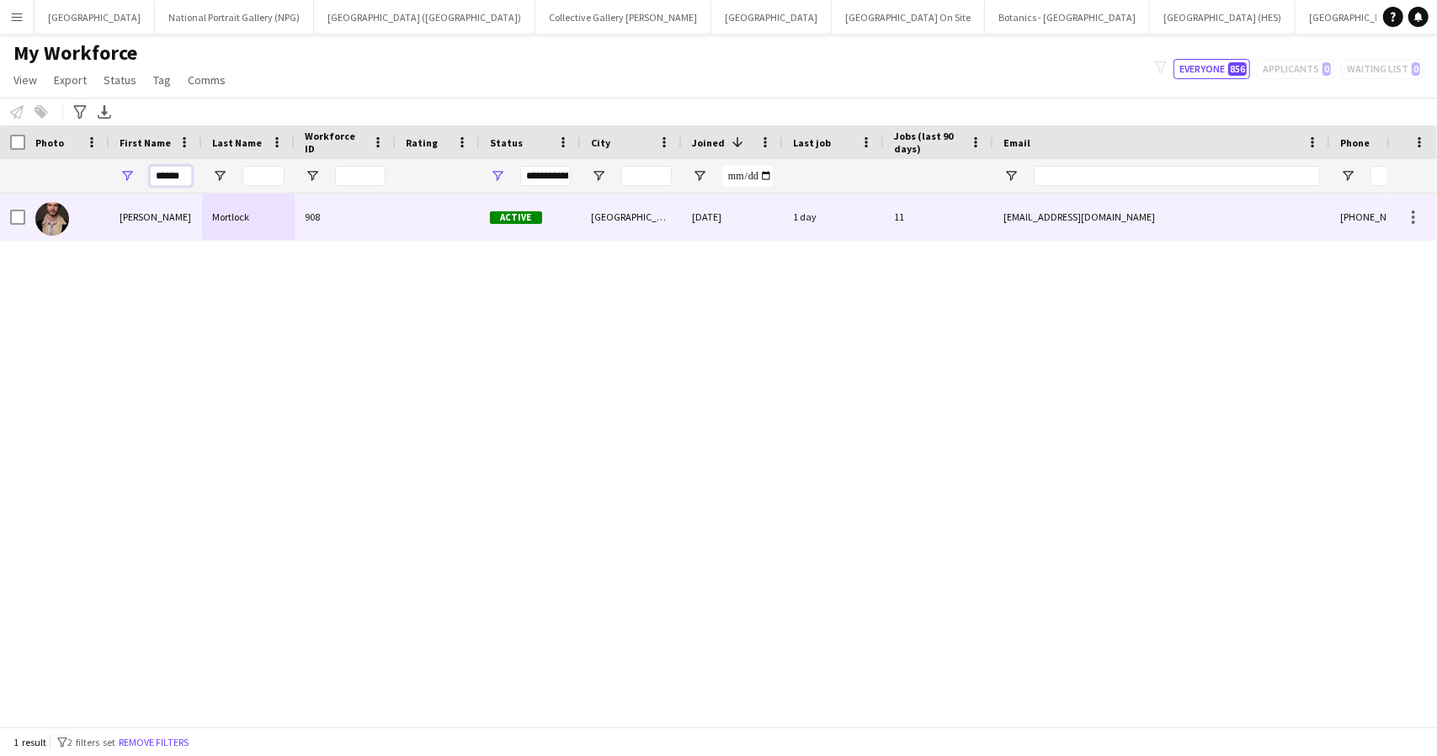
type input "******"
click at [272, 216] on div "Mortlock" at bounding box center [248, 217] width 93 height 46
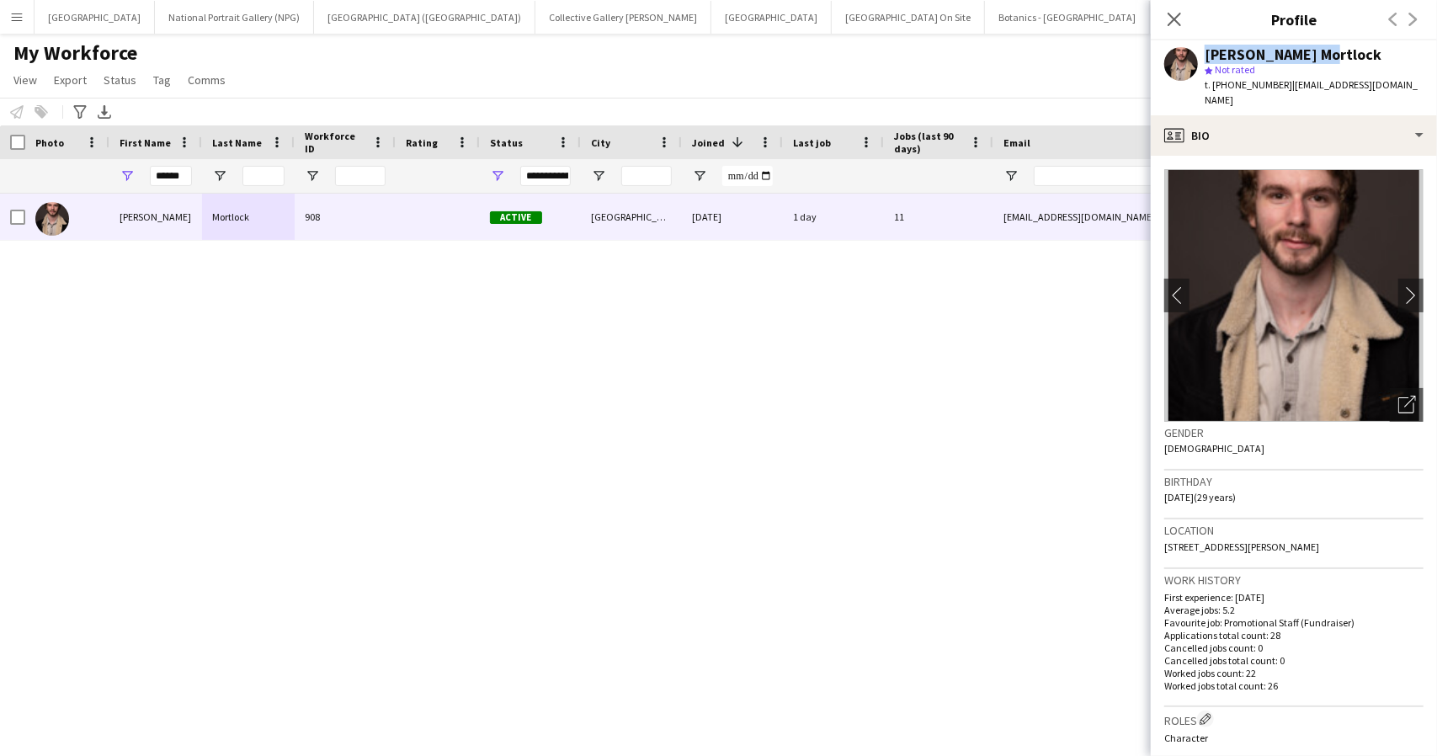
drag, startPoint x: 1323, startPoint y: 53, endPoint x: 1183, endPoint y: 61, distance: 140.0
click at [1183, 61] on div "[PERSON_NAME] Mortlock star Not rated t. [PHONE_NUMBER] | [EMAIL_ADDRESS][DOMAI…" at bounding box center [1293, 77] width 286 height 75
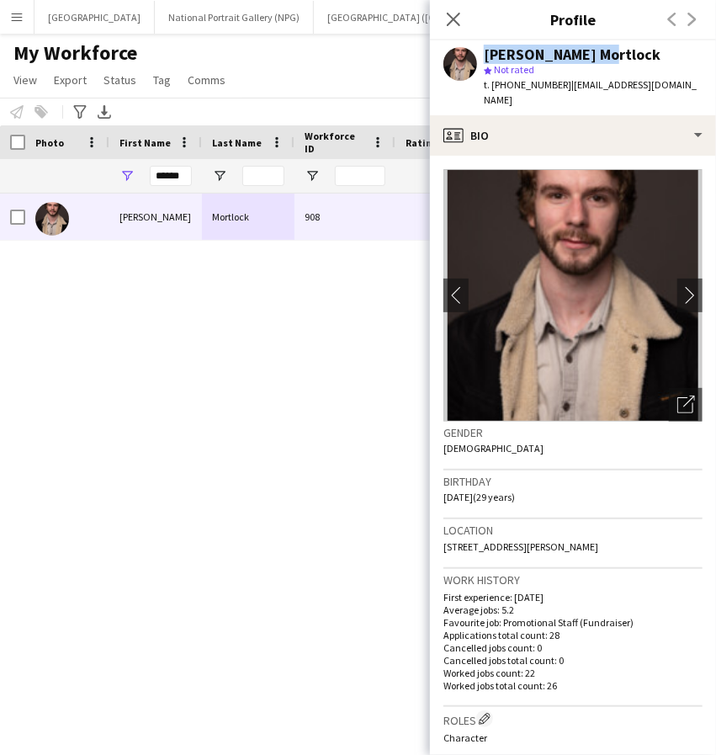
drag, startPoint x: 645, startPoint y: 527, endPoint x: 444, endPoint y: 549, distance: 201.5
click at [444, 549] on div "Location [STREET_ADDRESS][PERSON_NAME]" at bounding box center [573, 543] width 259 height 49
drag, startPoint x: 555, startPoint y: 80, endPoint x: 505, endPoint y: 82, distance: 50.6
click at [505, 82] on span "t. [PHONE_NUMBER]" at bounding box center [528, 84] width 88 height 13
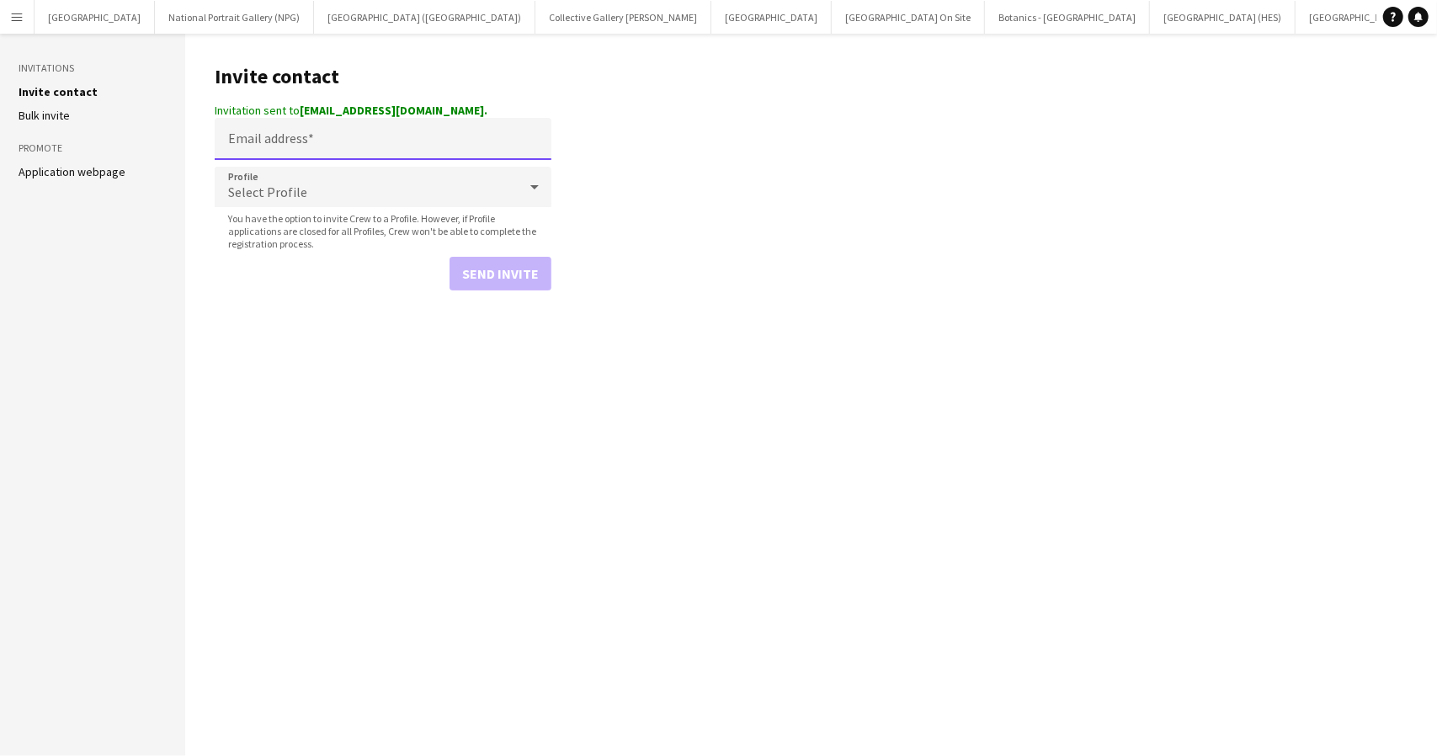
click at [290, 135] on input "Email address" at bounding box center [383, 139] width 337 height 42
paste input "**********"
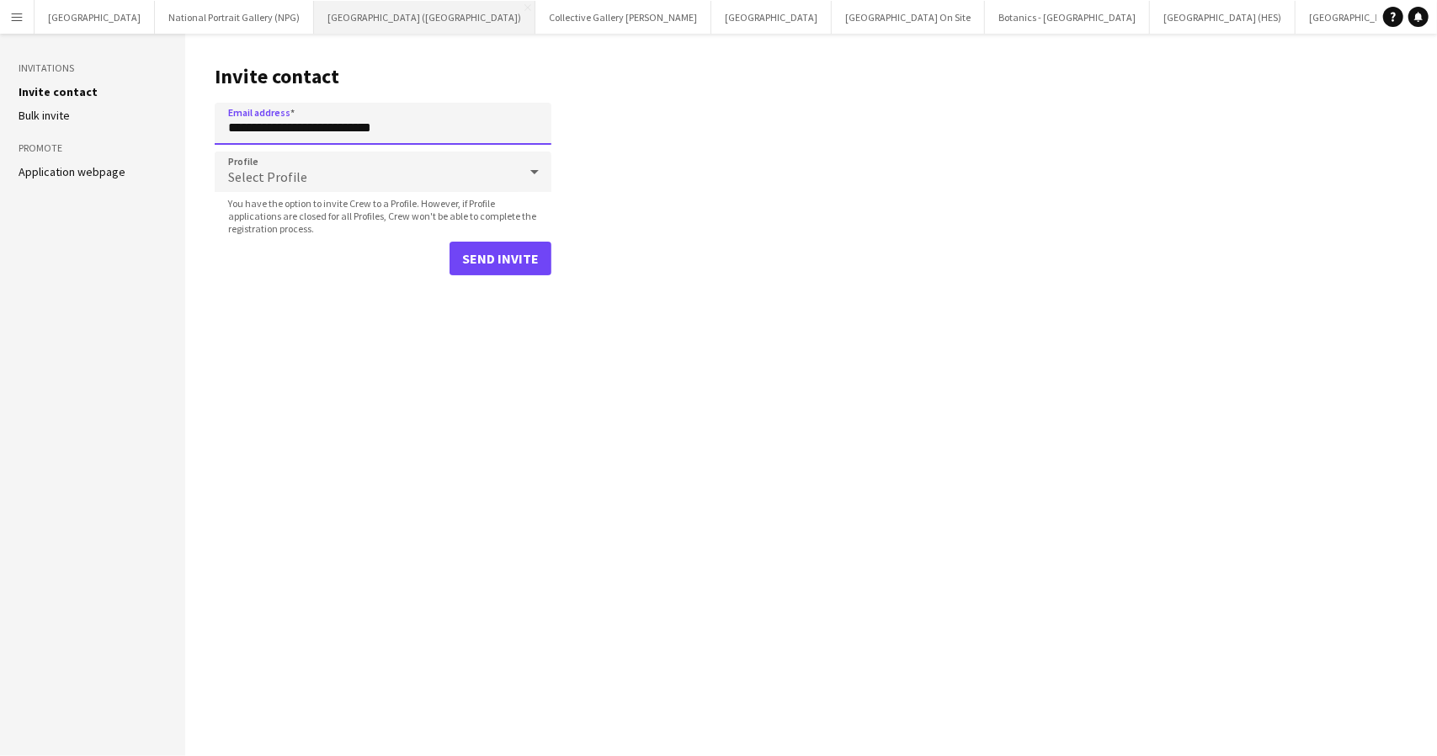
type input "**********"
click at [283, 158] on div "Select Profile" at bounding box center [366, 171] width 303 height 40
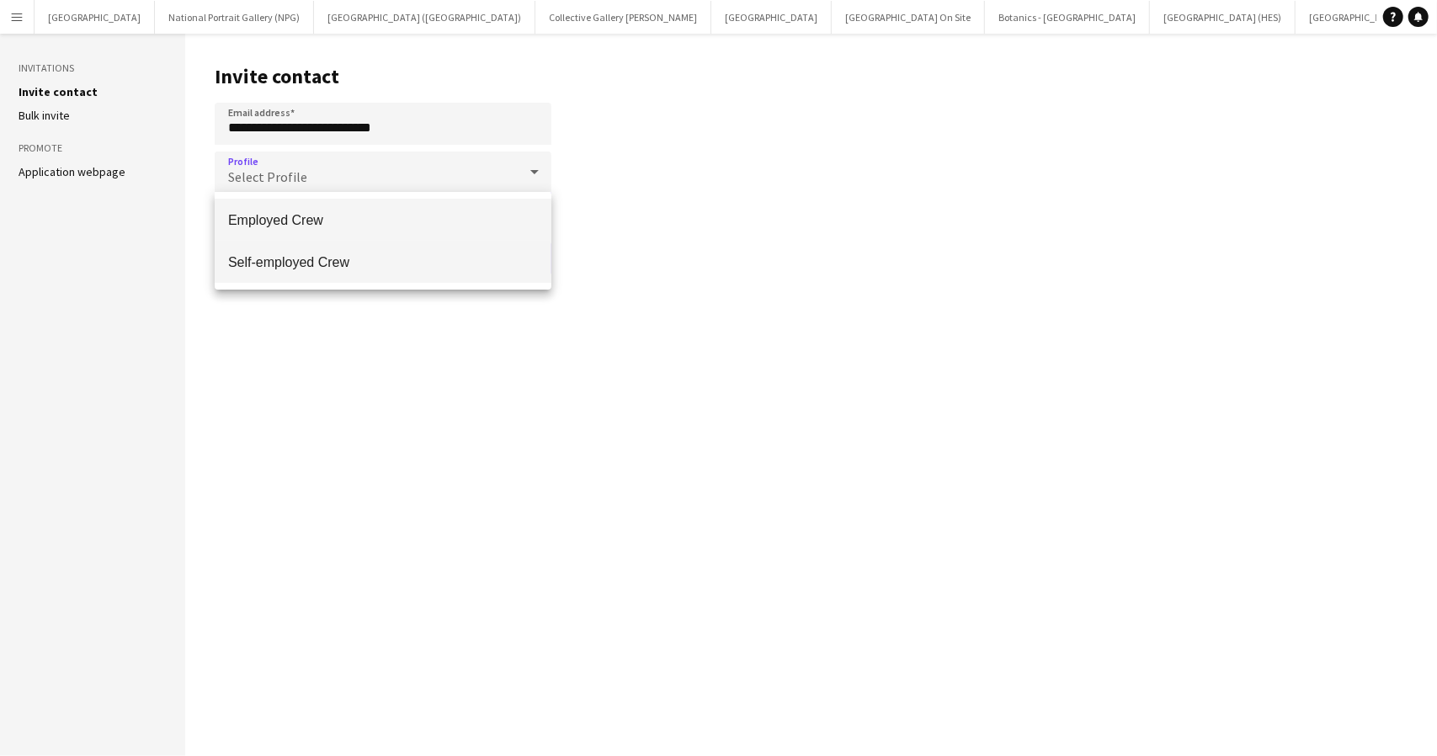
click at [290, 260] on span "Self-employed Crew" at bounding box center [383, 262] width 310 height 16
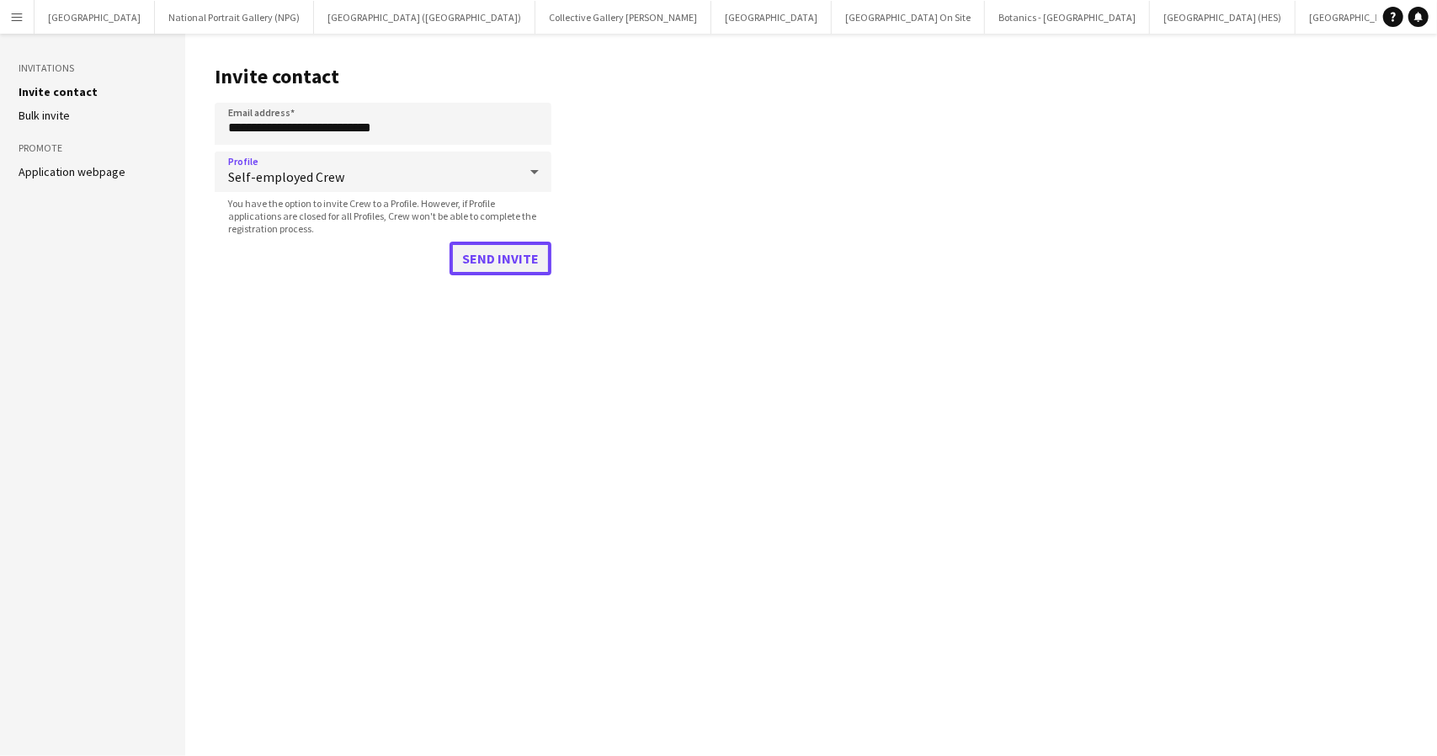
click at [495, 265] on button "Send invite" at bounding box center [500, 259] width 102 height 34
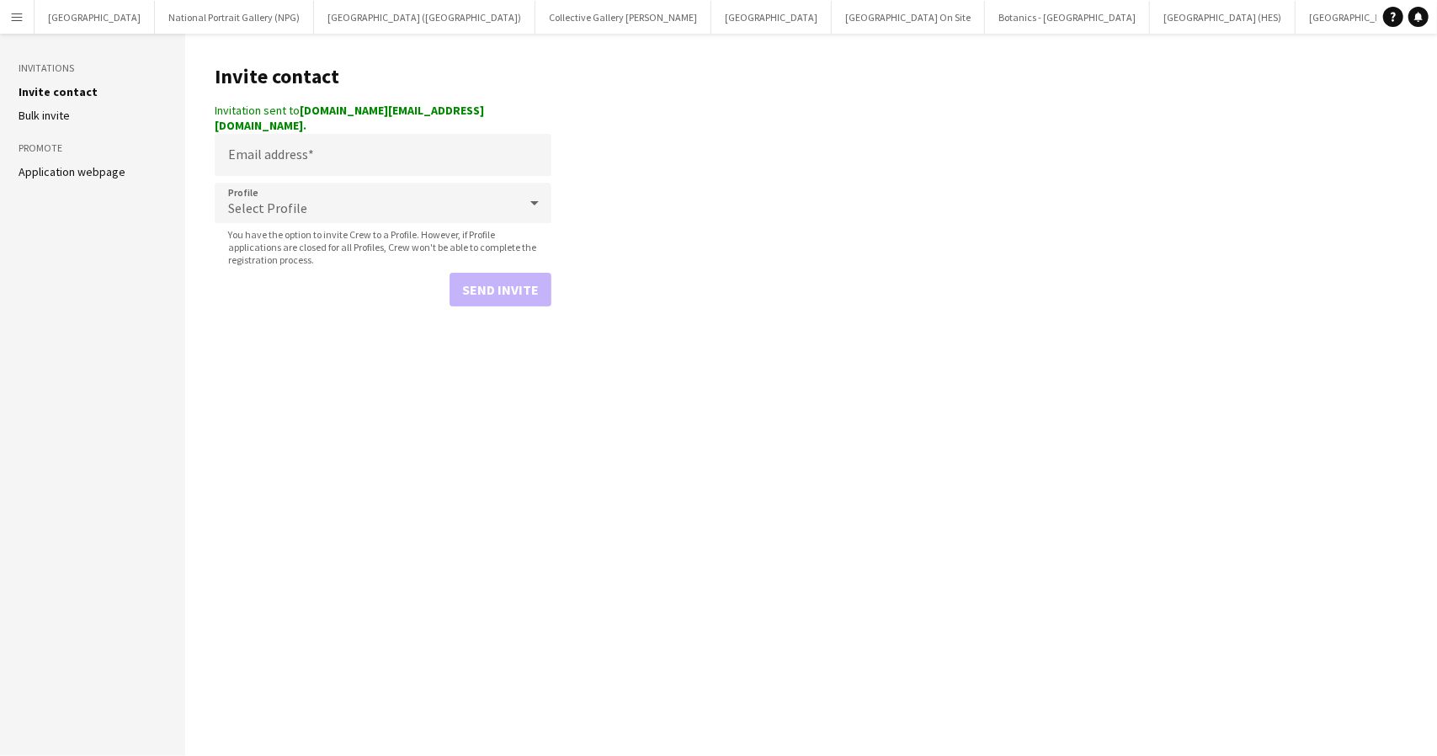
click at [1162, 353] on main "Invite contact Invitation sent to antoinettefrost.af@gmail.com. Email address P…" at bounding box center [810, 395] width 1251 height 722
